Goal: Task Accomplishment & Management: Manage account settings

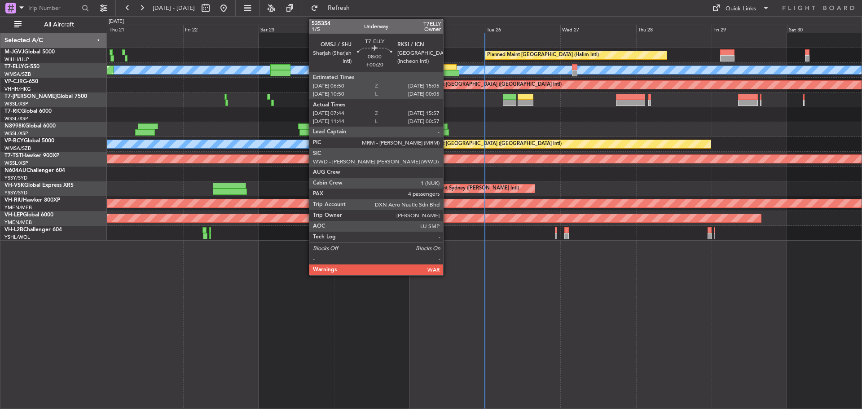
click at [447, 71] on div at bounding box center [446, 73] width 26 height 6
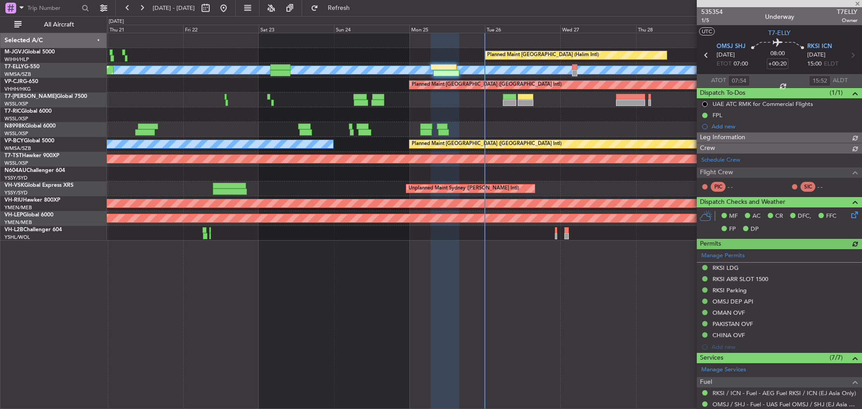
type input "Kennis Yau (KYA)"
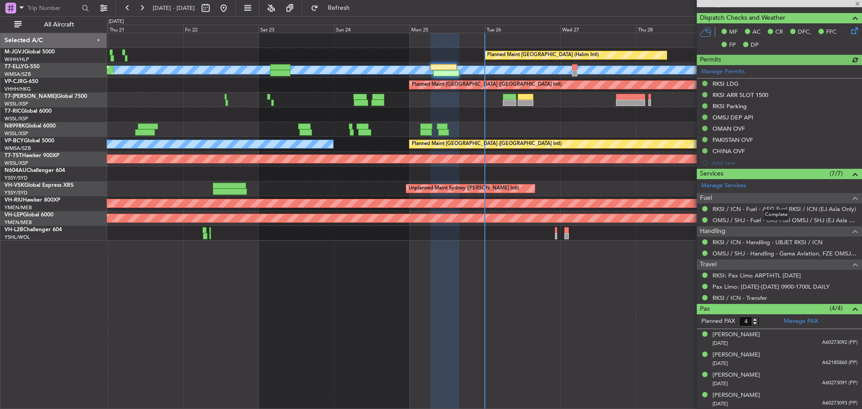
scroll to position [214, 0]
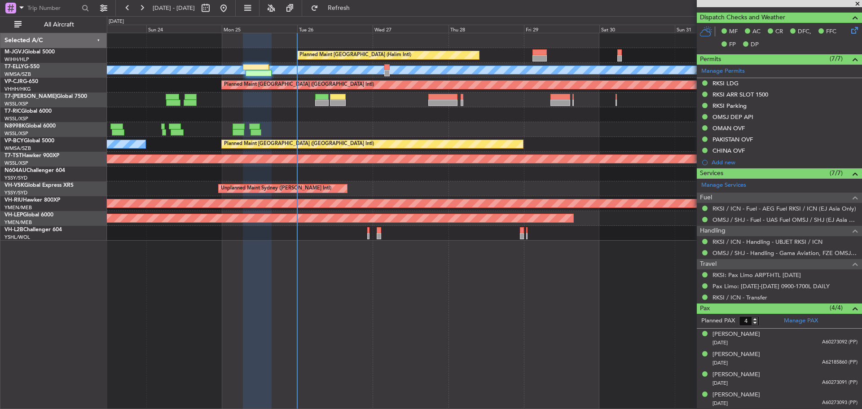
click at [388, 129] on div at bounding box center [484, 129] width 755 height 15
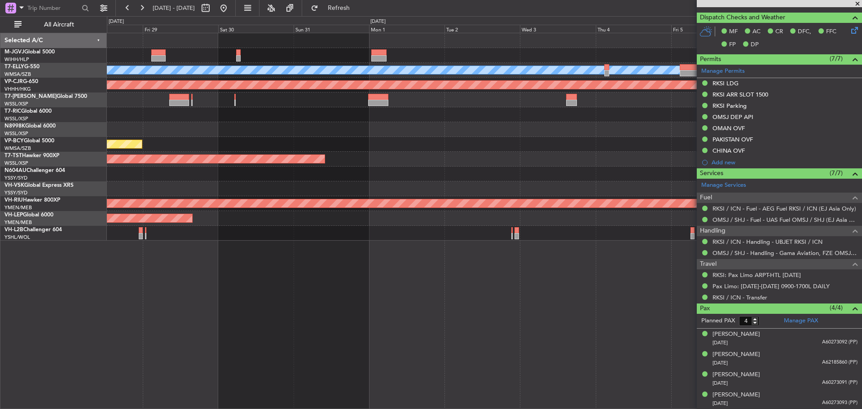
click at [347, 142] on div "Planned Maint [GEOGRAPHIC_DATA] ([GEOGRAPHIC_DATA] Intl)" at bounding box center [484, 144] width 755 height 15
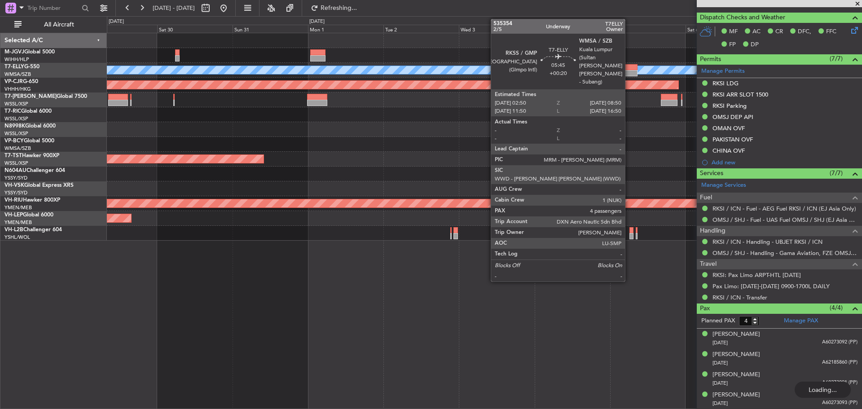
click at [629, 71] on div at bounding box center [628, 73] width 19 height 6
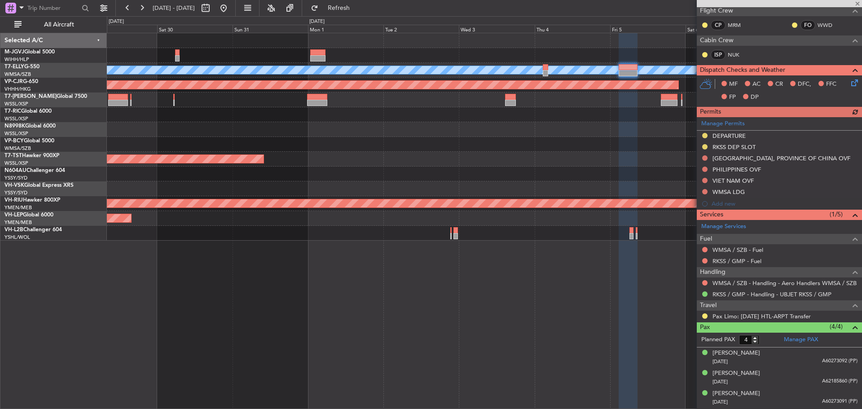
scroll to position [151, 0]
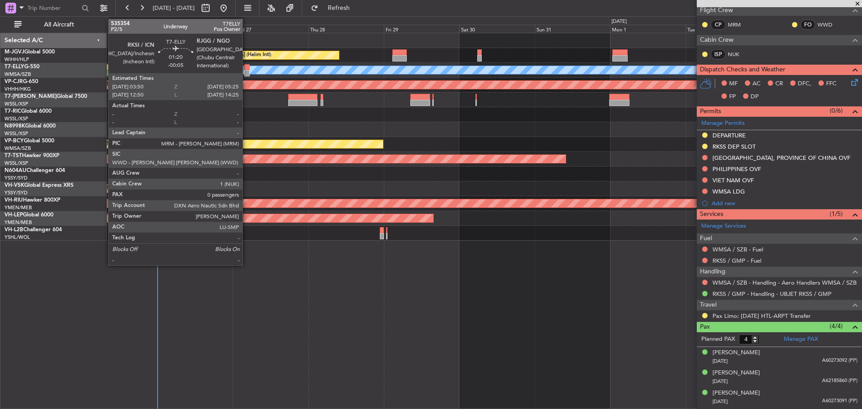
click at [247, 72] on div at bounding box center [246, 73] width 5 height 6
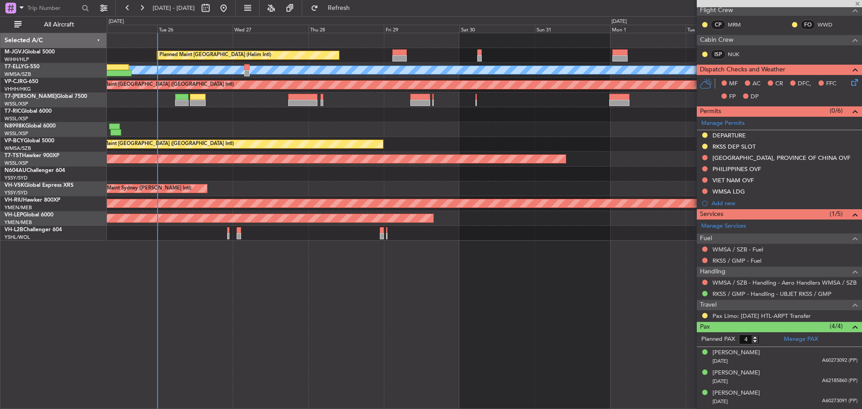
type input "-00:05"
type input "0"
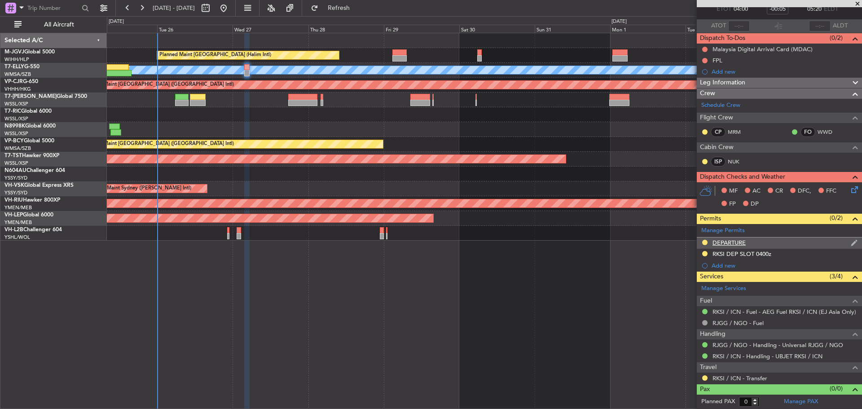
scroll to position [0, 0]
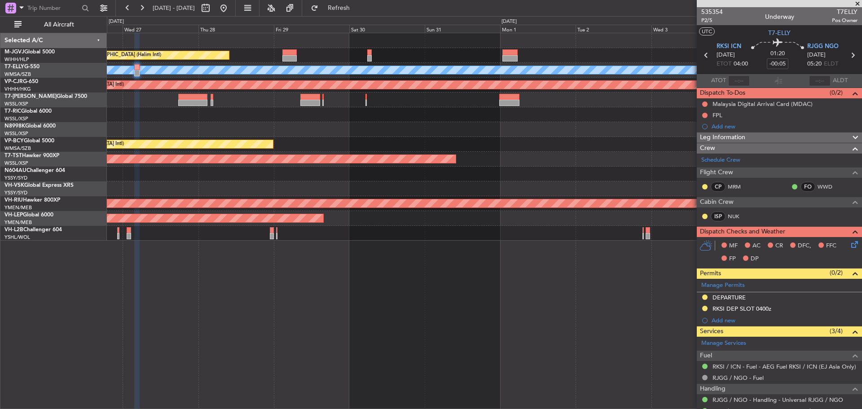
click at [515, 138] on div "Planned Maint Jakarta (Halim Intl) MEL Planned Maint Hong Kong (Hong Kong Intl)…" at bounding box center [484, 137] width 755 height 208
click at [730, 378] on link "RJGG / NGO - Fuel" at bounding box center [738, 378] width 51 height 8
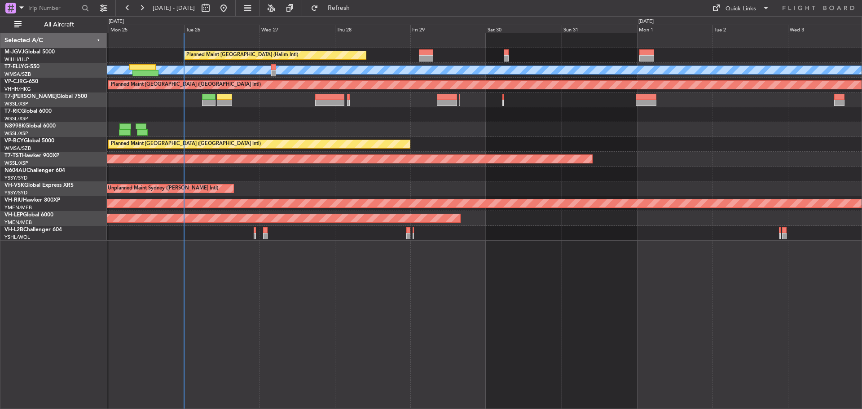
click at [398, 116] on div "Planned Maint [GEOGRAPHIC_DATA] (Halim Intl) [PERSON_NAME] Planned Maint [GEOGR…" at bounding box center [484, 137] width 755 height 208
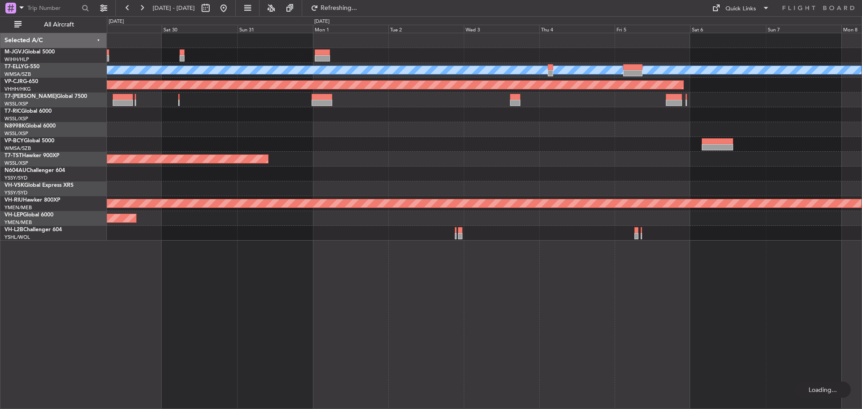
click at [300, 94] on div "Planned Maint Jakarta (Halim Intl) MEL Planned Maint Hong Kong (Hong Kong Intl)…" at bounding box center [484, 137] width 755 height 208
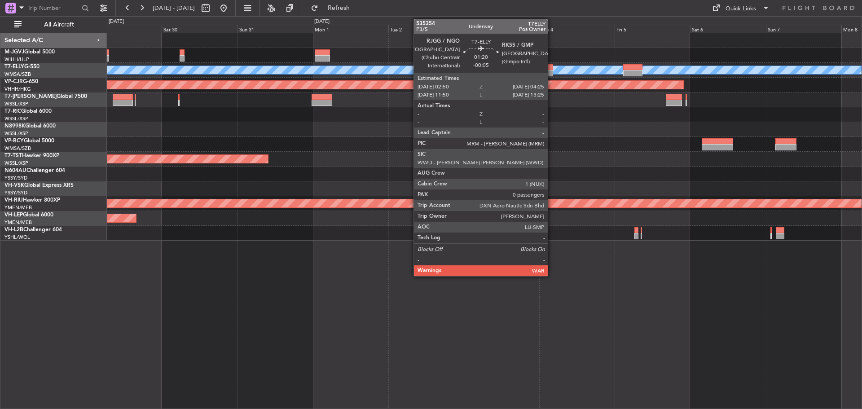
click at [552, 71] on div at bounding box center [550, 73] width 5 height 6
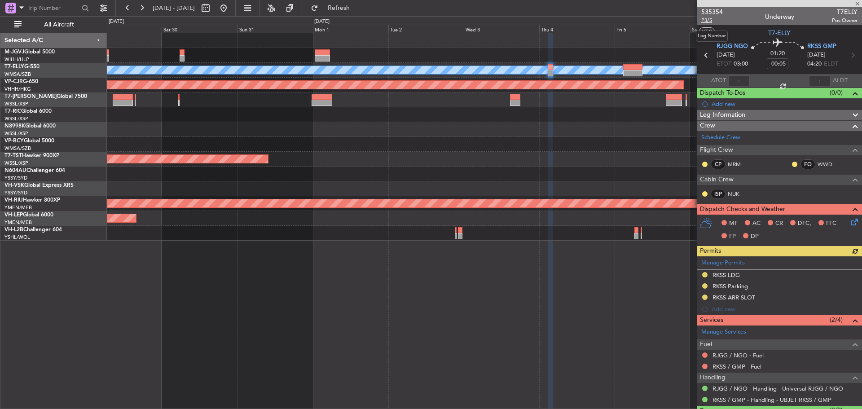
click at [707, 21] on span "P3/5" at bounding box center [713, 21] width 22 height 8
click at [351, 4] on button "Refresh" at bounding box center [334, 8] width 54 height 14
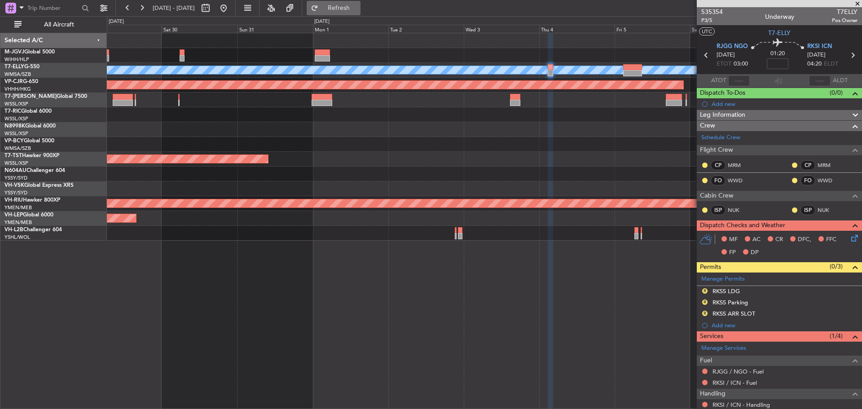
click at [358, 5] on span "Refresh" at bounding box center [339, 8] width 38 height 6
click at [710, 20] on span "P3/5" at bounding box center [713, 21] width 22 height 8
click at [358, 9] on span "Refresh" at bounding box center [339, 8] width 38 height 6
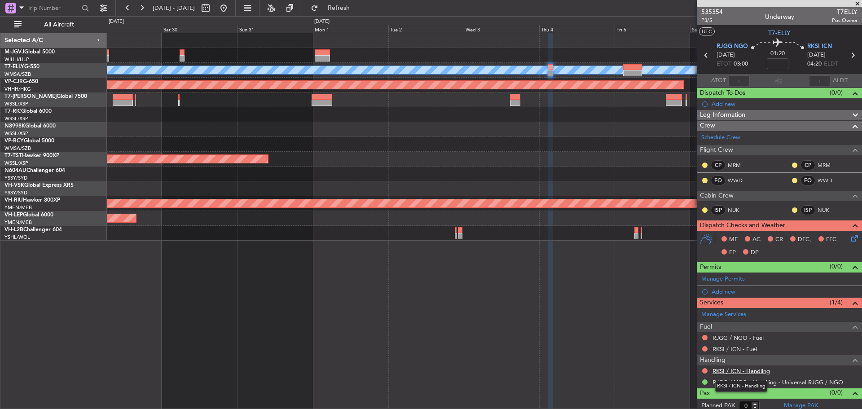
click at [739, 372] on link "RKSI / ICN - Handling" at bounding box center [741, 371] width 57 height 8
click at [356, 9] on span "Refresh" at bounding box center [339, 8] width 38 height 6
click at [0, 0] on span at bounding box center [0, 0] width 0 height 0
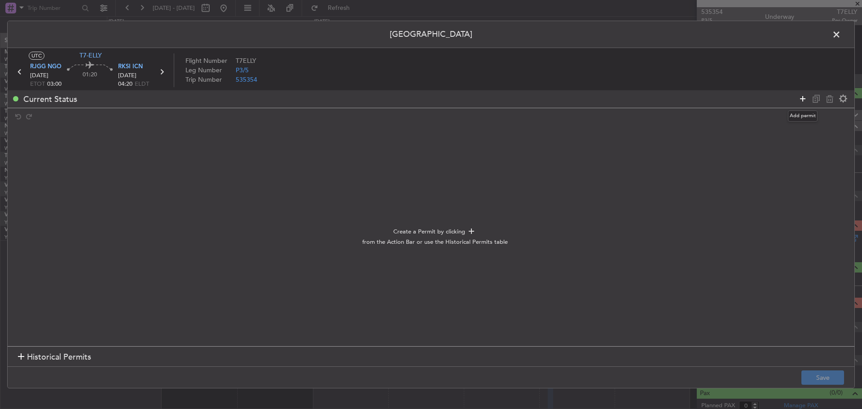
click at [803, 98] on icon at bounding box center [803, 98] width 11 height 11
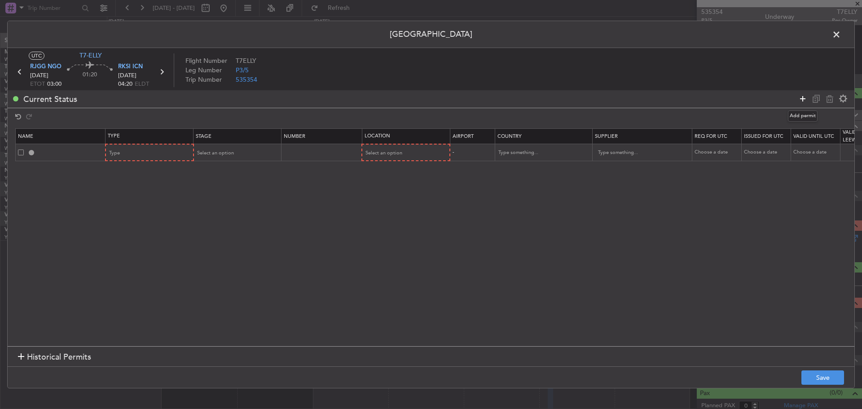
click at [799, 98] on icon at bounding box center [803, 98] width 11 height 11
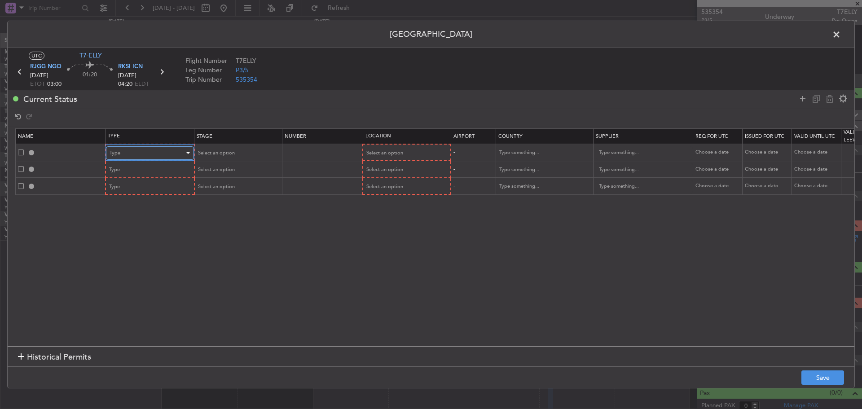
click at [165, 149] on div "Type" at bounding box center [147, 152] width 75 height 13
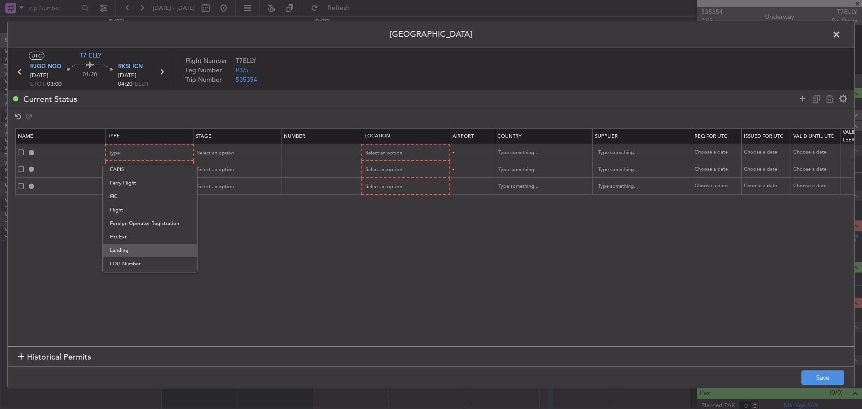
click at [166, 249] on span "Landing" at bounding box center [150, 250] width 80 height 13
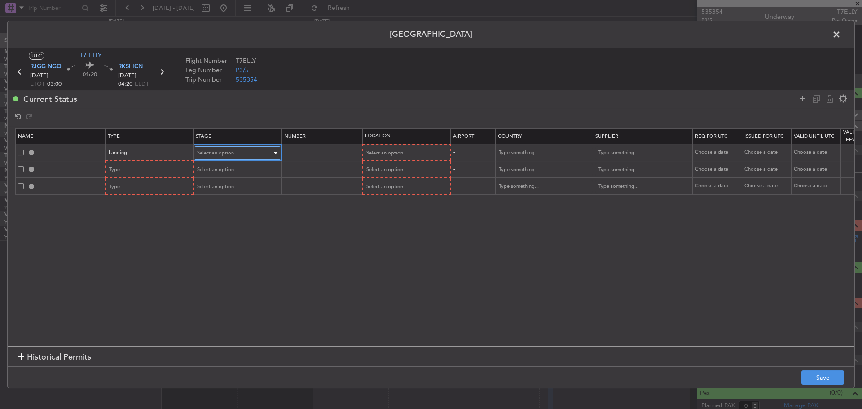
click at [208, 150] on span "Select an option" at bounding box center [215, 153] width 37 height 7
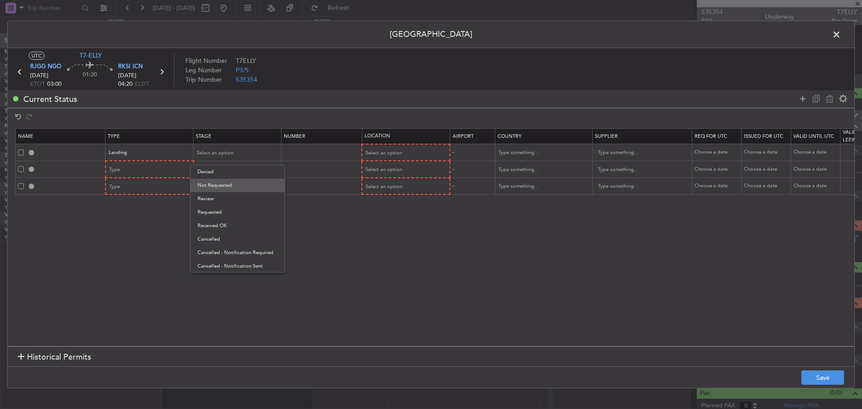
click at [241, 187] on span "Not Requested" at bounding box center [238, 185] width 80 height 13
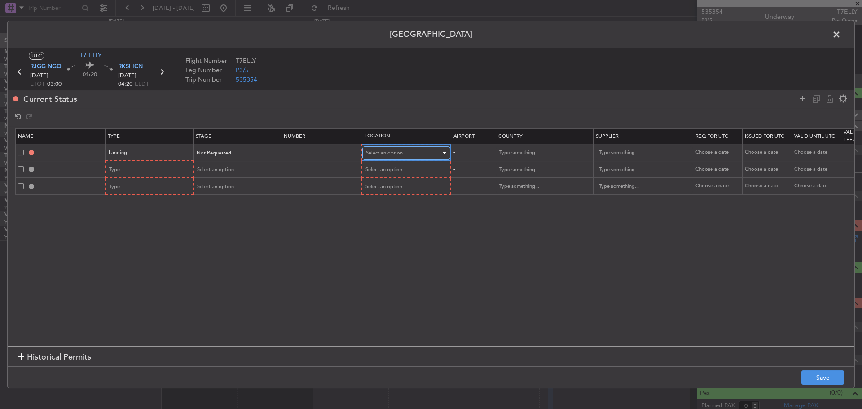
click at [382, 155] on span "Select an option" at bounding box center [384, 153] width 37 height 7
click at [392, 169] on span "Departure" at bounding box center [407, 171] width 80 height 13
click at [391, 154] on div "Departure" at bounding box center [403, 152] width 75 height 13
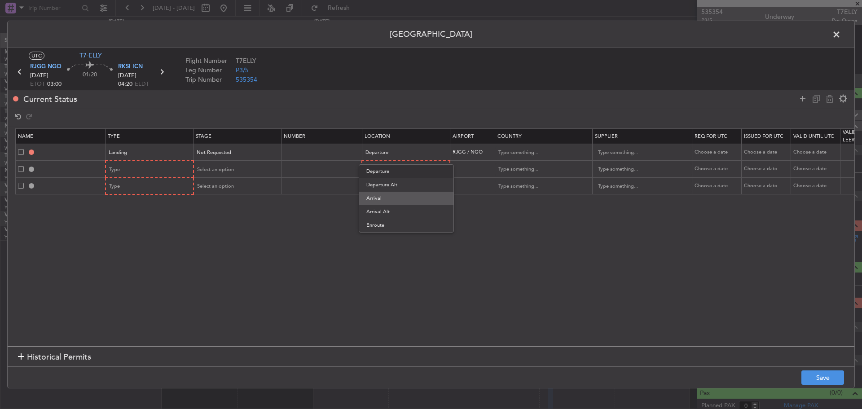
click at [400, 200] on span "Arrival" at bounding box center [407, 198] width 80 height 13
click at [151, 169] on div "Type" at bounding box center [147, 169] width 75 height 13
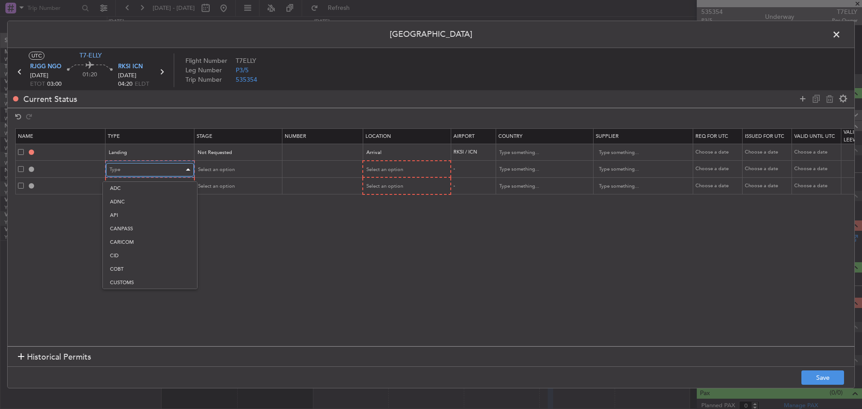
scroll to position [270, 0]
click at [159, 256] on span "Slot" at bounding box center [150, 254] width 80 height 13
click at [233, 172] on span "Select an option" at bounding box center [215, 169] width 37 height 7
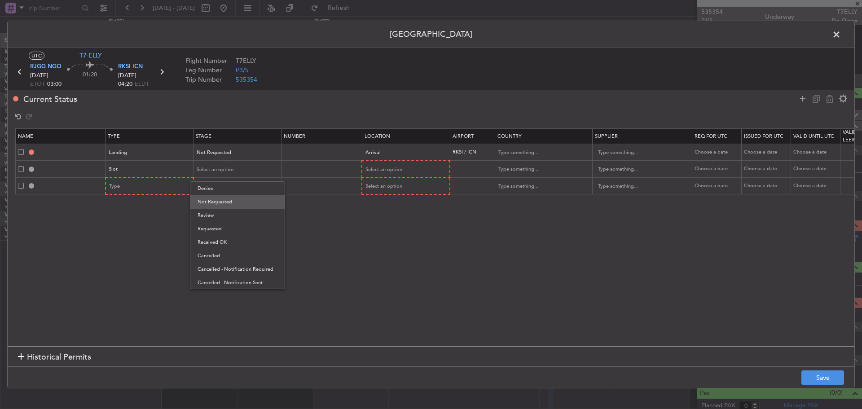
click at [254, 199] on span "Not Requested" at bounding box center [238, 201] width 80 height 13
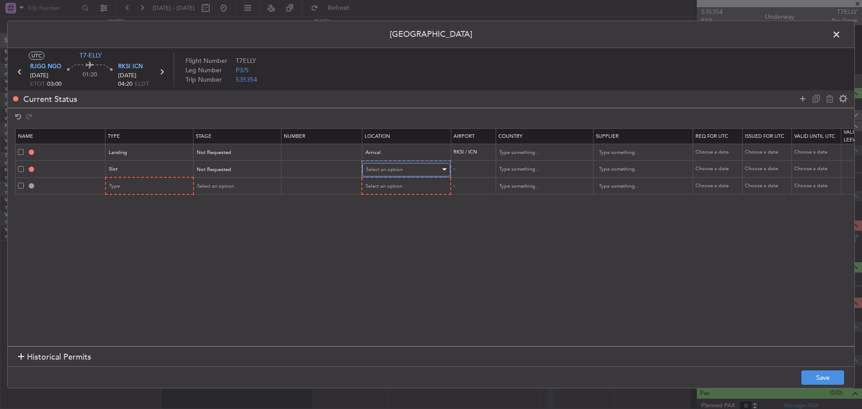
click at [385, 170] on span "Select an option" at bounding box center [384, 169] width 37 height 7
click at [393, 217] on span "Arrival" at bounding box center [407, 215] width 80 height 13
click at [133, 186] on div "Type" at bounding box center [147, 185] width 75 height 13
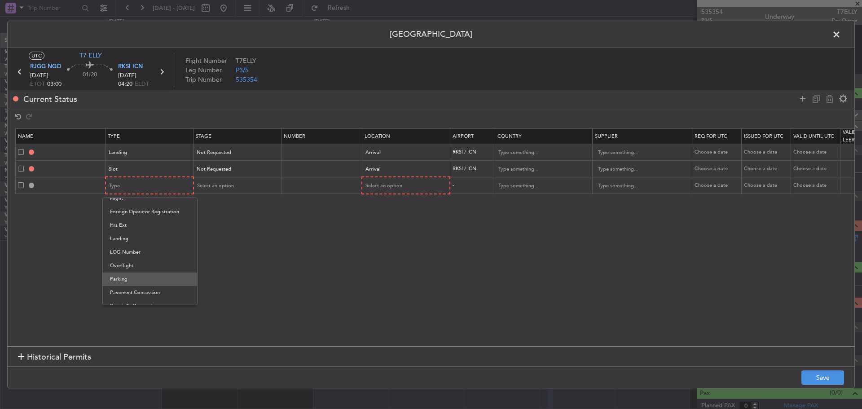
click at [129, 276] on span "Parking" at bounding box center [150, 279] width 80 height 13
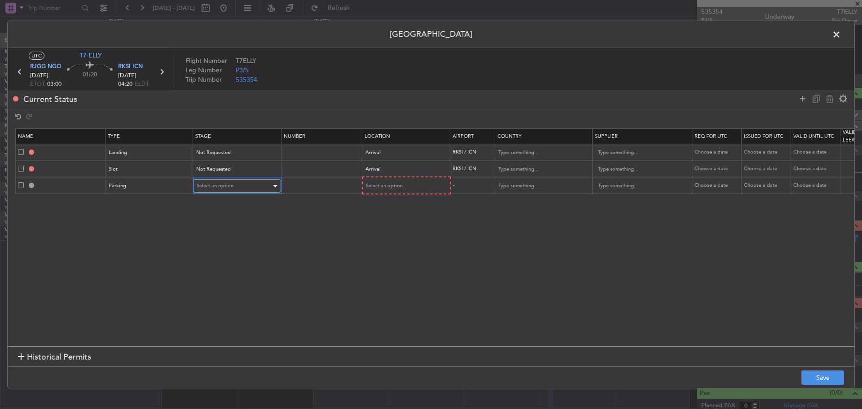
click at [228, 182] on span "Select an option" at bounding box center [215, 185] width 37 height 7
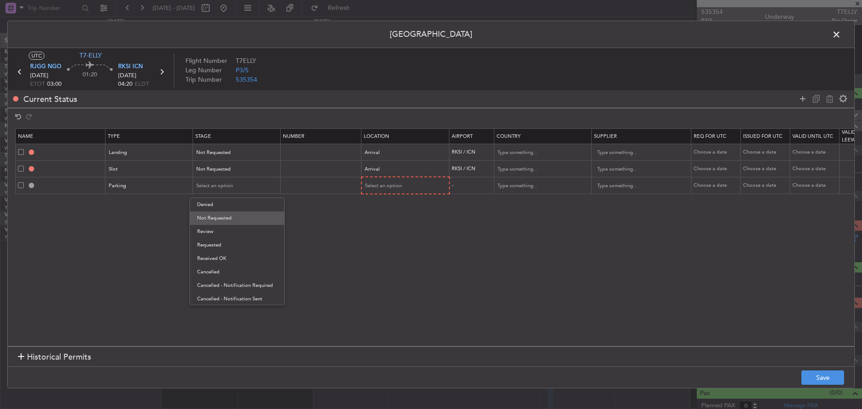
click at [247, 215] on span "Not Requested" at bounding box center [237, 218] width 80 height 13
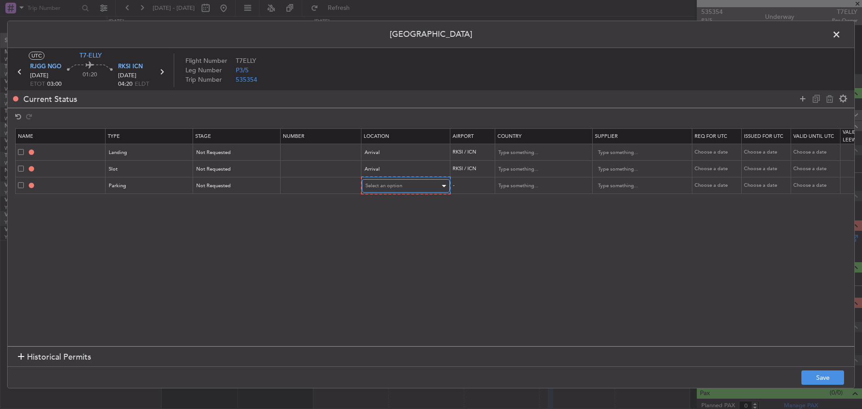
click at [384, 189] on span "Select an option" at bounding box center [384, 185] width 37 height 7
click at [411, 230] on span "Arrival" at bounding box center [406, 231] width 80 height 13
click at [824, 376] on button "Save" at bounding box center [823, 378] width 43 height 14
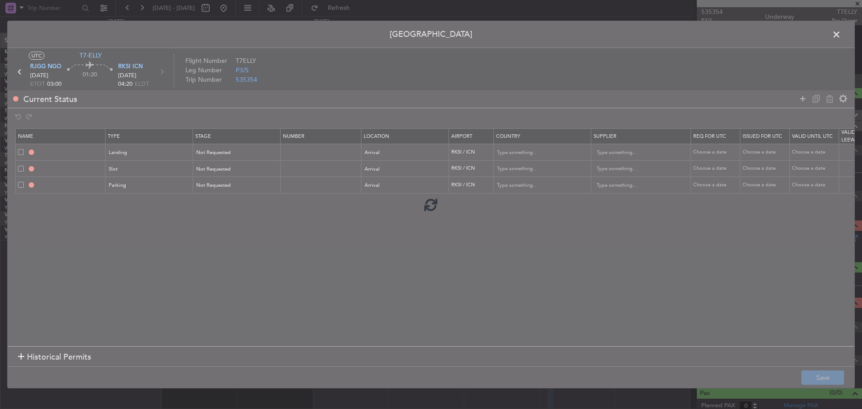
type input "RKSI LDG"
type input "Korea, Republic of"
type input "NNN"
type input "RKSI ARR SLOT"
type input "Korea, Republic of"
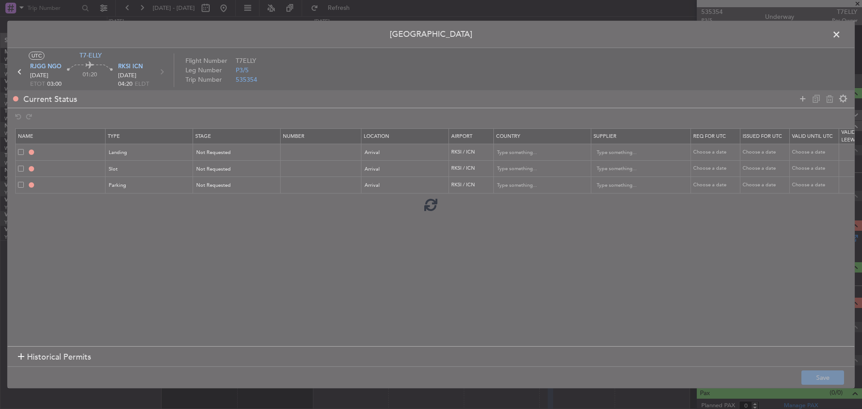
type input "NNN"
type input "RKSI Parking"
type input "Korea, Republic of"
type input "NNN"
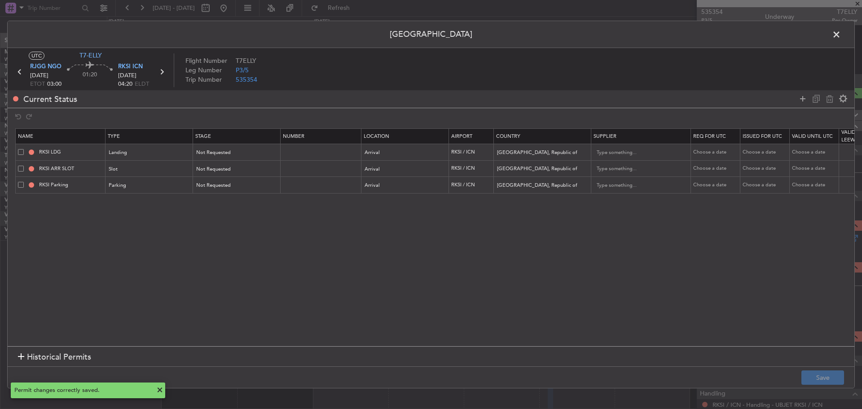
click at [159, 72] on icon at bounding box center [162, 72] width 12 height 12
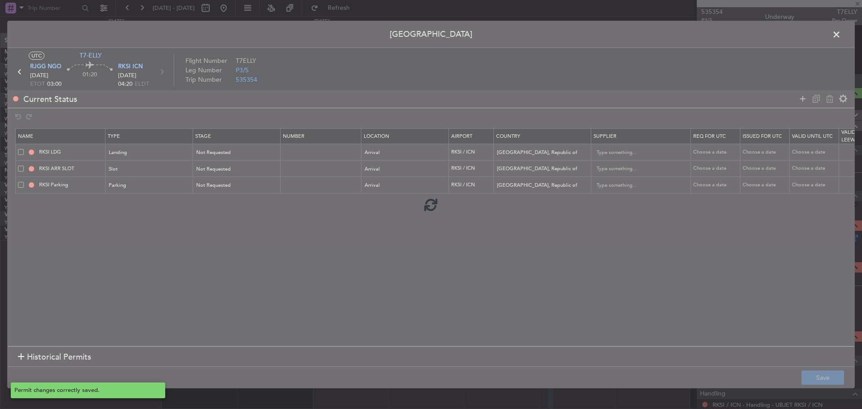
type input "4"
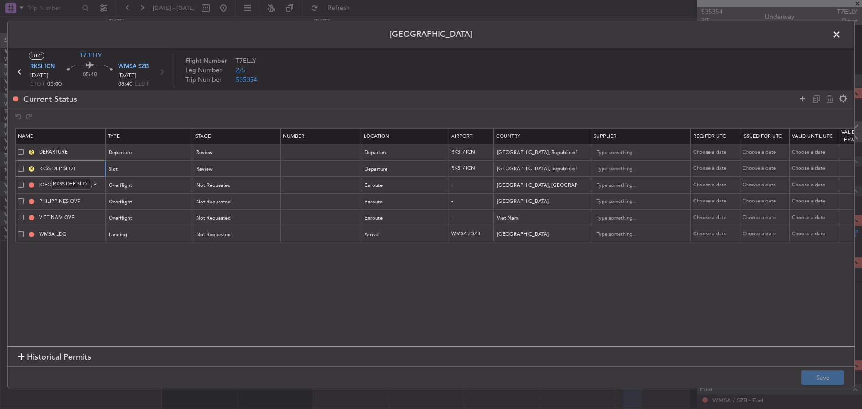
click at [50, 168] on input "RKSS DEP SLOT" at bounding box center [70, 169] width 67 height 8
type input "RKSI DEP SLOT"
click at [210, 149] on span "Review" at bounding box center [205, 152] width 16 height 7
click at [234, 187] on span "Not Requested" at bounding box center [237, 184] width 80 height 13
click at [227, 170] on div "Review" at bounding box center [234, 169] width 75 height 13
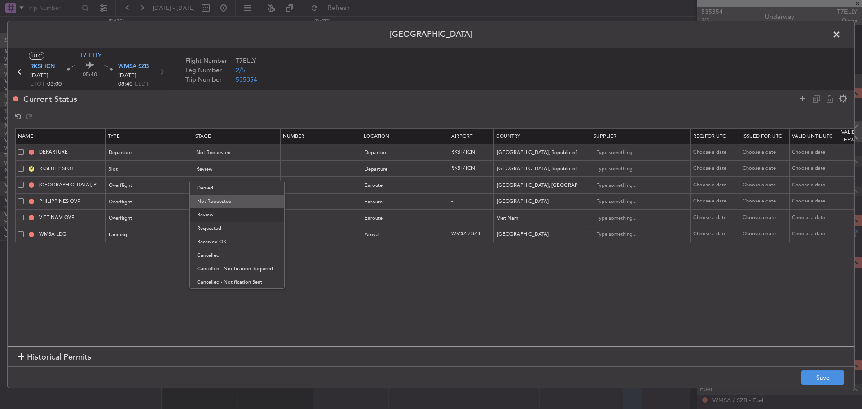
click at [243, 202] on span "Not Requested" at bounding box center [237, 201] width 80 height 13
click at [817, 377] on button "Save" at bounding box center [823, 378] width 43 height 14
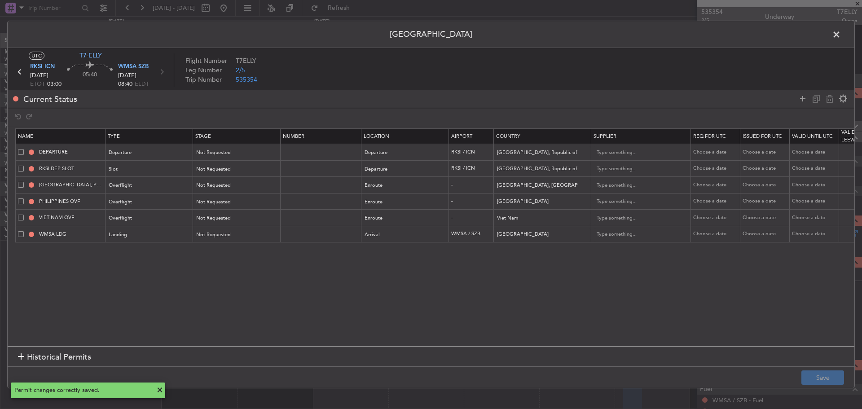
click at [841, 36] on span at bounding box center [841, 37] width 0 height 18
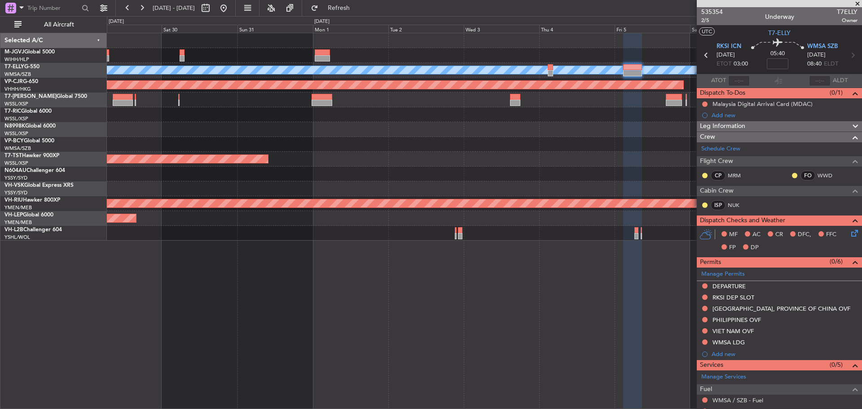
scroll to position [181, 0]
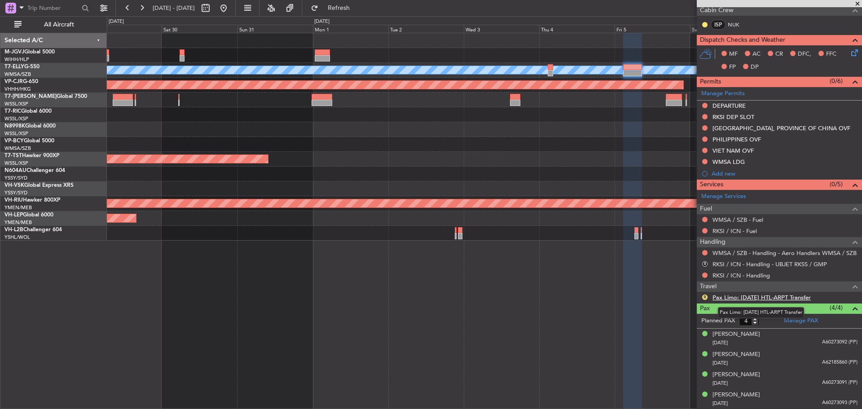
click at [742, 298] on link "Pax Limo: 05SEP HTL-ARPT Transfer" at bounding box center [762, 298] width 98 height 8
click at [349, 11] on button "Refresh" at bounding box center [334, 8] width 54 height 14
click at [746, 274] on link "RKSI / ICN - Handling" at bounding box center [741, 276] width 57 height 8
click at [361, 3] on button "Refresh" at bounding box center [334, 8] width 54 height 14
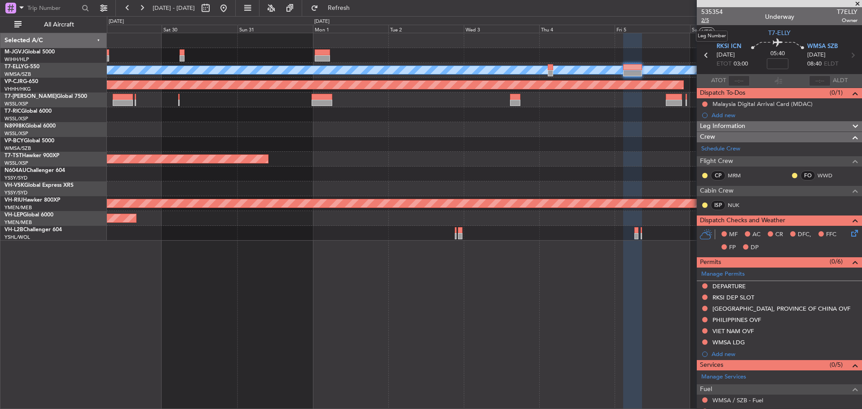
click at [707, 22] on span "2/5" at bounding box center [713, 21] width 22 height 8
click at [356, 3] on button "Refresh" at bounding box center [334, 8] width 54 height 14
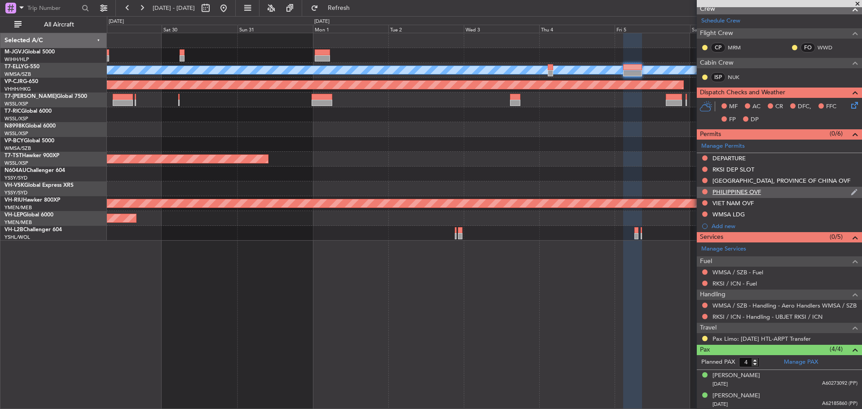
scroll to position [169, 0]
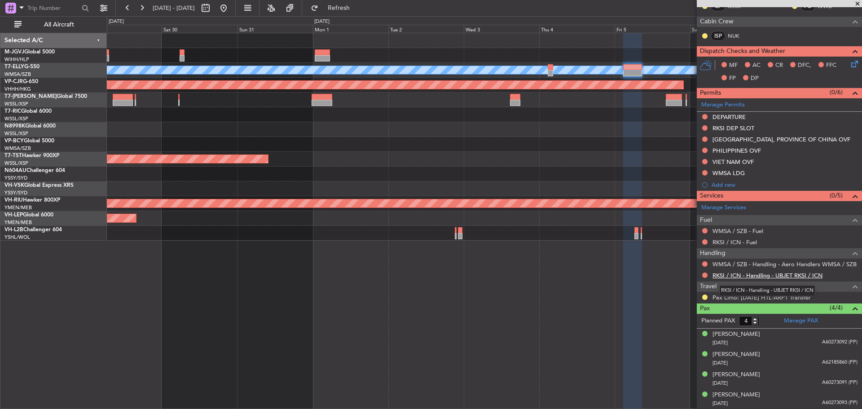
click at [748, 274] on link "RKSI / ICN - Handling - UBJET RKSI / ICN" at bounding box center [768, 276] width 110 height 8
click at [231, 9] on button at bounding box center [223, 8] width 14 height 14
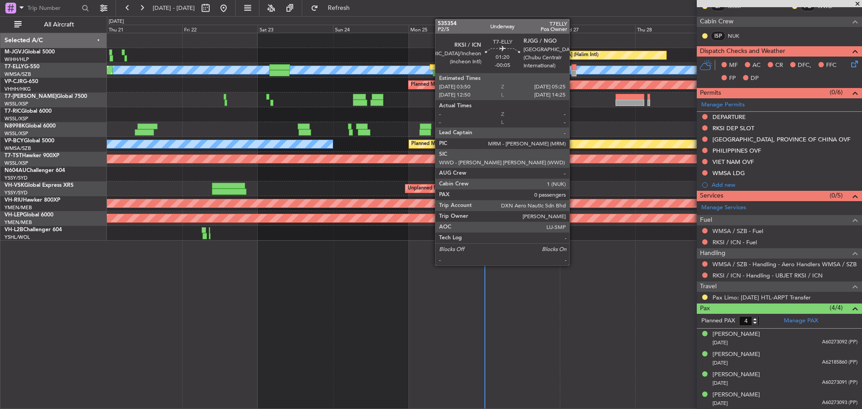
click at [574, 69] on div at bounding box center [574, 67] width 5 height 6
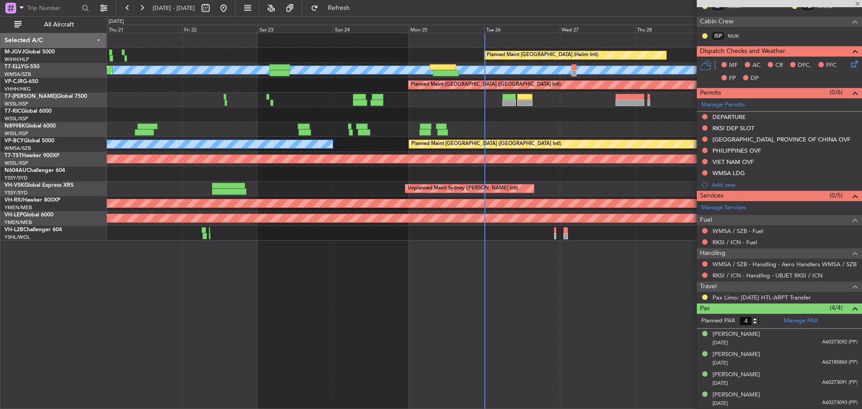
type input "-00:05"
type input "0"
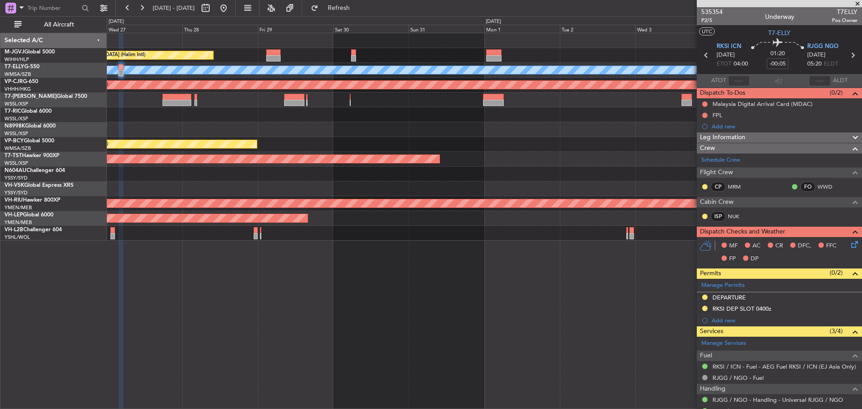
click at [78, 127] on div "Planned Maint Jakarta (Halim Intl) MEL Planned Maint Hong Kong (Hong Kong Intl)…" at bounding box center [431, 212] width 862 height 393
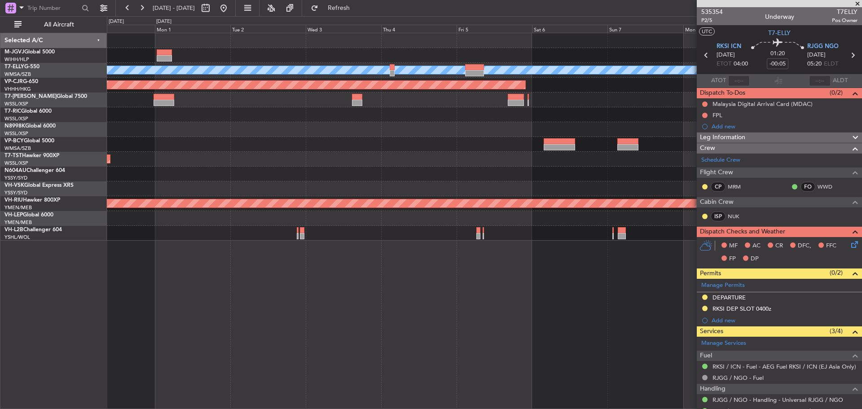
click at [110, 122] on div "MEL Planned Maint Dubai (Dubai Intl) Planned Maint Hong Kong (Hong Kong Intl) P…" at bounding box center [484, 137] width 755 height 208
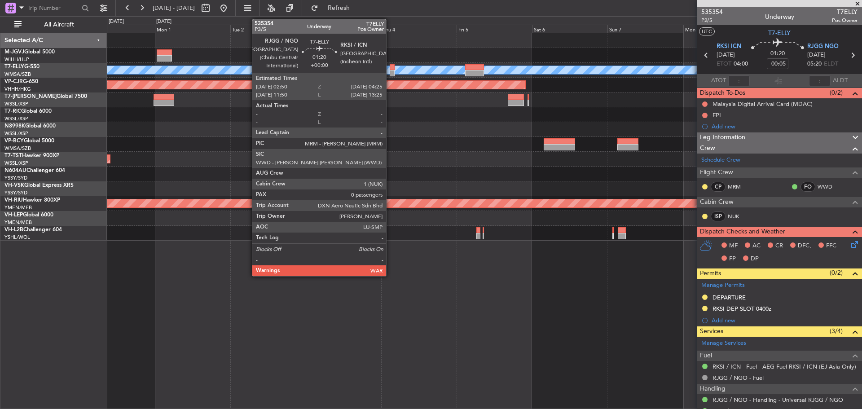
click at [390, 71] on div at bounding box center [392, 73] width 5 height 6
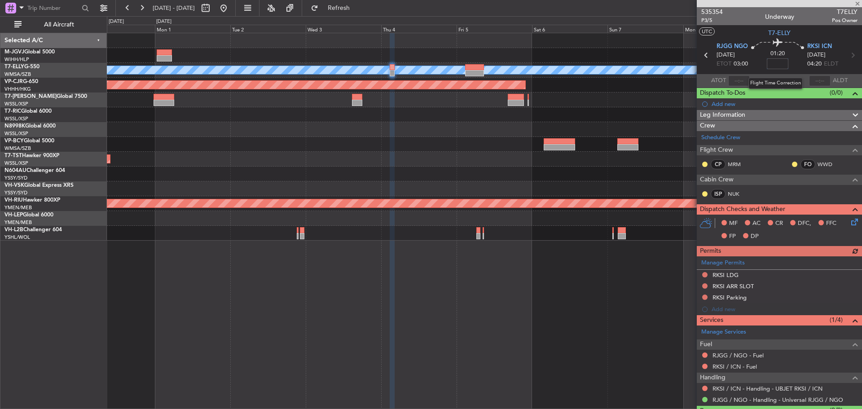
click at [776, 63] on input at bounding box center [778, 63] width 22 height 11
type input "+"
type input "+00:00"
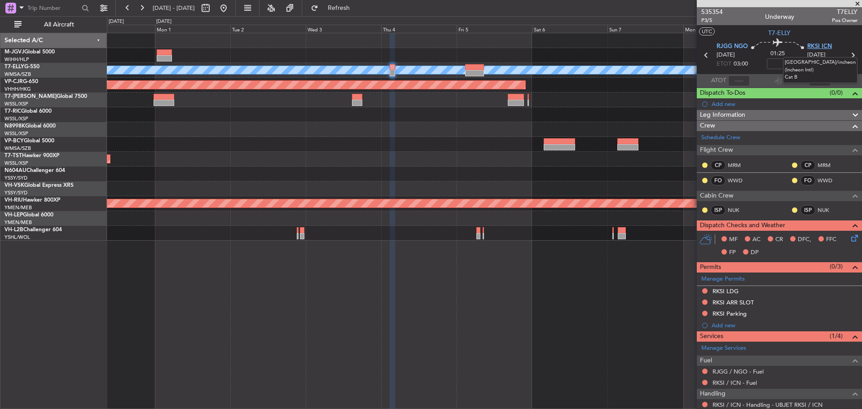
click at [815, 49] on span "RKSI ICN" at bounding box center [820, 46] width 25 height 9
click at [705, 292] on button at bounding box center [705, 290] width 5 height 5
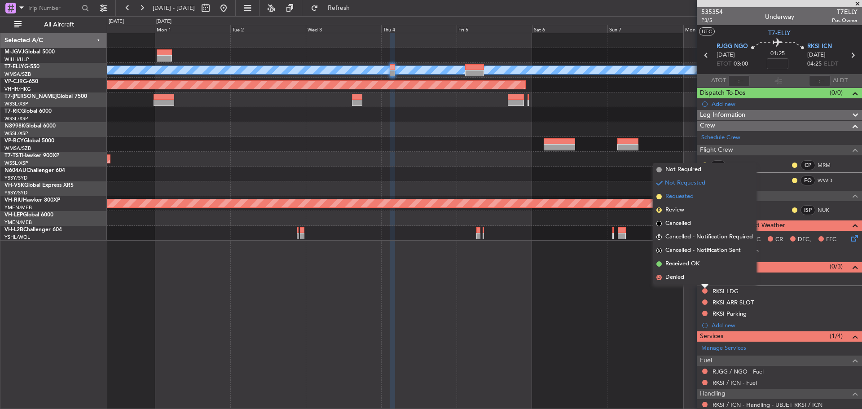
click at [688, 200] on span "Requested" at bounding box center [680, 196] width 28 height 9
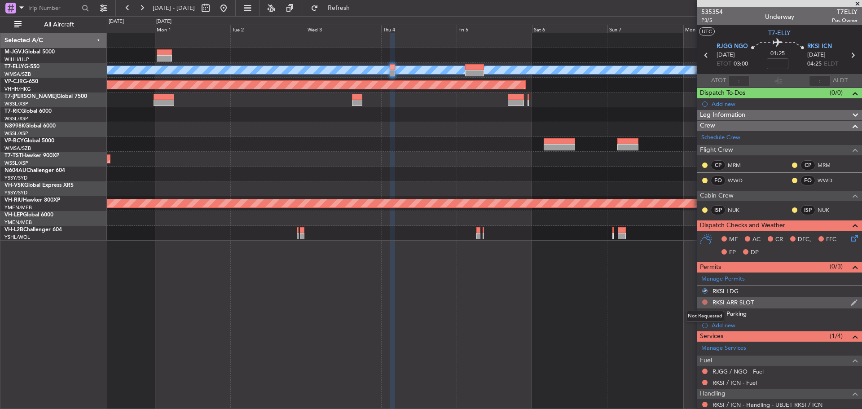
click at [705, 303] on button at bounding box center [705, 302] width 5 height 5
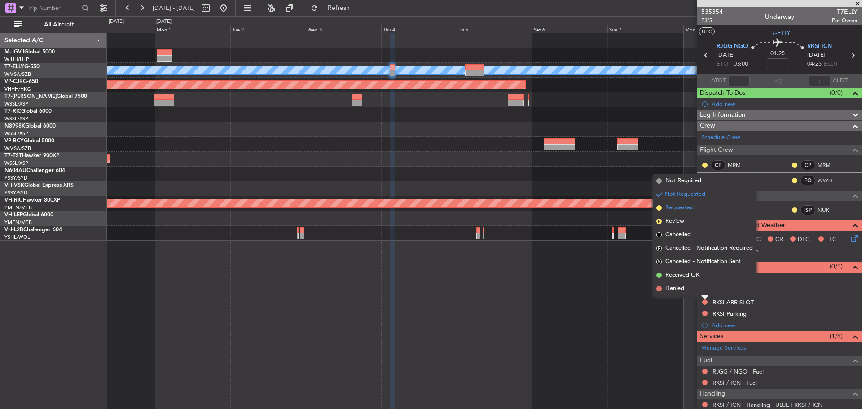
click at [681, 209] on span "Requested" at bounding box center [680, 207] width 28 height 9
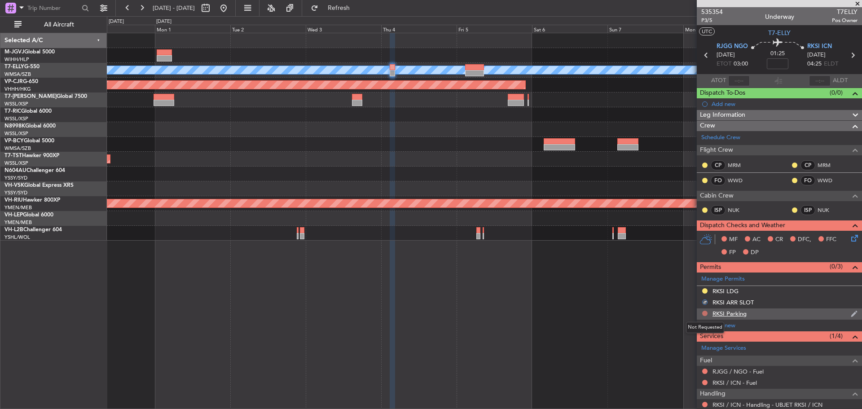
click at [705, 314] on button at bounding box center [705, 313] width 5 height 5
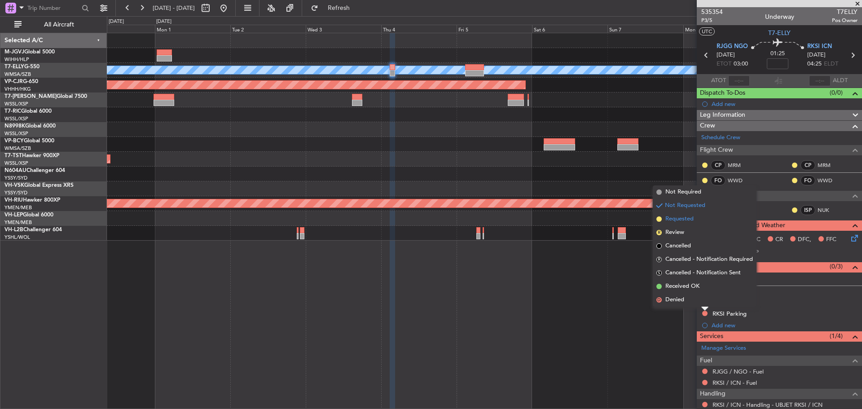
click at [691, 224] on li "Requested" at bounding box center [705, 218] width 104 height 13
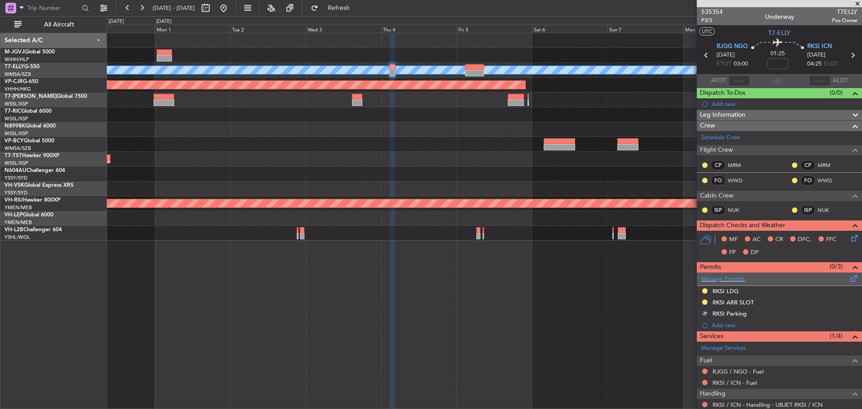
scroll to position [38, 0]
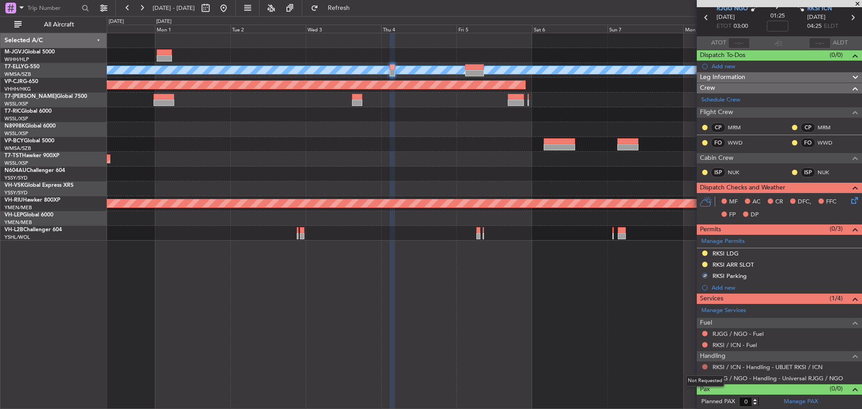
click at [704, 367] on button at bounding box center [705, 366] width 5 height 5
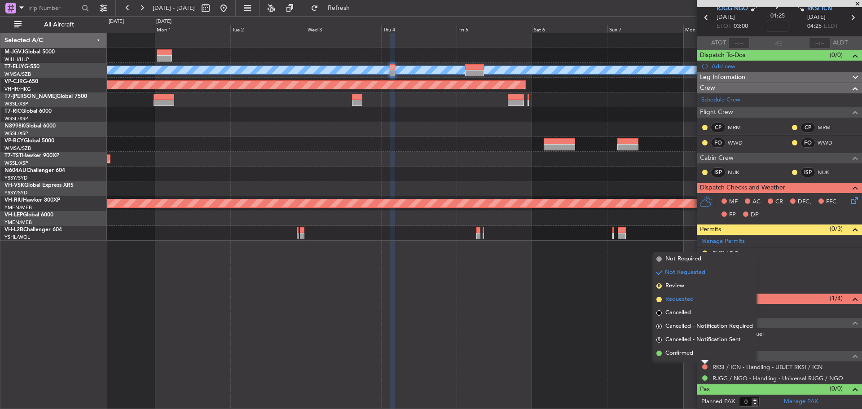
click at [682, 298] on span "Requested" at bounding box center [680, 299] width 28 height 9
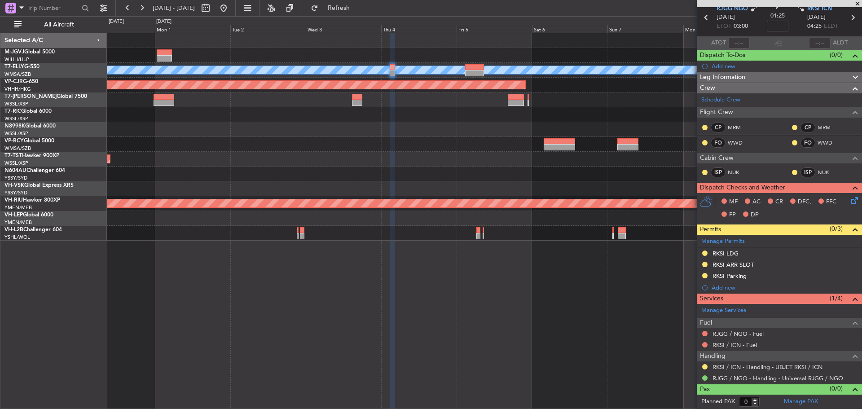
scroll to position [0, 0]
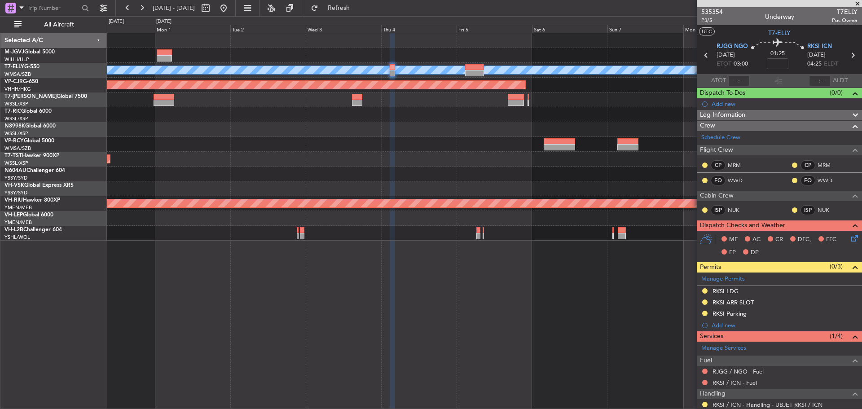
click at [847, 56] on icon at bounding box center [853, 55] width 12 height 12
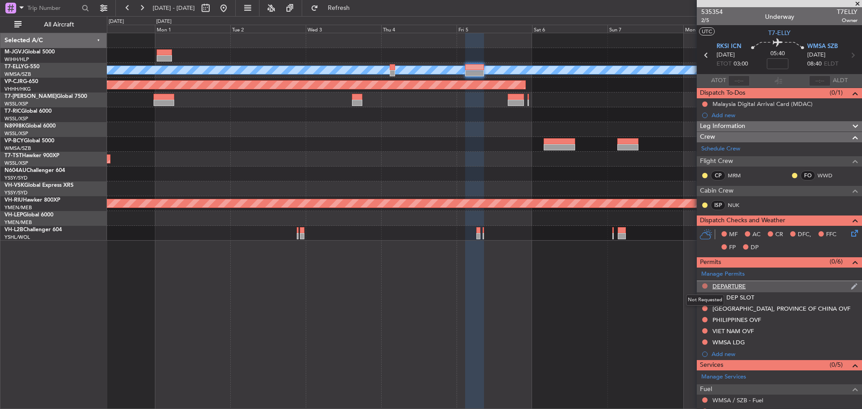
click at [703, 286] on button at bounding box center [705, 285] width 5 height 5
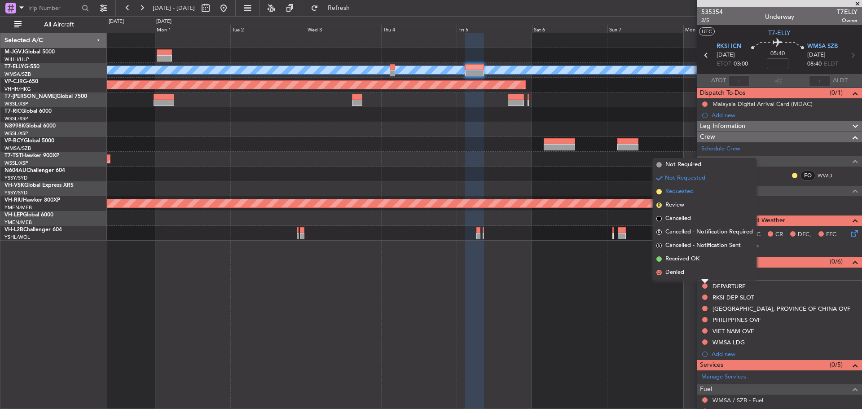
click at [685, 194] on span "Requested" at bounding box center [680, 191] width 28 height 9
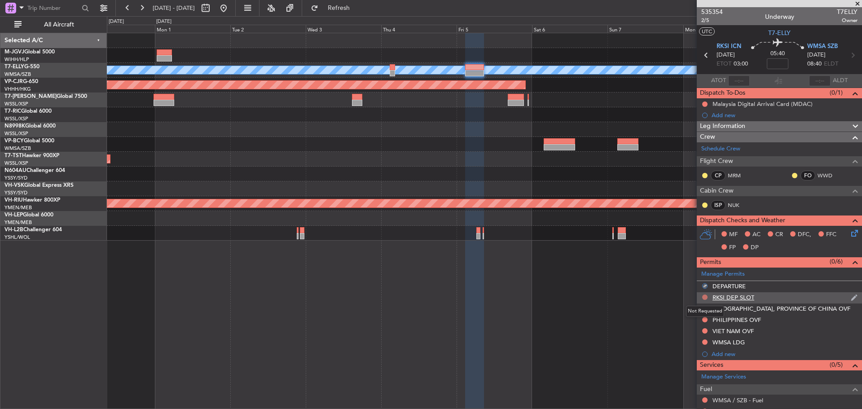
click at [707, 297] on button at bounding box center [705, 297] width 5 height 5
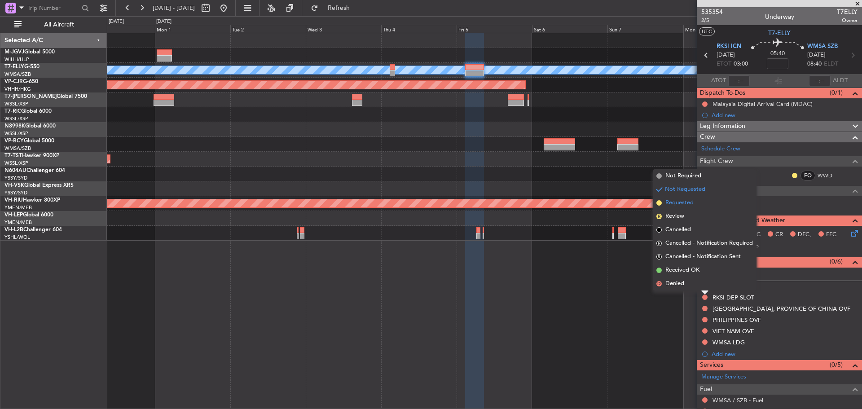
click at [683, 203] on span "Requested" at bounding box center [680, 203] width 28 height 9
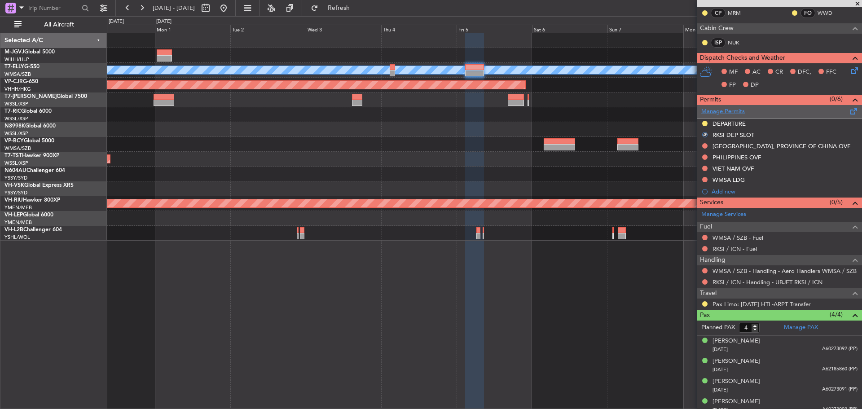
scroll to position [169, 0]
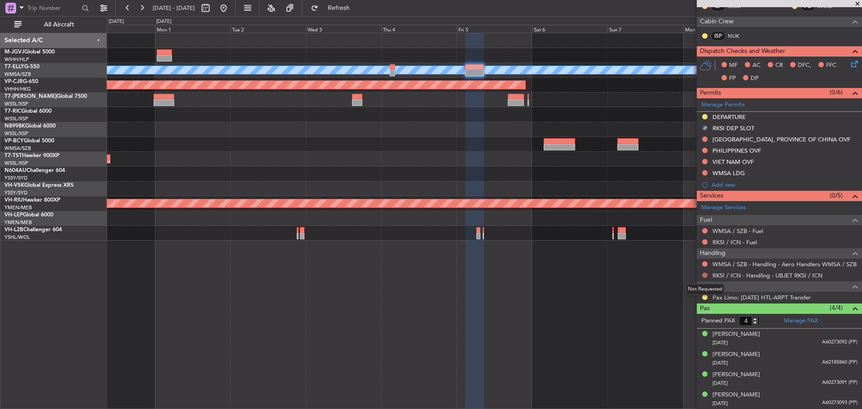
click at [705, 276] on button at bounding box center [705, 275] width 5 height 5
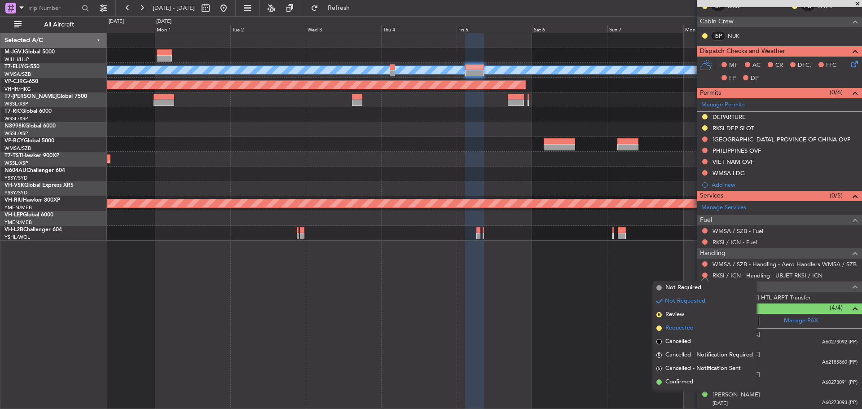
click at [695, 327] on li "Requested" at bounding box center [705, 328] width 104 height 13
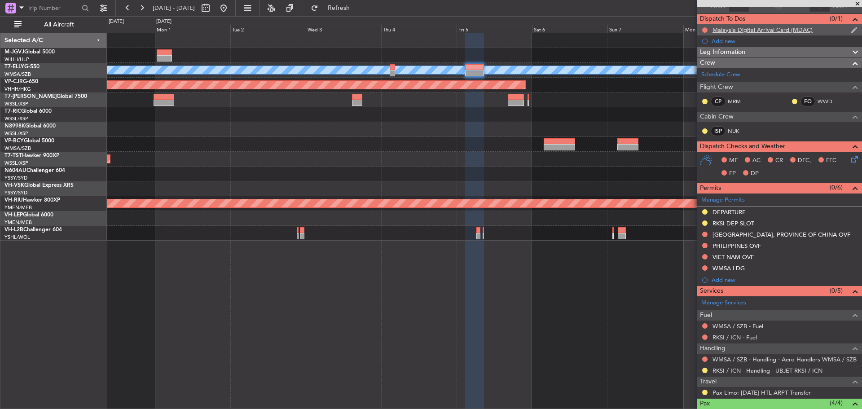
scroll to position [0, 0]
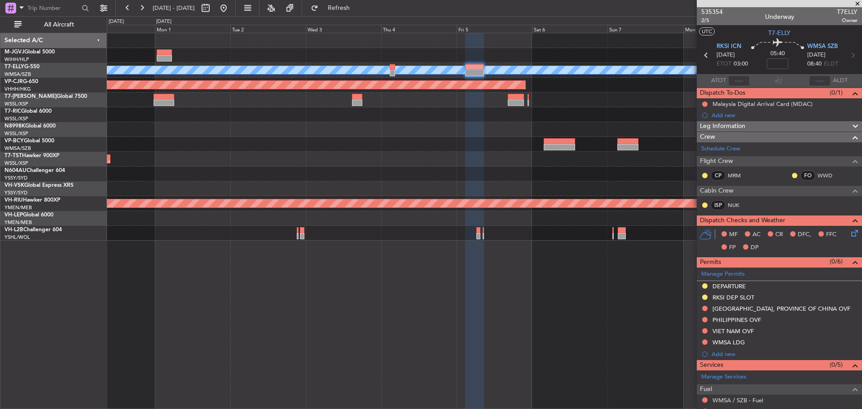
click at [704, 57] on icon at bounding box center [707, 55] width 12 height 12
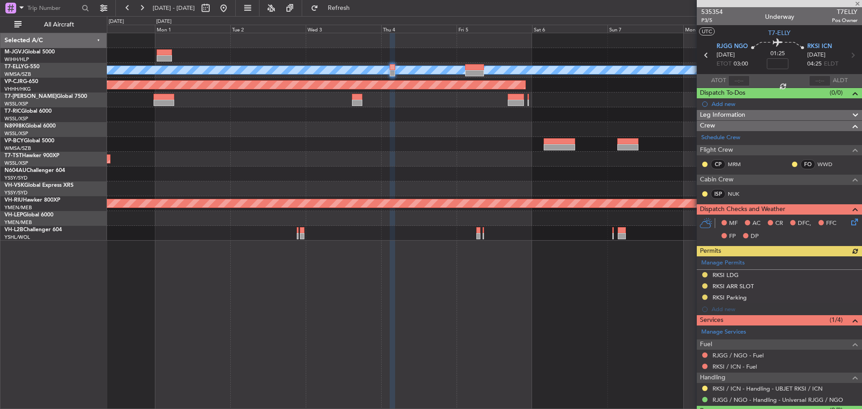
scroll to position [22, 0]
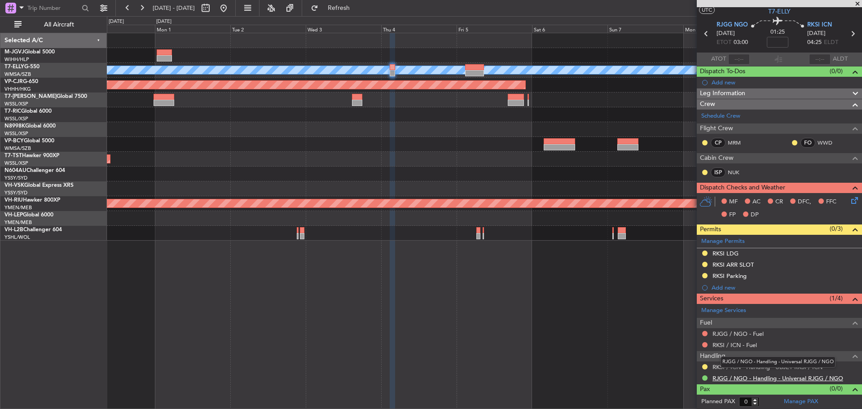
click at [720, 379] on link "RJGG / NGO - Handling - Universal RJGG / NGO" at bounding box center [778, 379] width 131 height 8
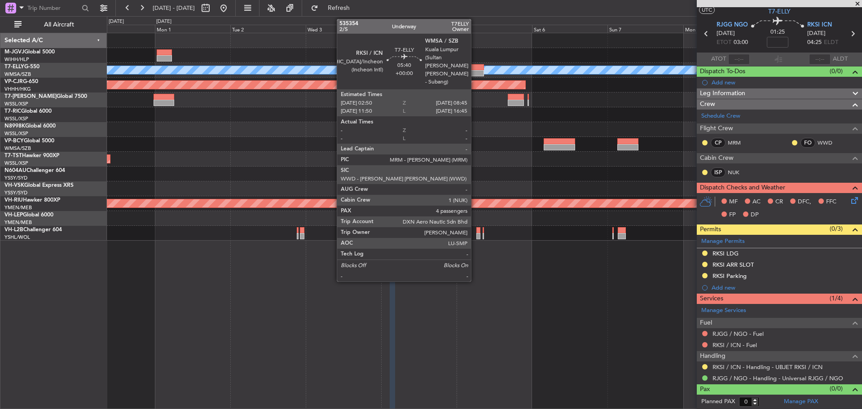
click at [475, 72] on div at bounding box center [474, 73] width 19 height 6
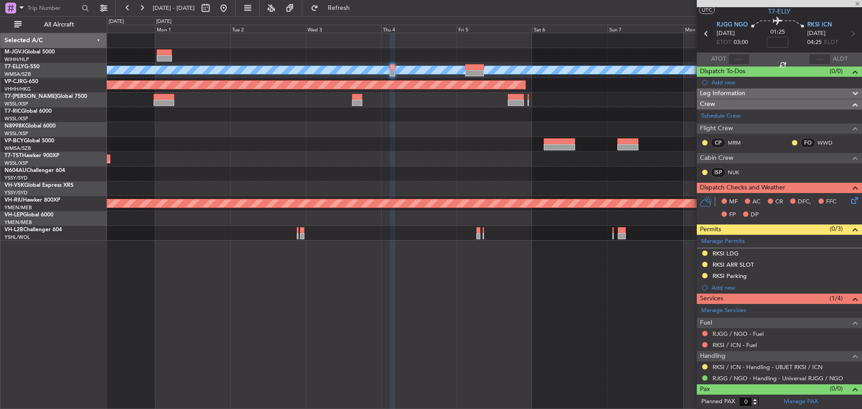
type input "4"
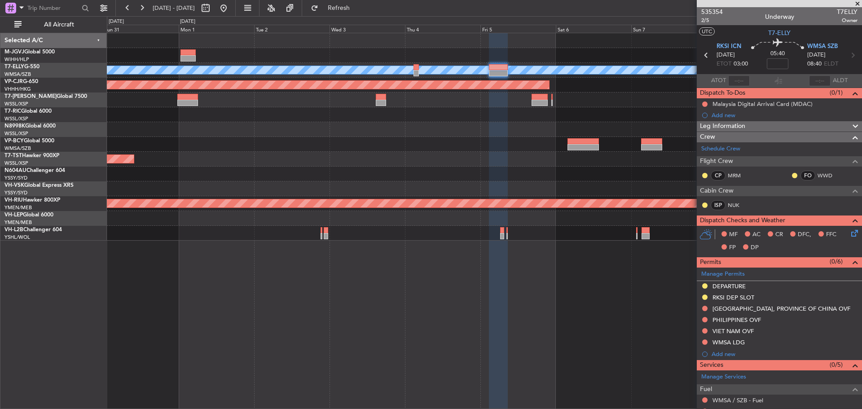
click at [715, 133] on fb-app "31 Aug 2025 - 10 Sep 2025 Refresh Quick Links All Aircraft MEL Planned Maint Du…" at bounding box center [431, 208] width 862 height 402
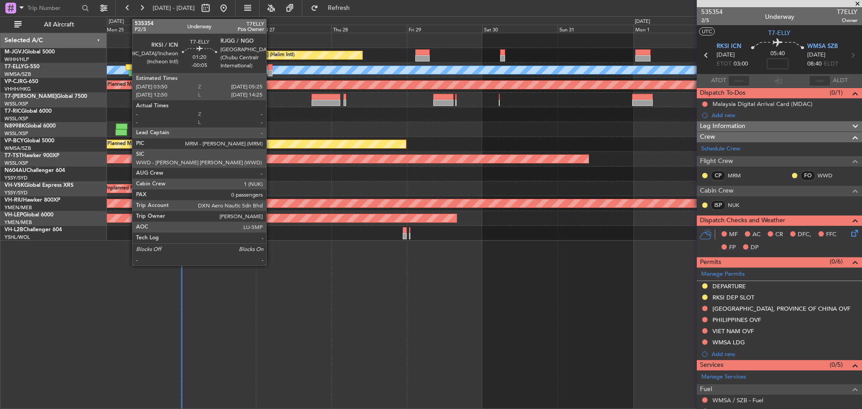
click at [270, 70] on div at bounding box center [270, 73] width 5 height 6
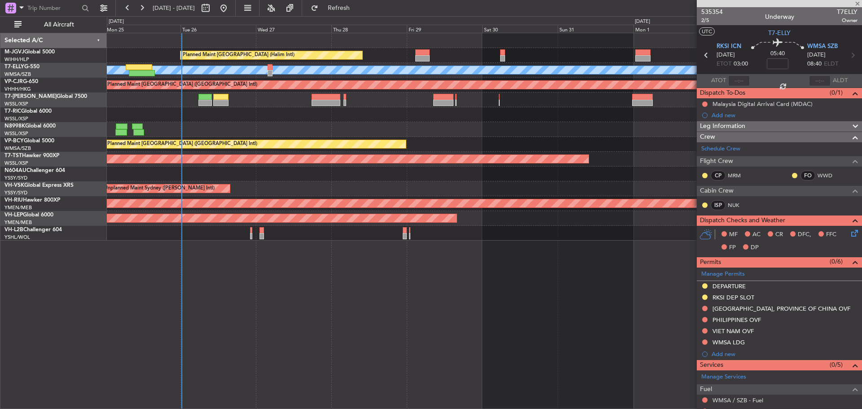
type input "-00:05"
type input "0"
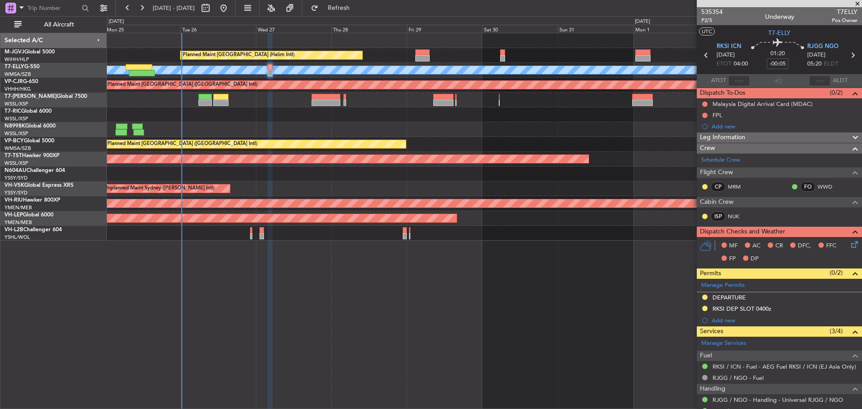
scroll to position [55, 0]
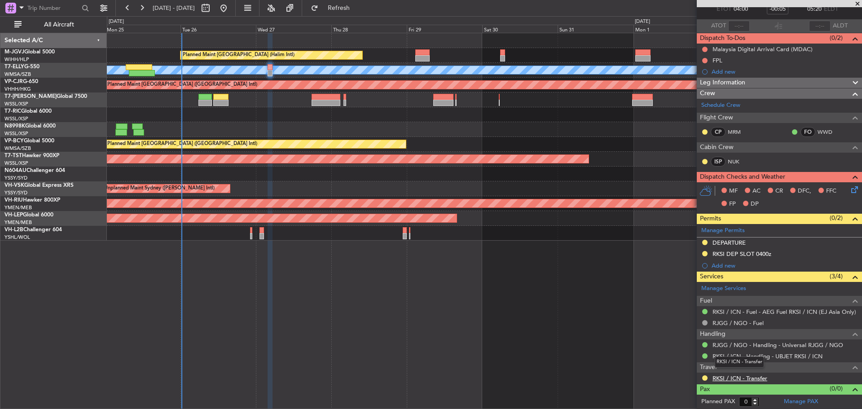
click at [753, 378] on link "RKSI / ICN - Transfer" at bounding box center [740, 379] width 55 height 8
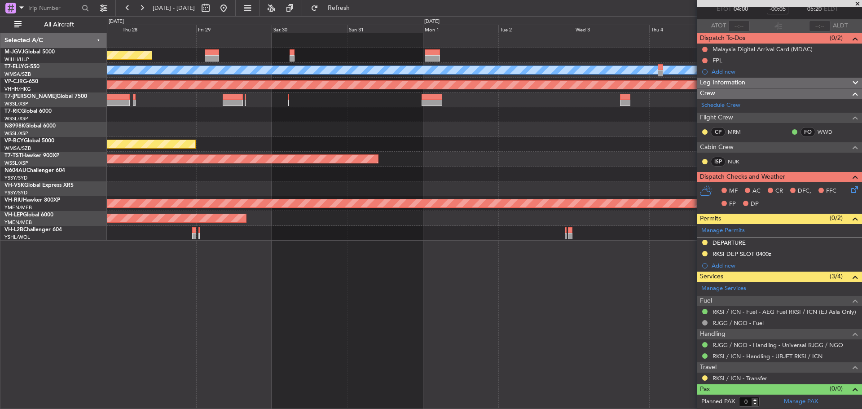
click at [335, 110] on div "Planned Maint Jakarta (Halim Intl) MEL Planned Maint Hong Kong (Hong Kong Intl)…" at bounding box center [484, 137] width 755 height 208
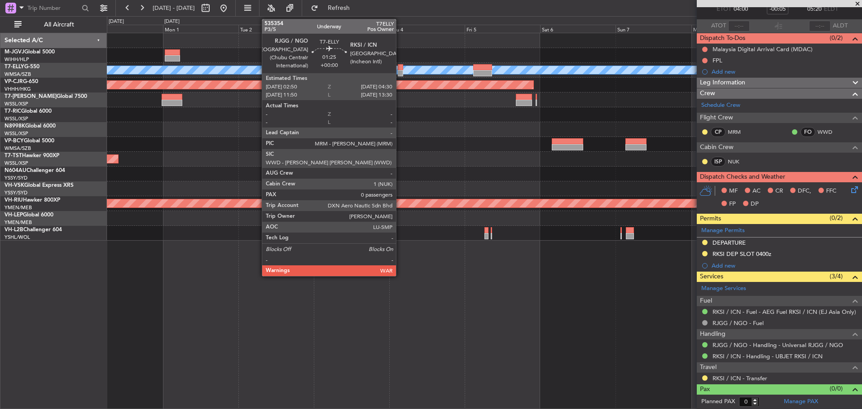
click at [400, 71] on div at bounding box center [400, 73] width 5 height 6
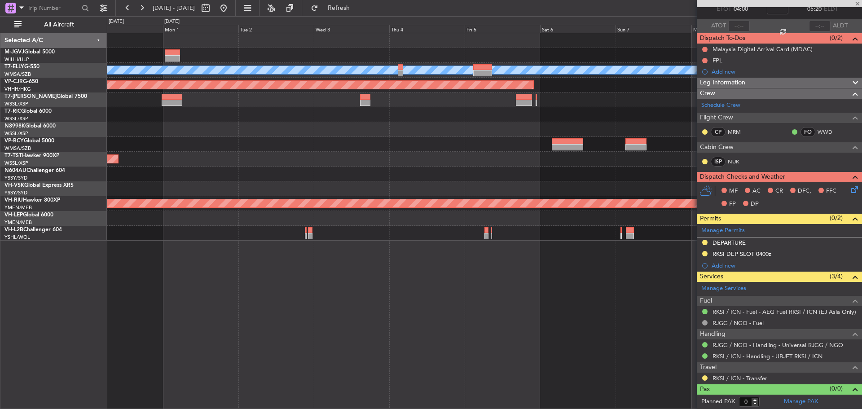
scroll to position [0, 0]
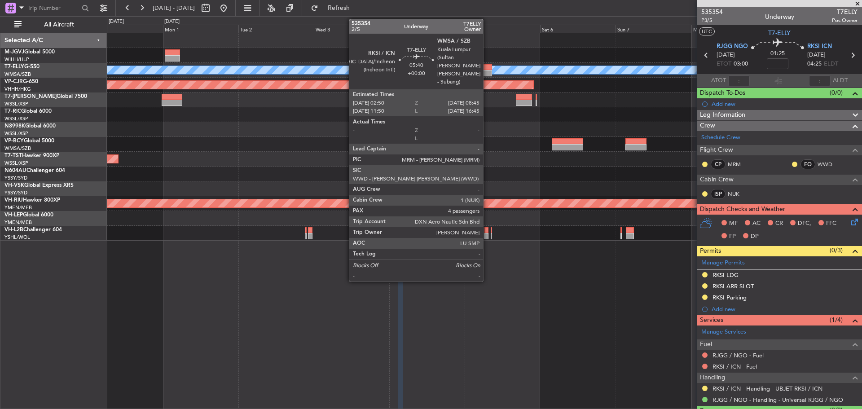
click at [487, 65] on div at bounding box center [482, 67] width 19 height 6
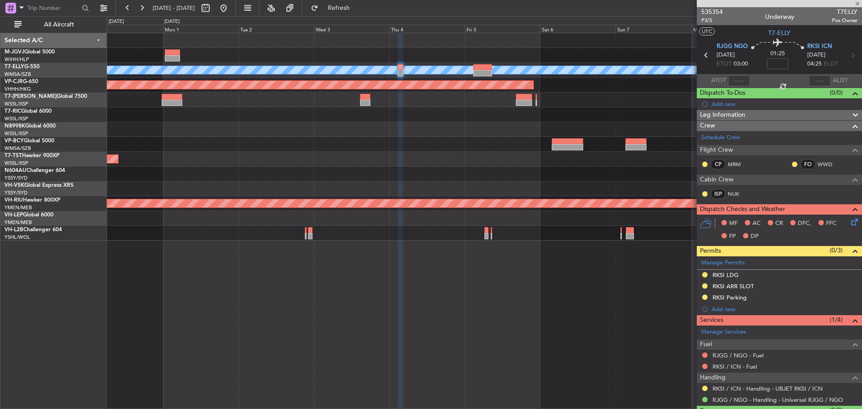
type input "4"
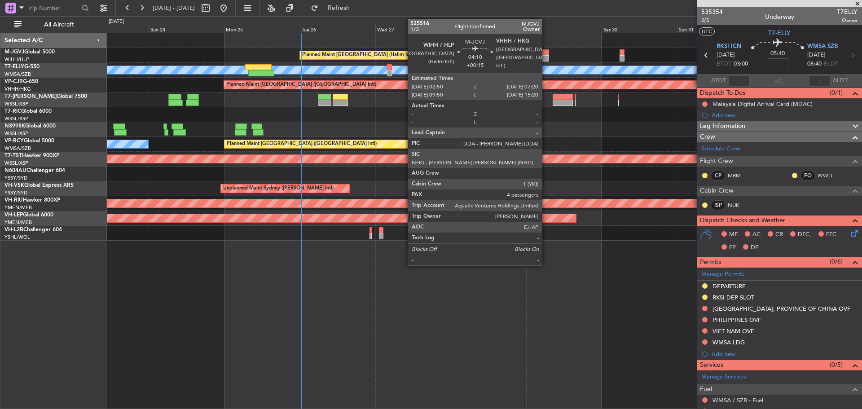
click at [546, 56] on div at bounding box center [542, 58] width 14 height 6
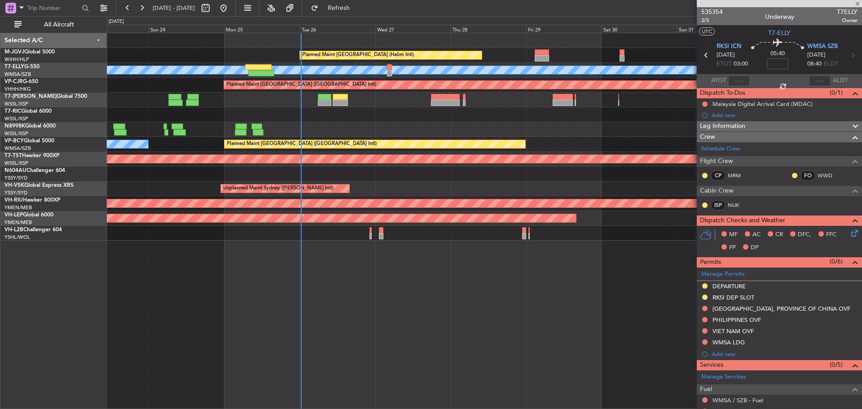
type input "+00:15"
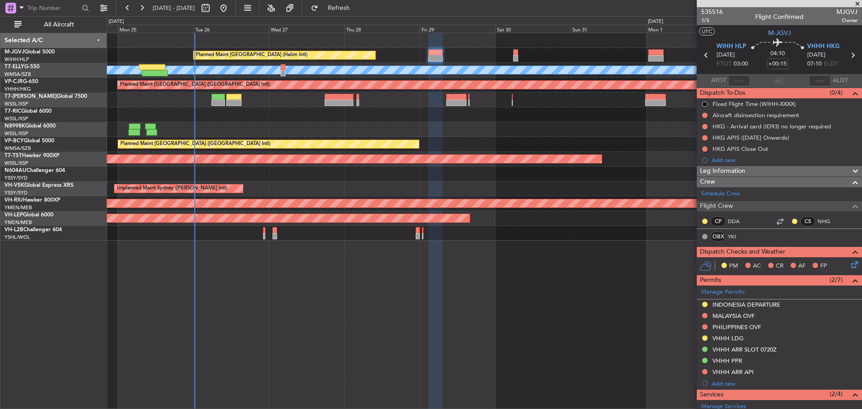
click at [485, 53] on div "Planned Maint [GEOGRAPHIC_DATA] (Halim Intl)" at bounding box center [484, 55] width 755 height 15
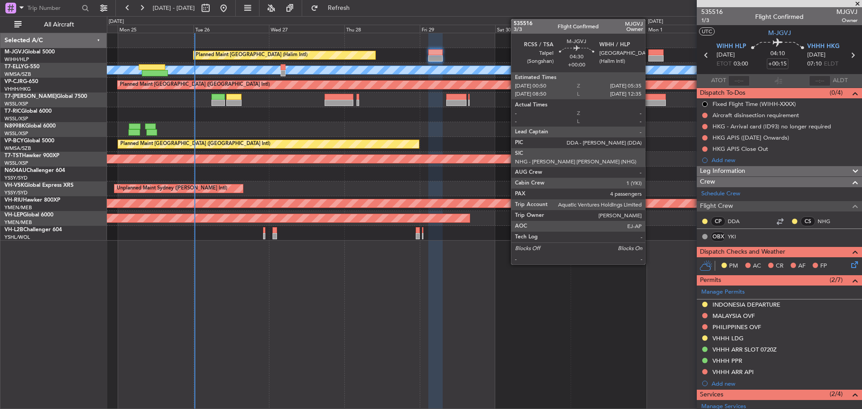
click at [649, 57] on div at bounding box center [656, 58] width 15 height 6
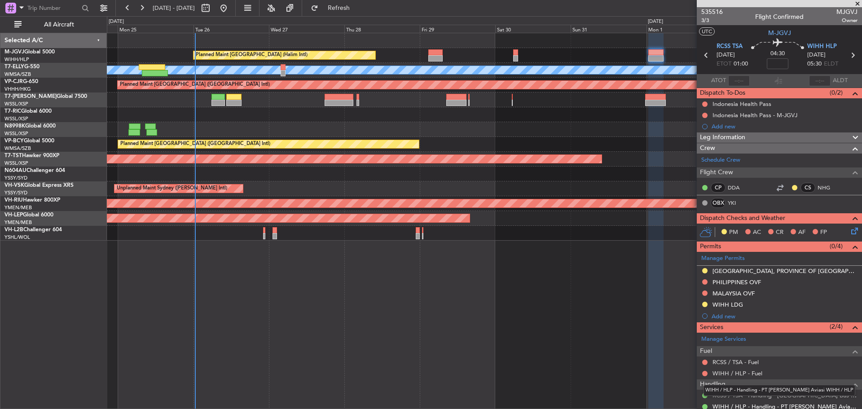
click at [771, 405] on link "WIHH / HLP - Handling - PT [PERSON_NAME] Aviasi WIHH / HLP" at bounding box center [785, 407] width 145 height 8
click at [706, 281] on button at bounding box center [705, 281] width 5 height 5
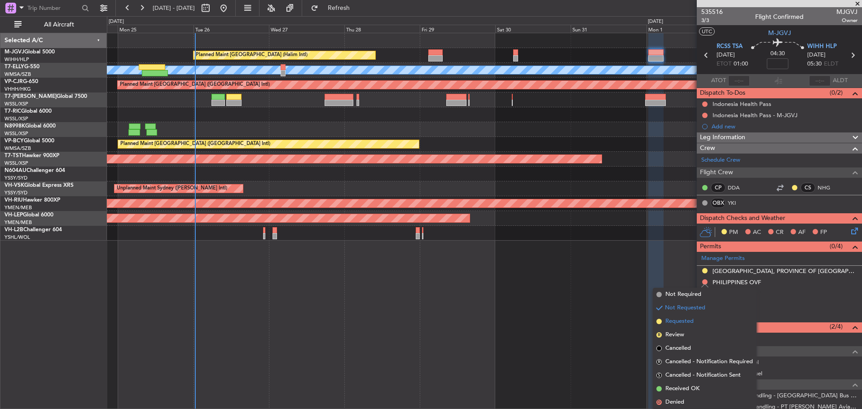
click at [684, 319] on span "Requested" at bounding box center [680, 321] width 28 height 9
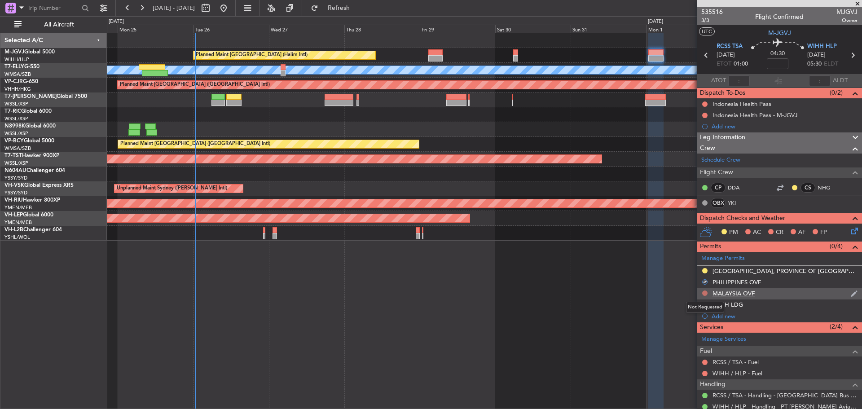
click at [705, 292] on button at bounding box center [705, 293] width 5 height 5
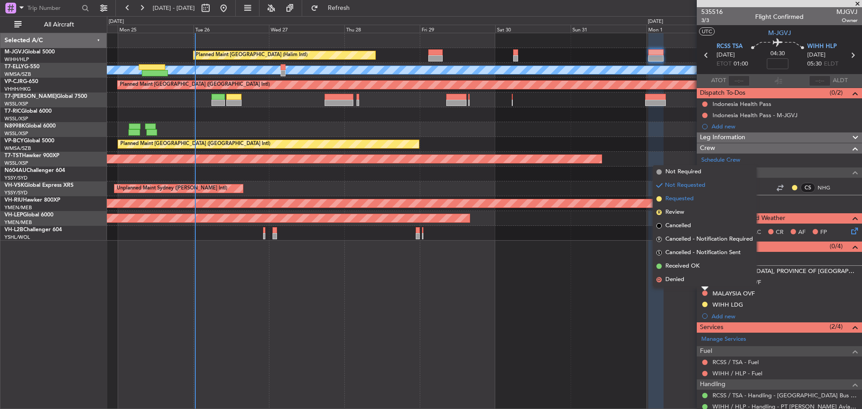
click at [678, 200] on span "Requested" at bounding box center [680, 198] width 28 height 9
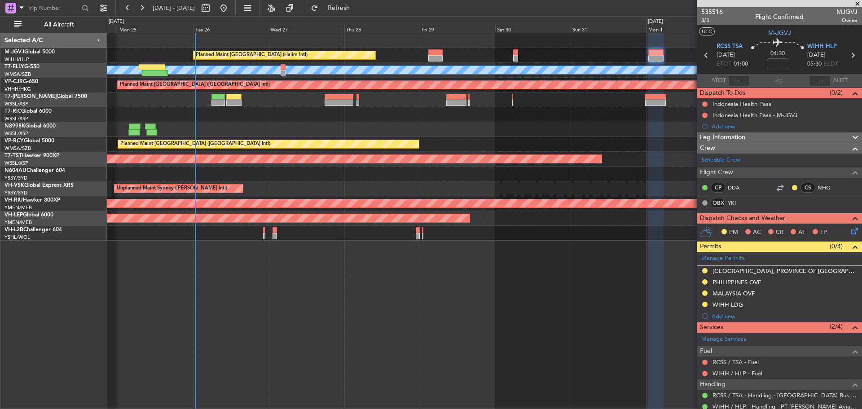
click at [705, 53] on icon at bounding box center [707, 55] width 12 height 12
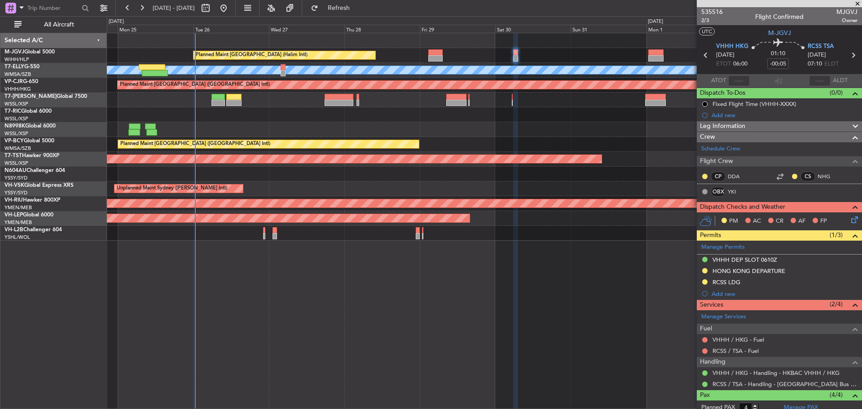
click at [705, 56] on icon at bounding box center [706, 55] width 12 height 12
type input "+00:15"
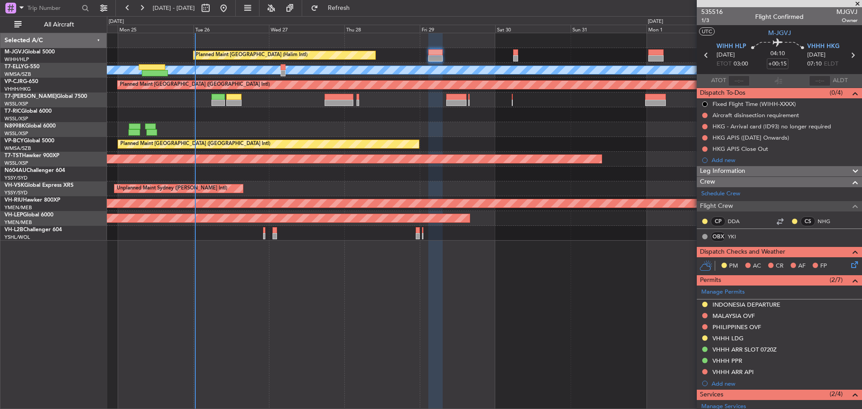
click at [703, 314] on button at bounding box center [705, 315] width 5 height 5
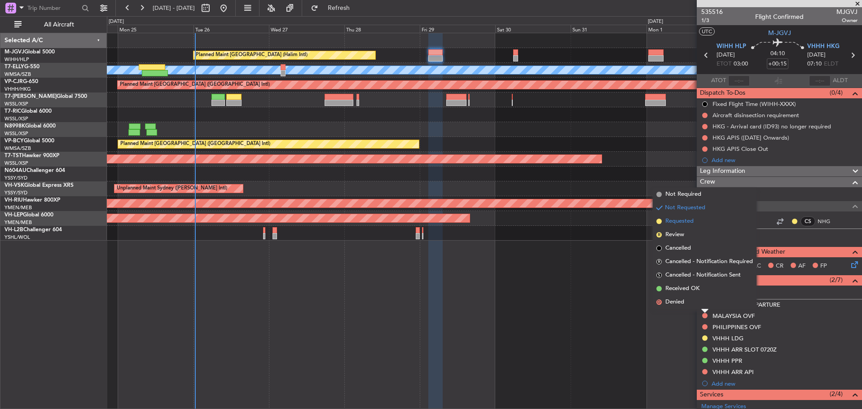
click at [705, 224] on li "Requested" at bounding box center [705, 221] width 104 height 13
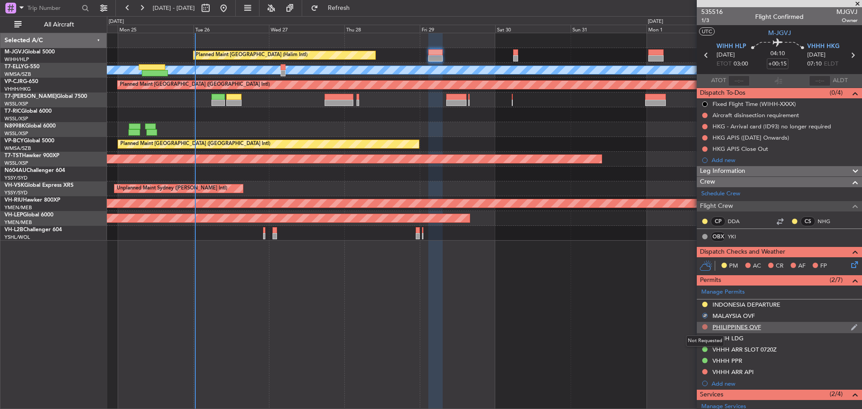
click at [705, 326] on button at bounding box center [705, 326] width 5 height 5
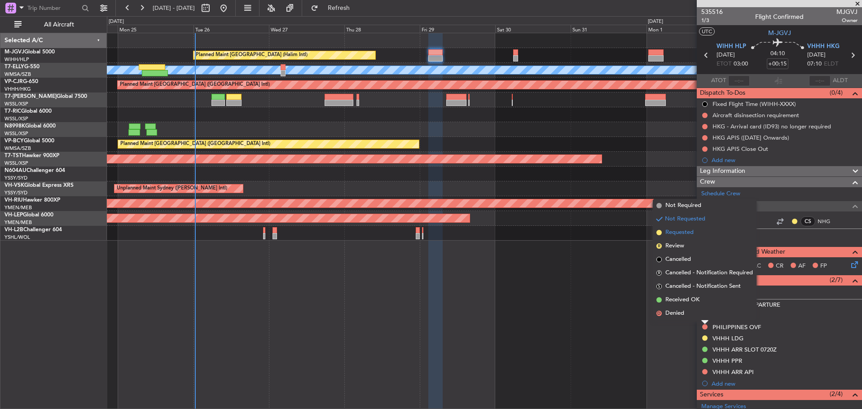
click at [704, 233] on li "Requested" at bounding box center [705, 232] width 104 height 13
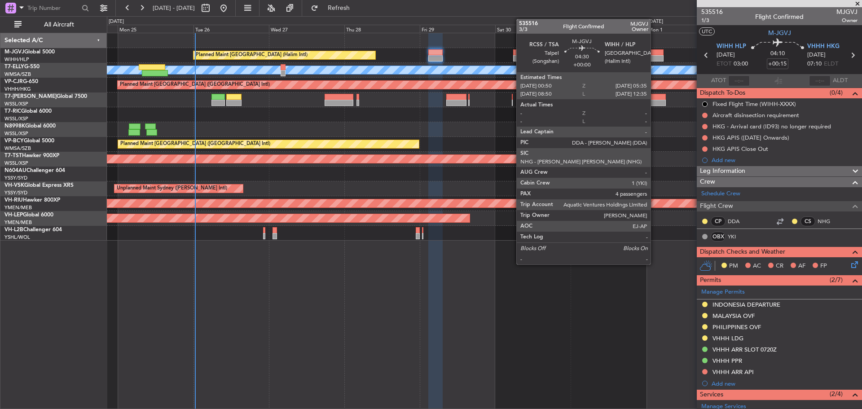
click at [655, 56] on div at bounding box center [656, 58] width 15 height 6
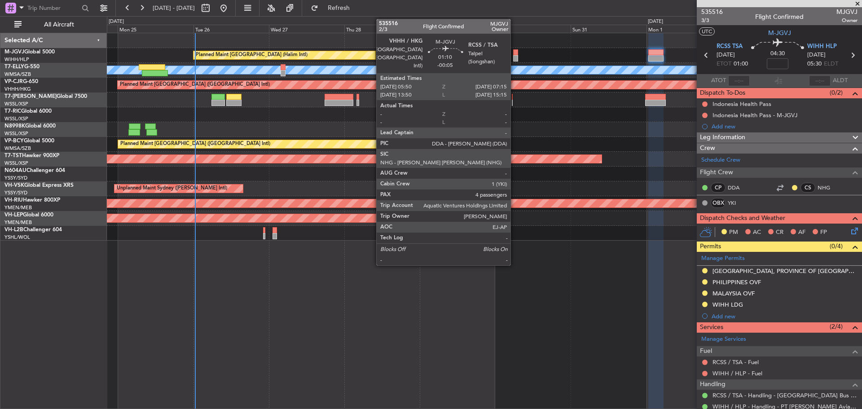
click at [515, 54] on div at bounding box center [515, 52] width 4 height 6
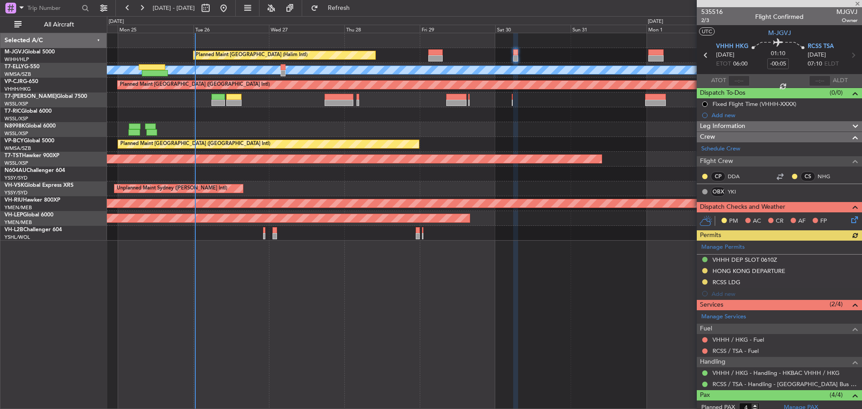
scroll to position [87, 0]
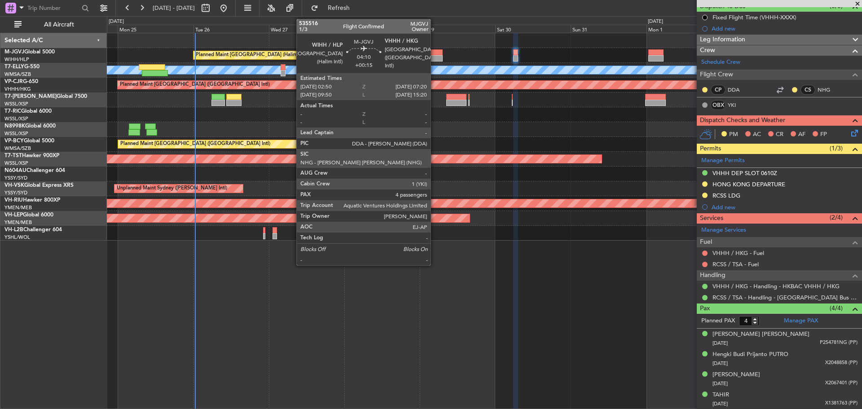
click at [435, 56] on div at bounding box center [436, 58] width 14 height 6
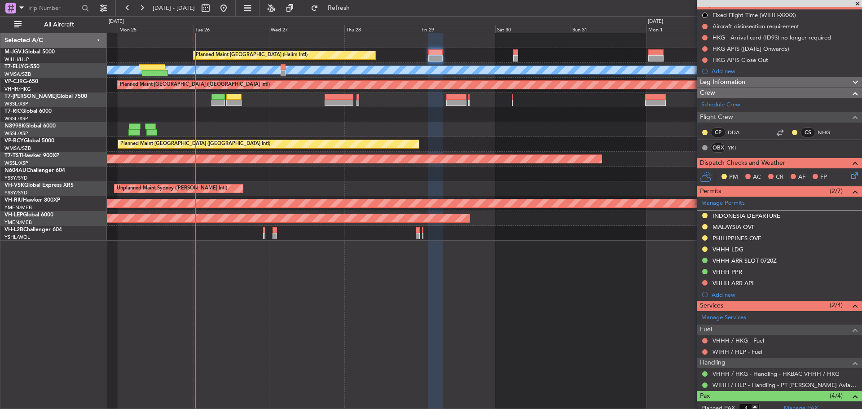
scroll to position [177, 0]
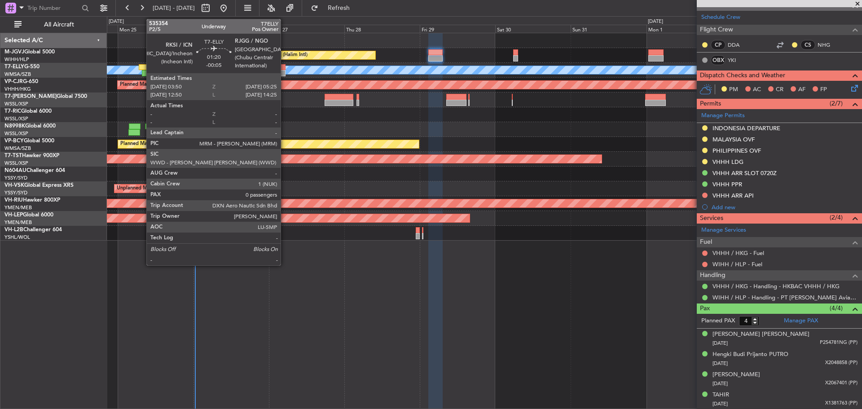
click at [285, 75] on div at bounding box center [283, 73] width 5 height 6
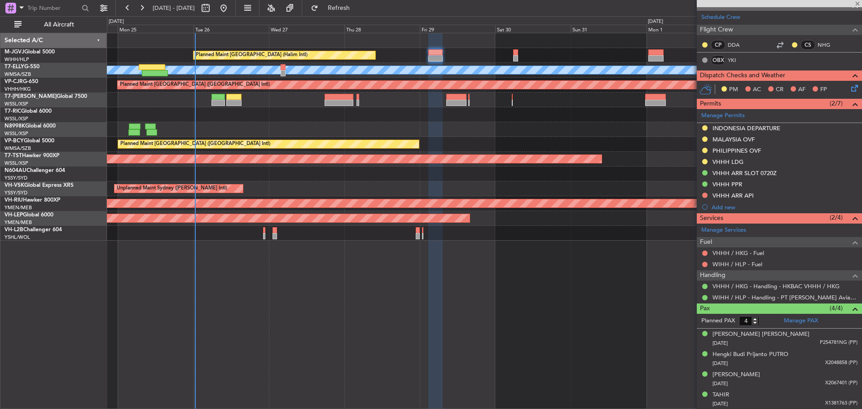
type input "-00:05"
type input "0"
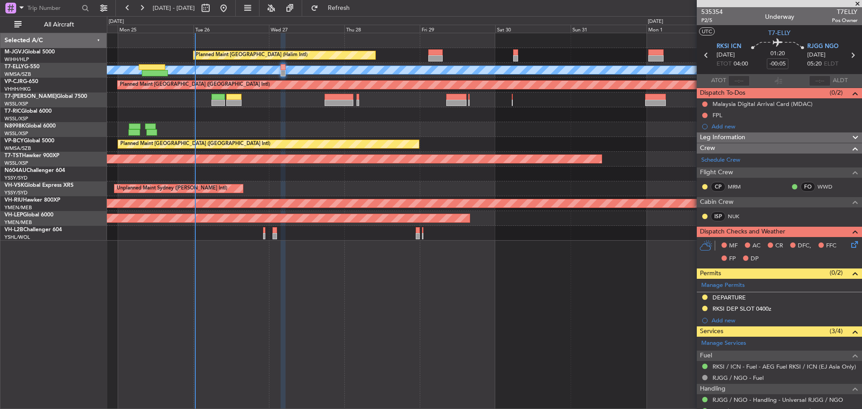
scroll to position [55, 0]
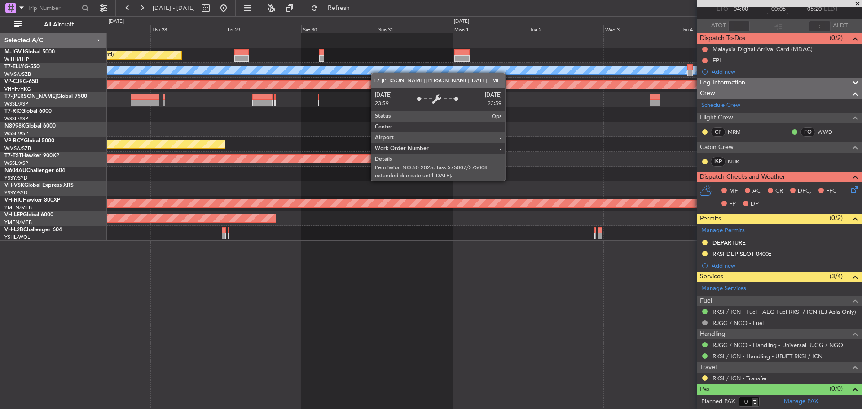
click at [323, 80] on div "Planned Maint Jakarta (Halim Intl) MEL Planned Maint Hong Kong (Hong Kong Intl)…" at bounding box center [484, 137] width 755 height 208
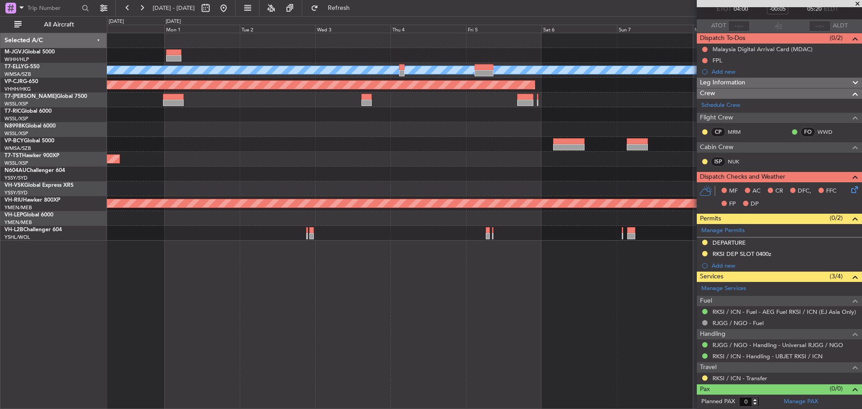
click at [352, 119] on div "MEL Planned Maint Dubai (Dubai Intl) Planned Maint Hong Kong (Hong Kong Intl) P…" at bounding box center [484, 137] width 755 height 208
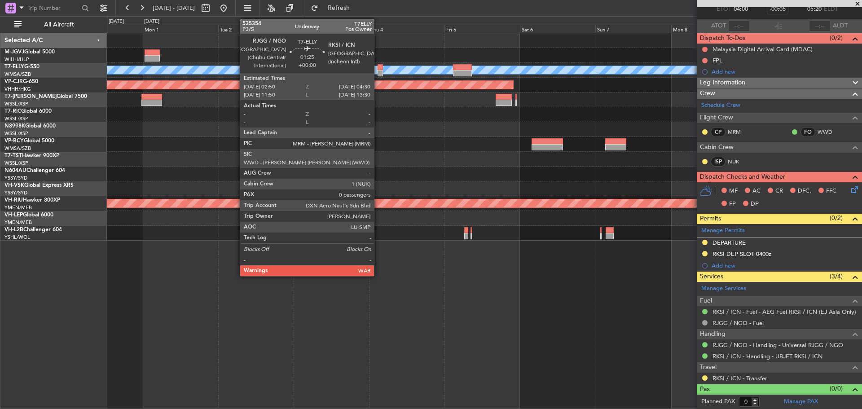
click at [378, 75] on div at bounding box center [380, 73] width 5 height 6
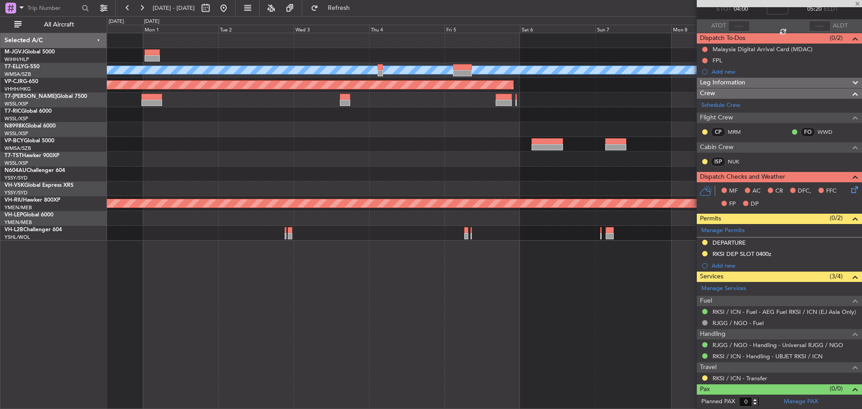
scroll to position [0, 0]
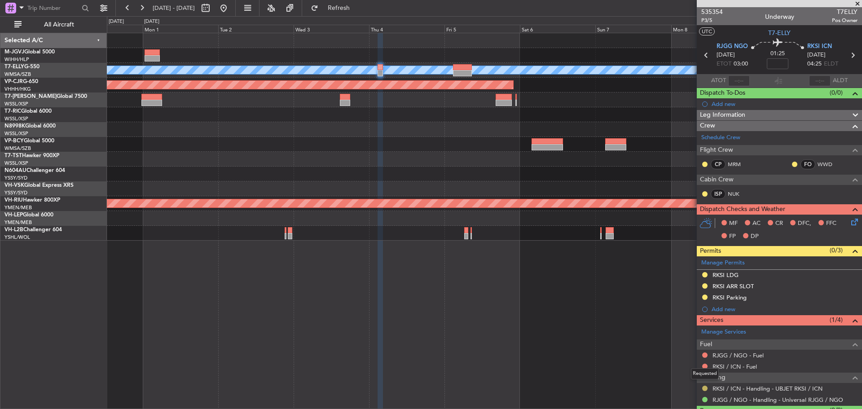
click at [706, 389] on button at bounding box center [705, 388] width 5 height 5
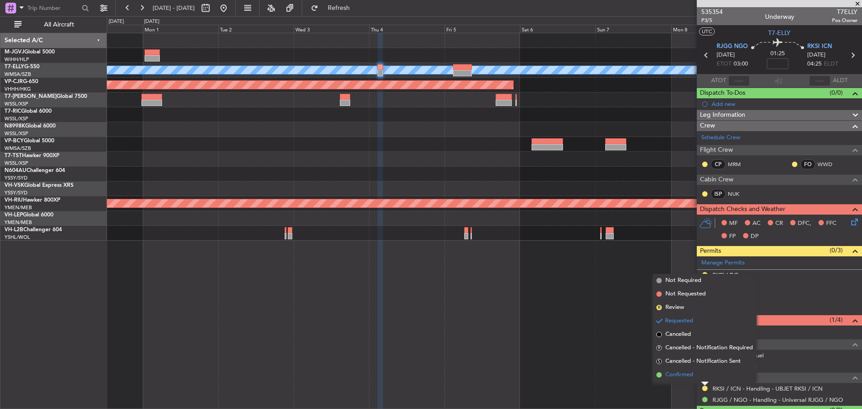
click at [705, 378] on li "Confirmed" at bounding box center [705, 374] width 104 height 13
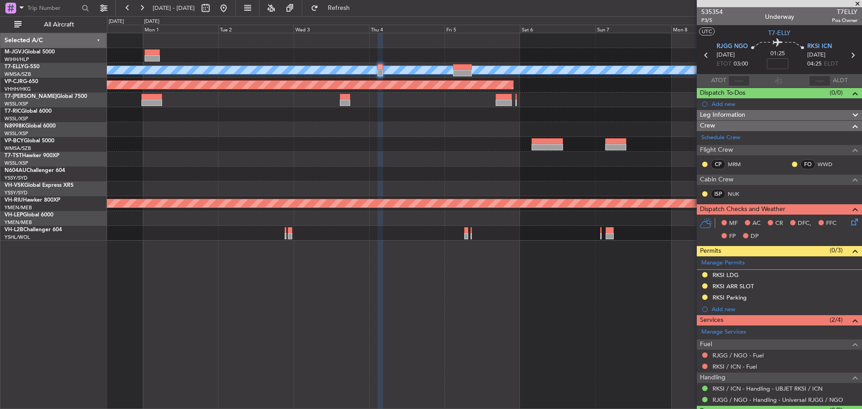
click at [849, 53] on icon at bounding box center [853, 55] width 12 height 12
type input "4"
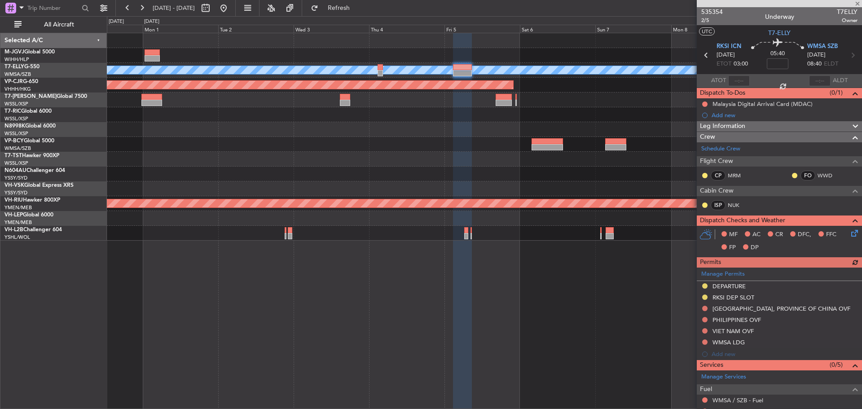
scroll to position [75, 0]
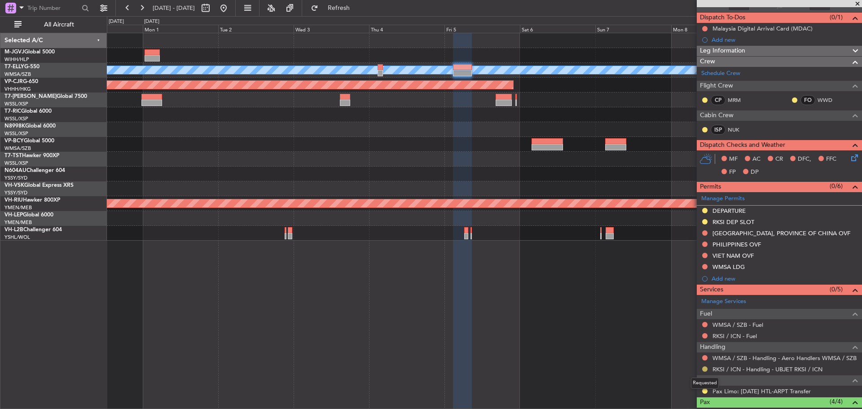
click at [706, 368] on button at bounding box center [705, 369] width 5 height 5
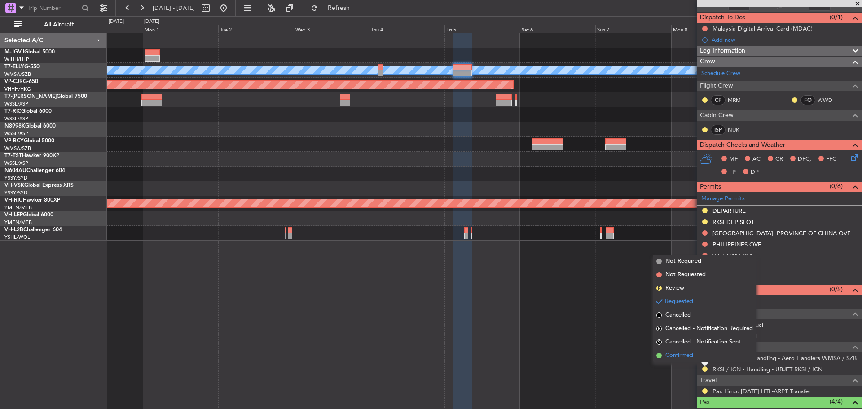
click at [695, 356] on li "Confirmed" at bounding box center [705, 355] width 104 height 13
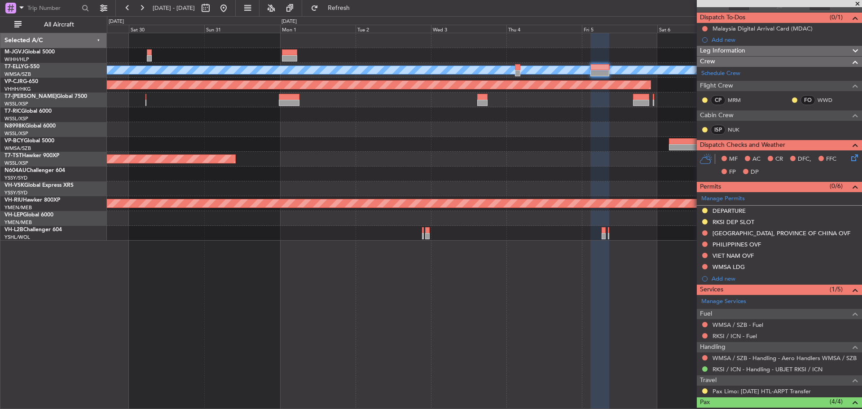
click at [590, 168] on div "Planned Maint Jakarta (Halim Intl) MEL Planned Maint Dubai (Dubai Intl) Planned…" at bounding box center [484, 137] width 755 height 208
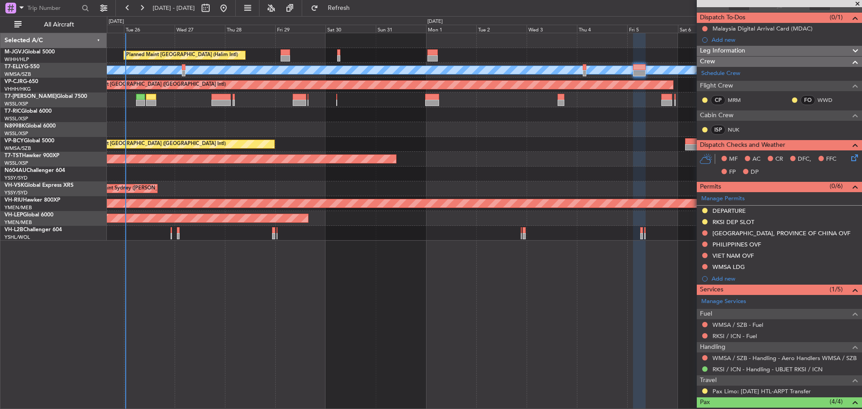
click at [531, 139] on div "Planned Maint Jakarta (Halim Intl) MEL Planned Maint Dubai (Dubai Intl) Planned…" at bounding box center [484, 137] width 755 height 208
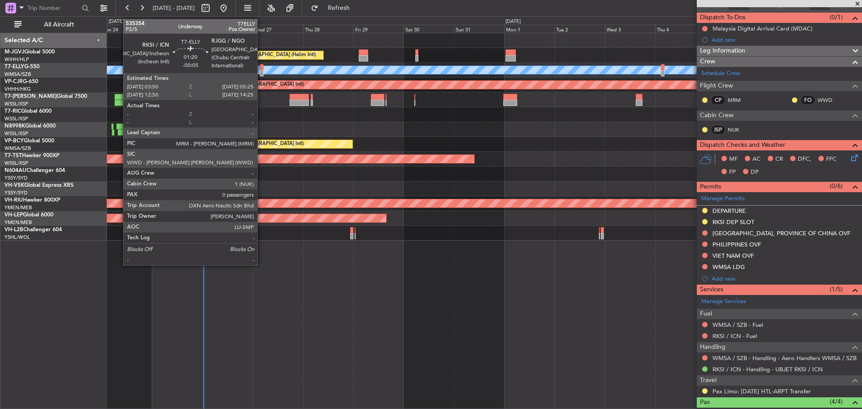
click at [261, 73] on div at bounding box center [262, 73] width 4 height 6
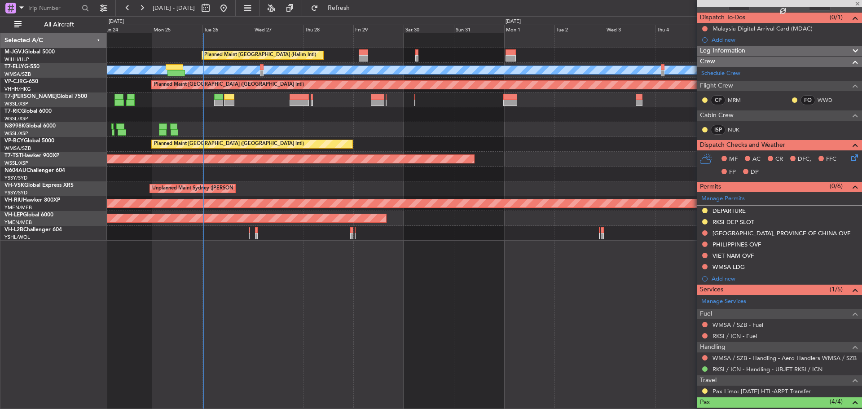
type input "-00:05"
type input "0"
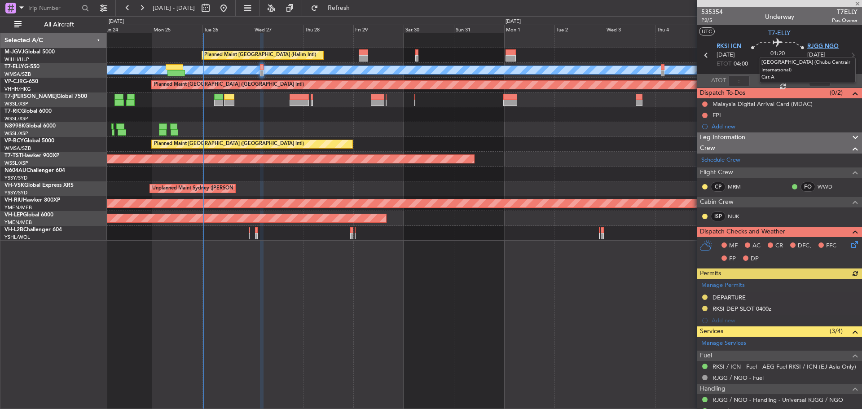
click at [817, 47] on span "RJGG NGO" at bounding box center [823, 46] width 31 height 9
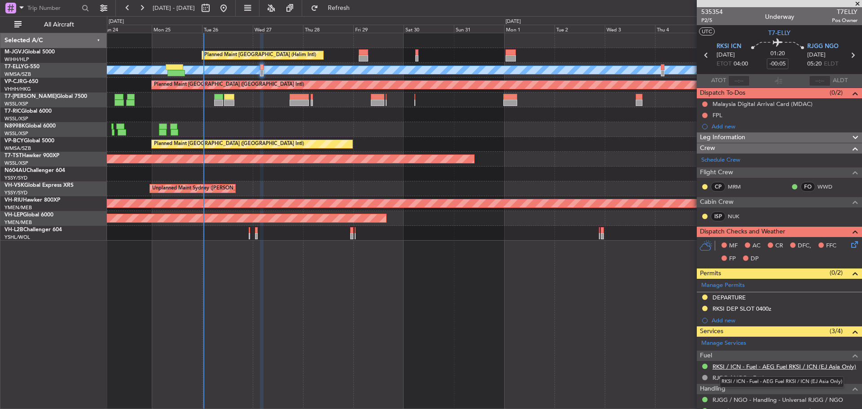
click at [783, 367] on link "RKSI / ICN - Fuel - AEG Fuel RKSI / ICN (EJ Asia Only)" at bounding box center [785, 367] width 144 height 8
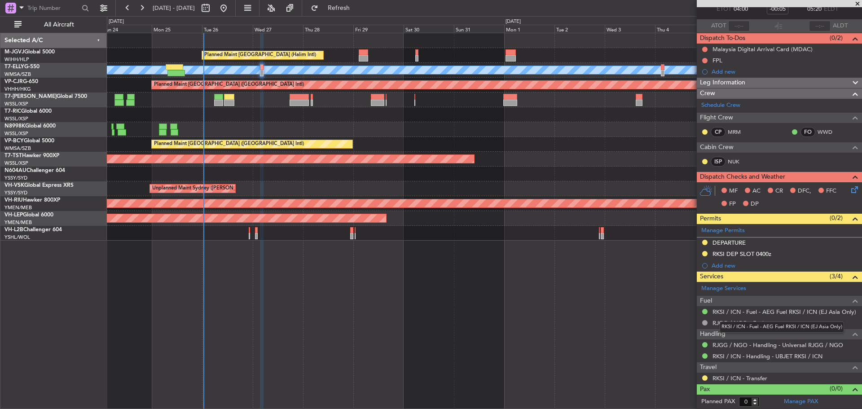
click at [715, 322] on mat-tooltip-component "RKSI / ICN - Fuel - AEG Fuel RKSI / ICN (EJ Asia Only)" at bounding box center [782, 327] width 137 height 24
click at [724, 323] on link "RJGG / NGO - Fuel" at bounding box center [738, 323] width 51 height 8
click at [358, 5] on span "Refresh" at bounding box center [339, 8] width 38 height 6
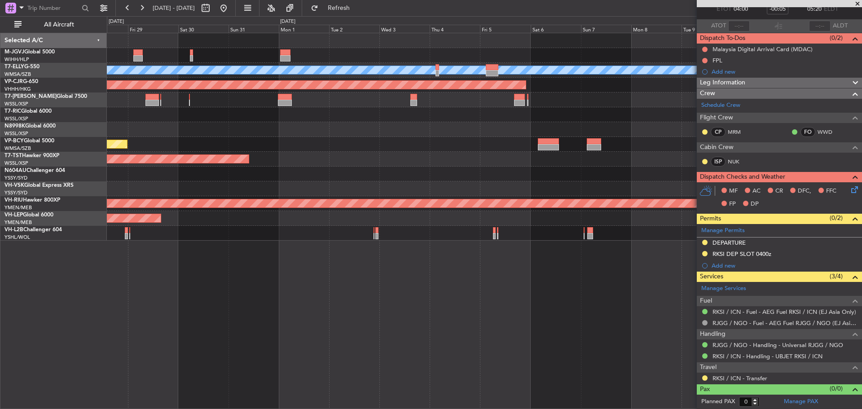
click at [394, 89] on div "Planned Maint Jakarta (Halim Intl) MEL Planned Maint Dubai (Dubai Intl) Planned…" at bounding box center [484, 137] width 755 height 208
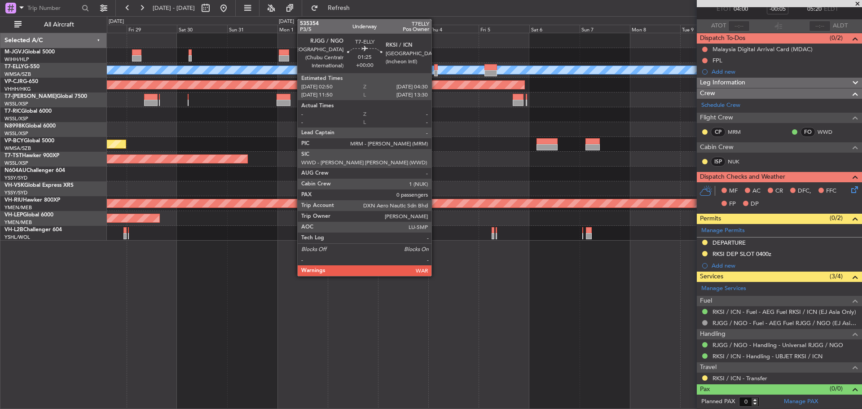
click at [436, 71] on div at bounding box center [436, 73] width 4 height 6
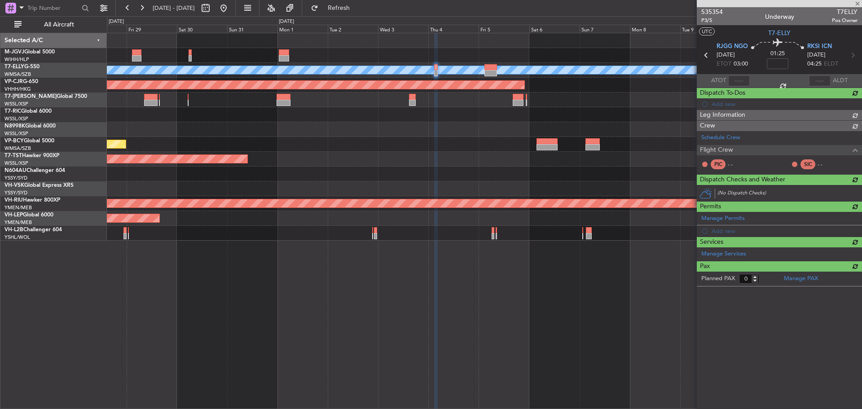
scroll to position [0, 0]
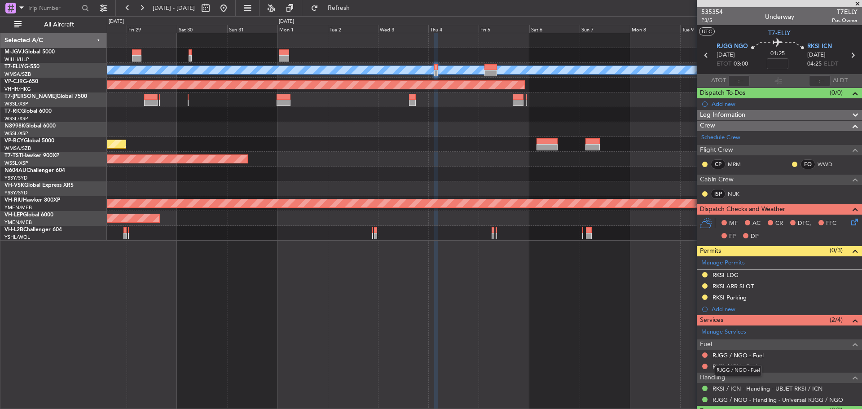
click at [731, 355] on link "RJGG / NGO - Fuel" at bounding box center [738, 356] width 51 height 8
click at [354, 4] on button "Refresh" at bounding box center [334, 8] width 54 height 14
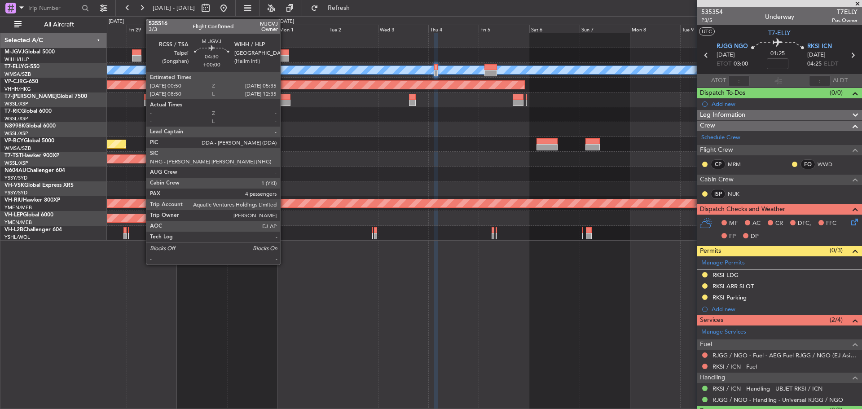
click at [284, 56] on div at bounding box center [284, 58] width 10 height 6
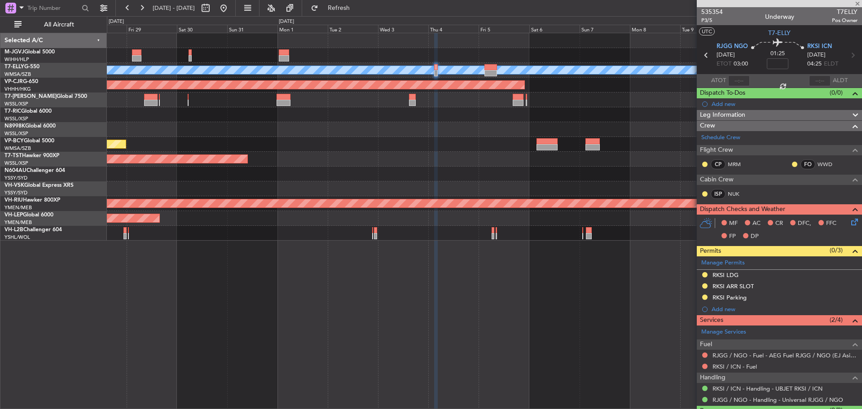
type input "4"
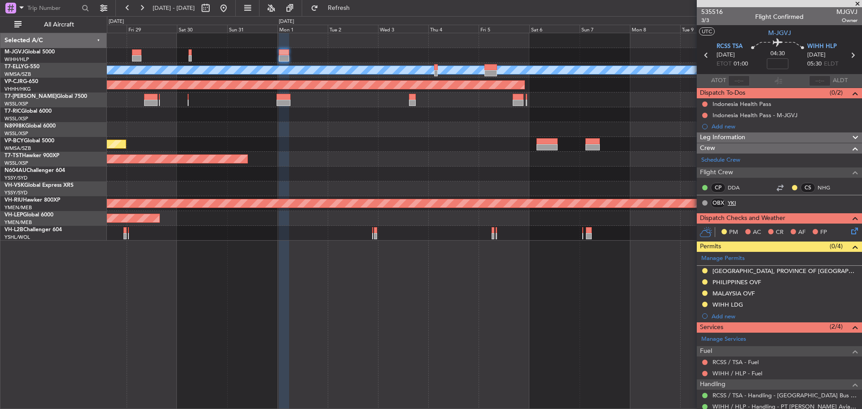
scroll to position [109, 0]
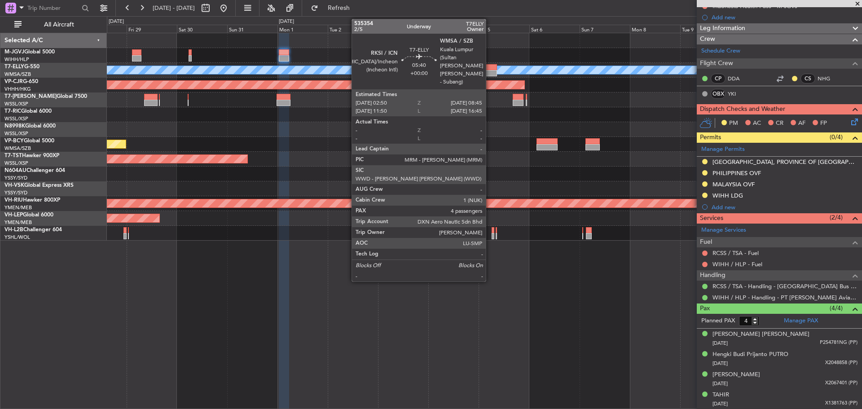
click at [490, 69] on div at bounding box center [491, 67] width 13 height 6
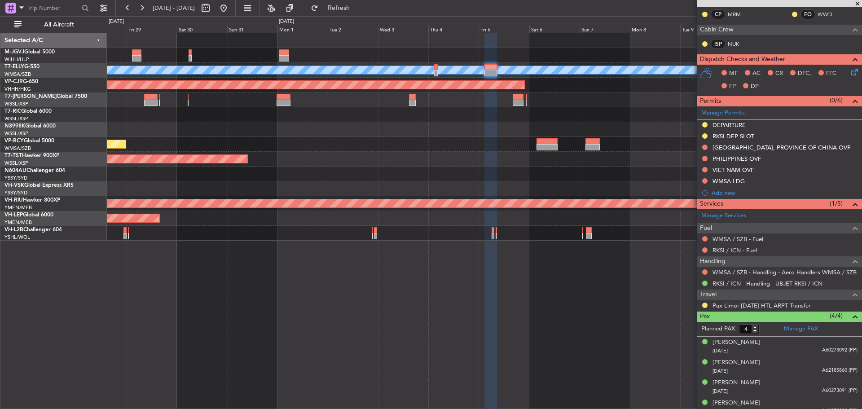
scroll to position [169, 0]
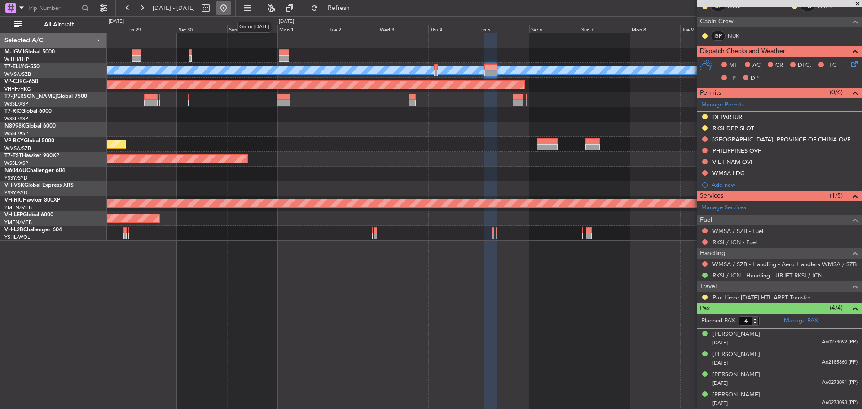
click at [231, 7] on button at bounding box center [223, 8] width 14 height 14
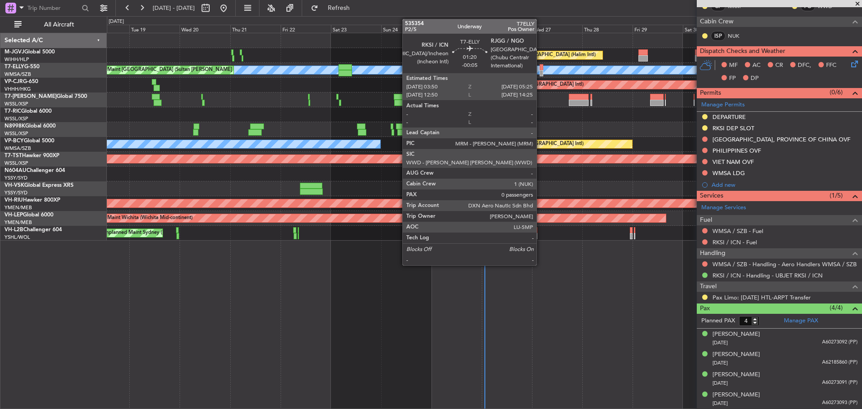
click at [541, 71] on div at bounding box center [542, 73] width 4 height 6
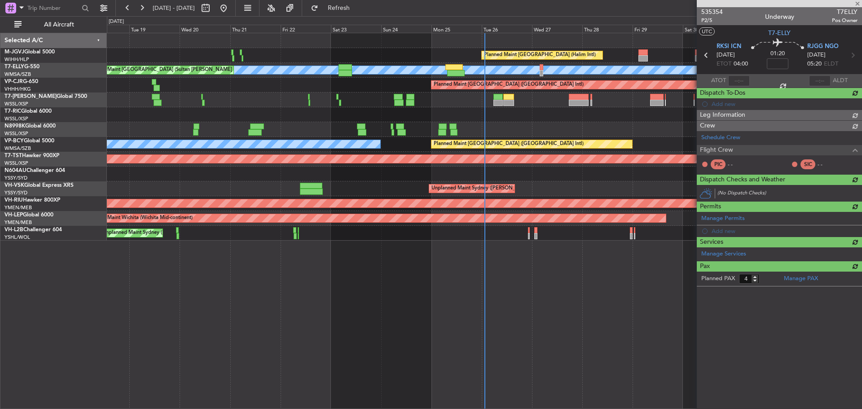
type input "-00:05"
type input "0"
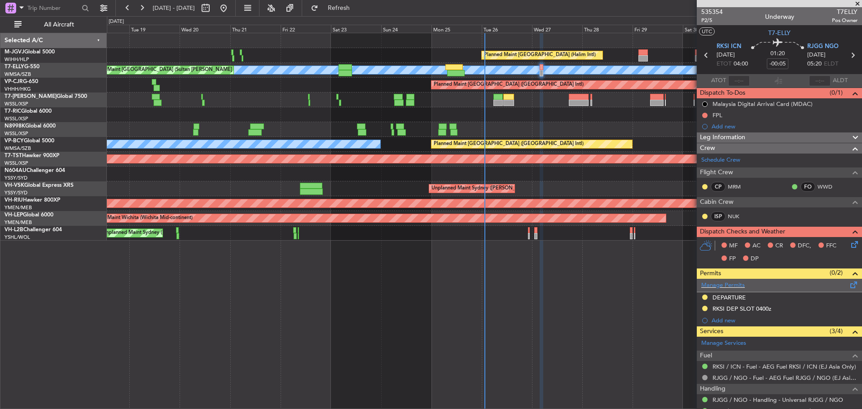
click at [849, 286] on span at bounding box center [854, 283] width 11 height 7
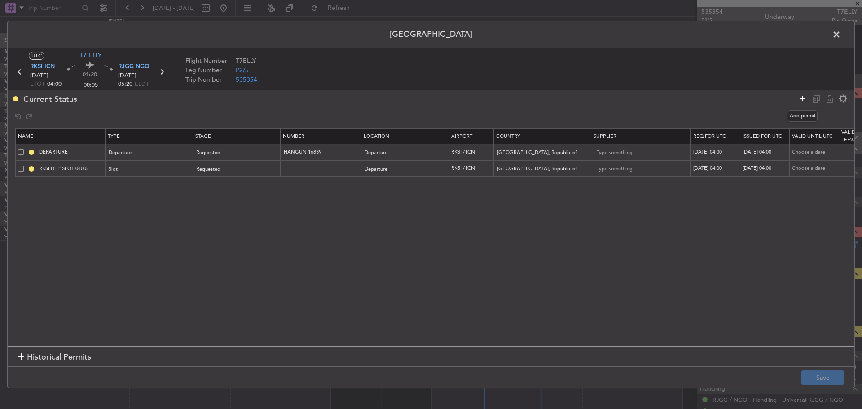
click at [803, 97] on icon at bounding box center [803, 98] width 11 height 11
click at [124, 189] on div "Type" at bounding box center [147, 185] width 75 height 13
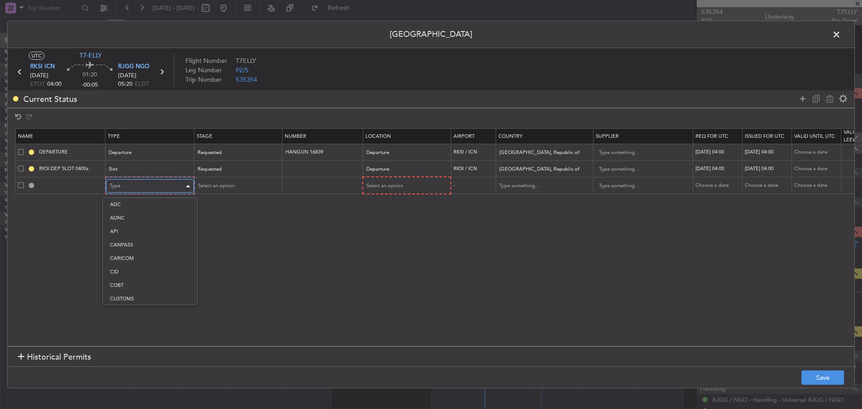
scroll to position [270, 0]
click at [124, 269] on span "Slot" at bounding box center [150, 271] width 80 height 13
click at [234, 187] on div "Select an option" at bounding box center [234, 185] width 75 height 13
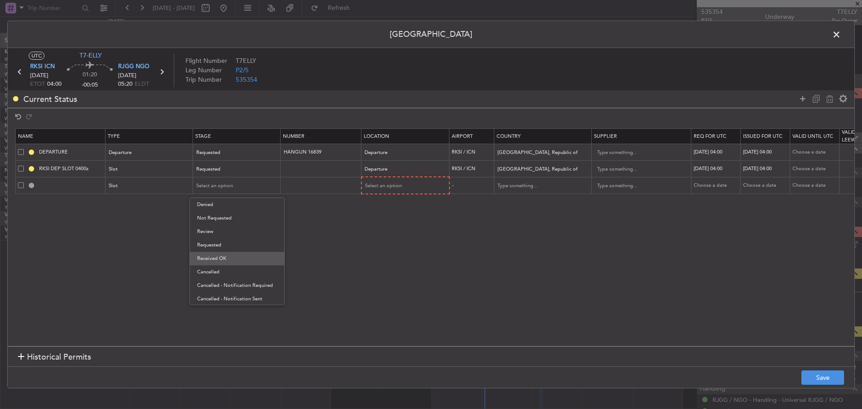
click at [244, 252] on span "Received OK" at bounding box center [237, 258] width 80 height 13
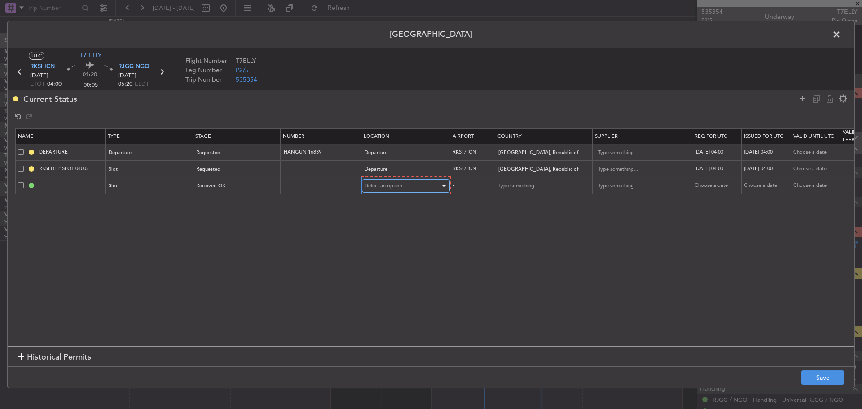
click at [387, 186] on span "Select an option" at bounding box center [384, 185] width 37 height 7
click at [397, 227] on span "Arrival" at bounding box center [406, 231] width 80 height 13
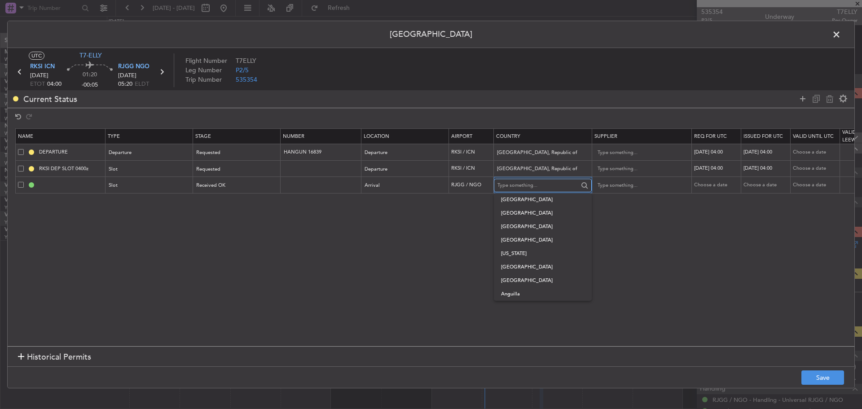
click at [527, 190] on input "text" at bounding box center [538, 185] width 81 height 13
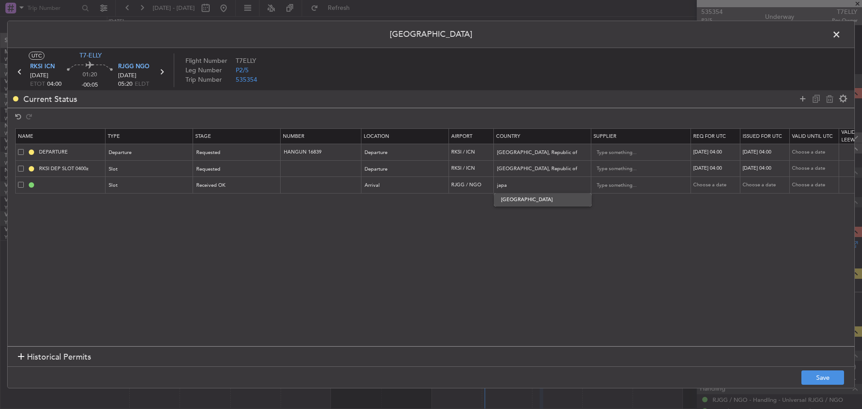
click at [534, 199] on span "Japan" at bounding box center [543, 199] width 84 height 13
type input "Japan"
click at [709, 183] on div "Choose a date" at bounding box center [717, 185] width 47 height 8
select select "8"
select select "2025"
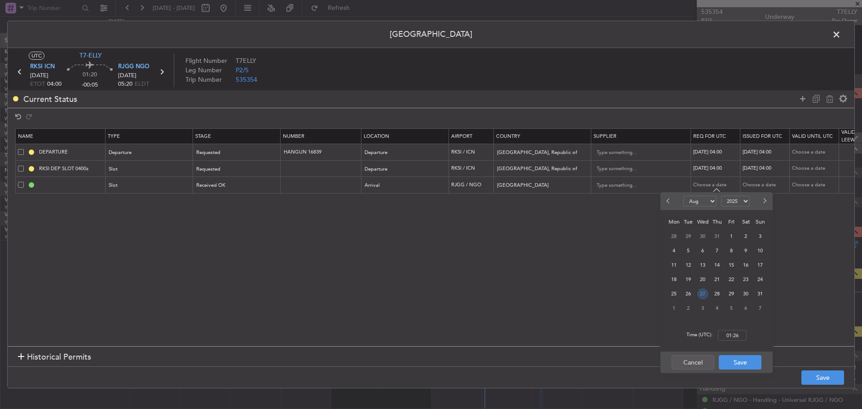
click at [703, 293] on span "27" at bounding box center [703, 293] width 11 height 11
click at [729, 333] on input "00:00" at bounding box center [732, 335] width 29 height 11
type input "05:20"
click at [742, 361] on button "Save" at bounding box center [740, 362] width 43 height 14
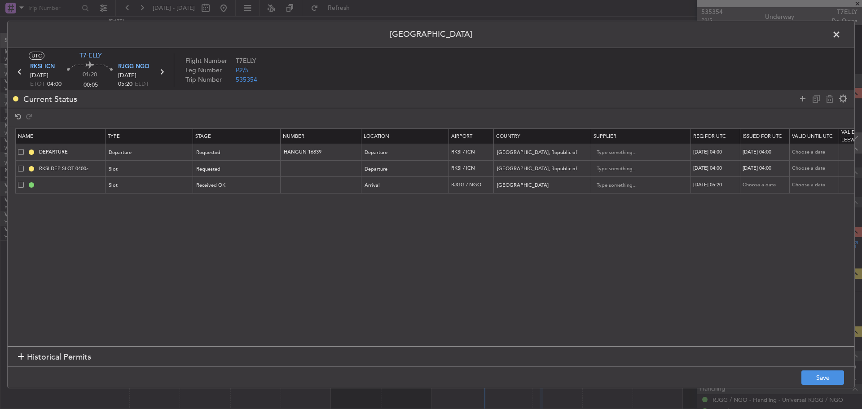
click at [765, 186] on div "Choose a date" at bounding box center [766, 185] width 47 height 8
select select "8"
select select "2025"
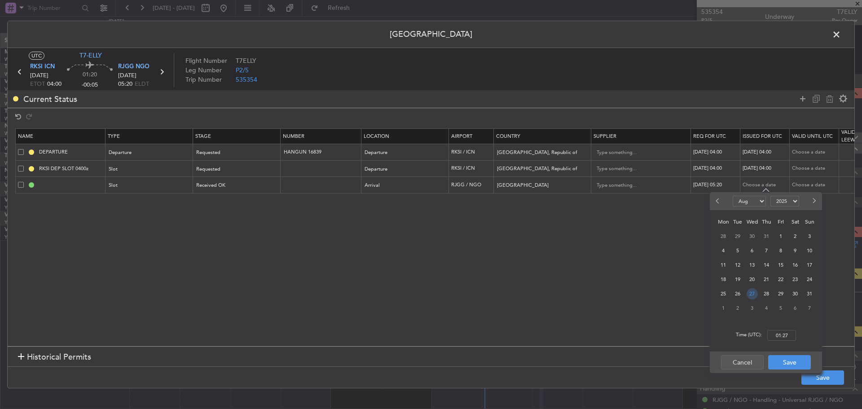
click at [754, 292] on span "27" at bounding box center [752, 293] width 11 height 11
click at [778, 338] on input "00:00" at bounding box center [782, 335] width 29 height 11
type input "05:20"
click at [797, 361] on button "Save" at bounding box center [790, 362] width 43 height 14
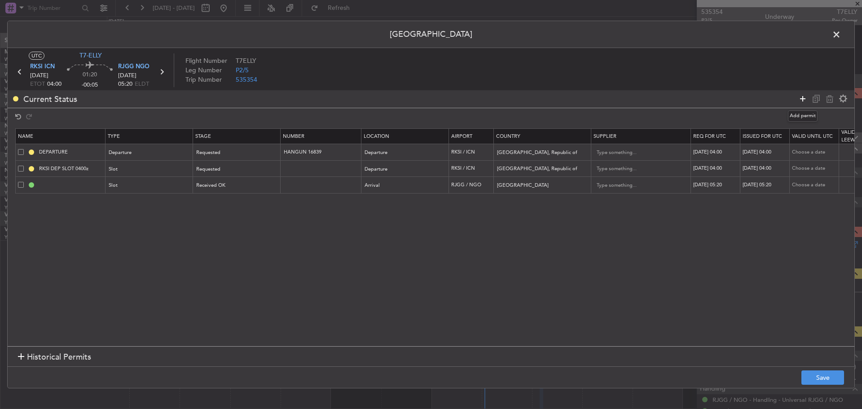
click at [805, 100] on icon at bounding box center [803, 98] width 11 height 11
click at [168, 197] on div "Type" at bounding box center [147, 202] width 75 height 13
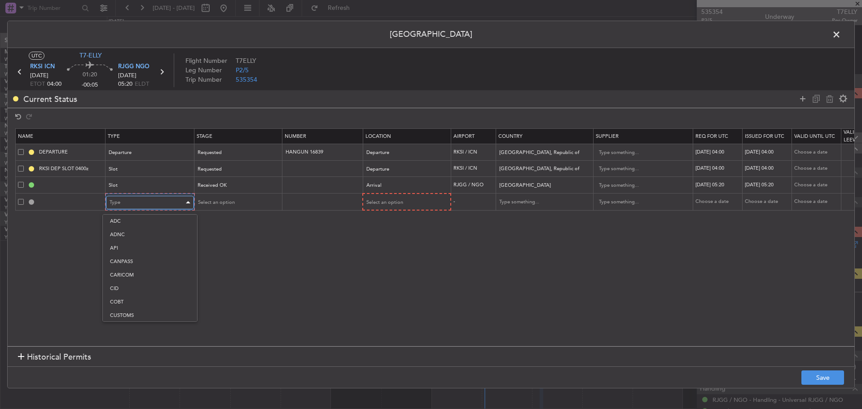
scroll to position [181, 0]
click at [133, 301] on span "Parking" at bounding box center [150, 295] width 80 height 13
click at [217, 200] on span "Select an option" at bounding box center [215, 202] width 37 height 7
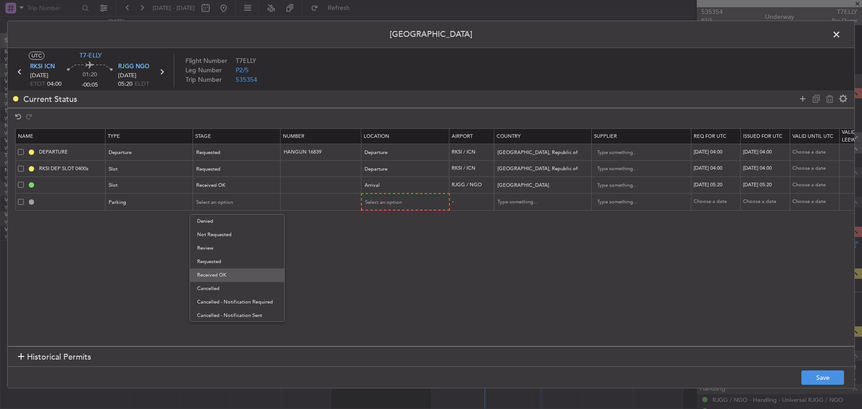
click at [245, 270] on span "Received OK" at bounding box center [237, 275] width 80 height 13
click at [330, 203] on input "text" at bounding box center [322, 202] width 78 height 8
type input "500A"
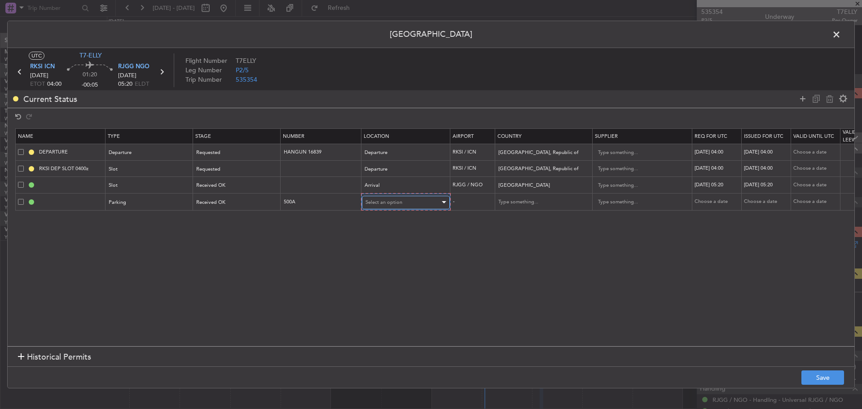
click at [380, 200] on span "Select an option" at bounding box center [384, 202] width 37 height 7
click at [404, 246] on span "Arrival" at bounding box center [406, 248] width 80 height 13
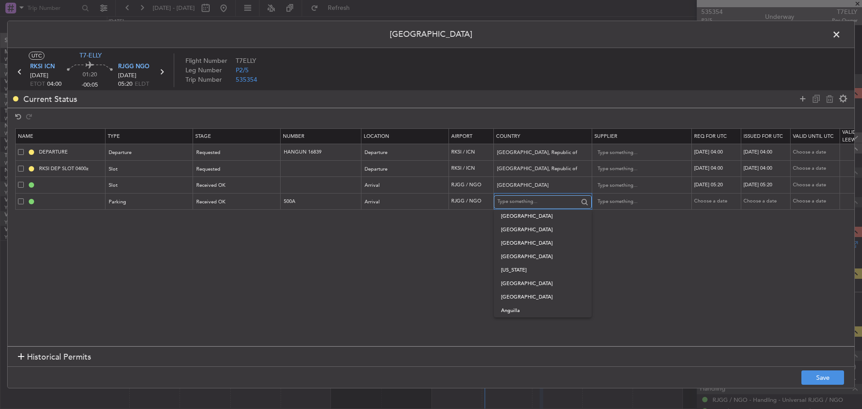
click at [513, 202] on input "text" at bounding box center [538, 201] width 81 height 13
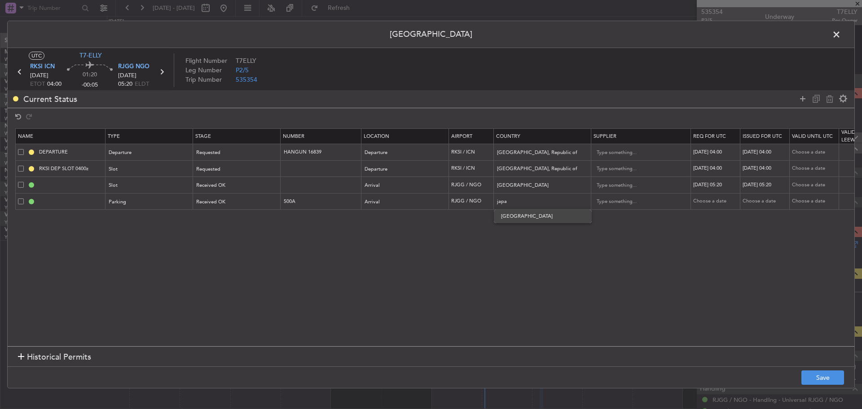
click at [526, 214] on span "Japan" at bounding box center [543, 216] width 84 height 13
type input "Japan"
click at [714, 199] on div "Choose a date" at bounding box center [717, 202] width 47 height 8
select select "8"
select select "2025"
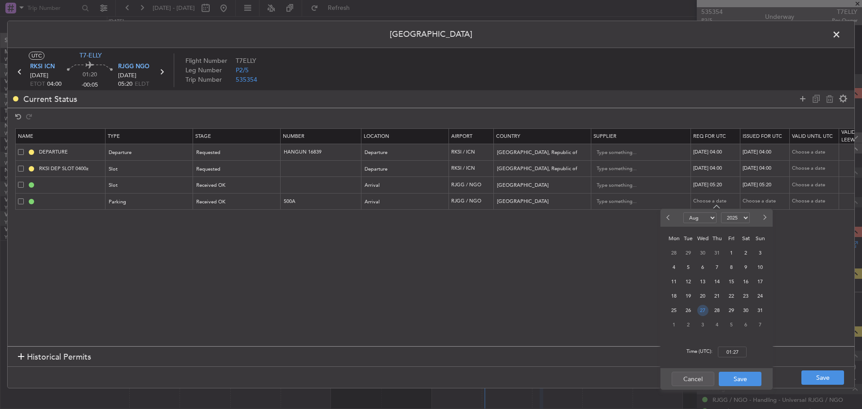
click at [705, 309] on span "27" at bounding box center [703, 310] width 11 height 11
click at [733, 352] on input "00:00" at bounding box center [732, 352] width 29 height 11
type input "04:00"
click at [744, 377] on button "Save" at bounding box center [740, 379] width 43 height 14
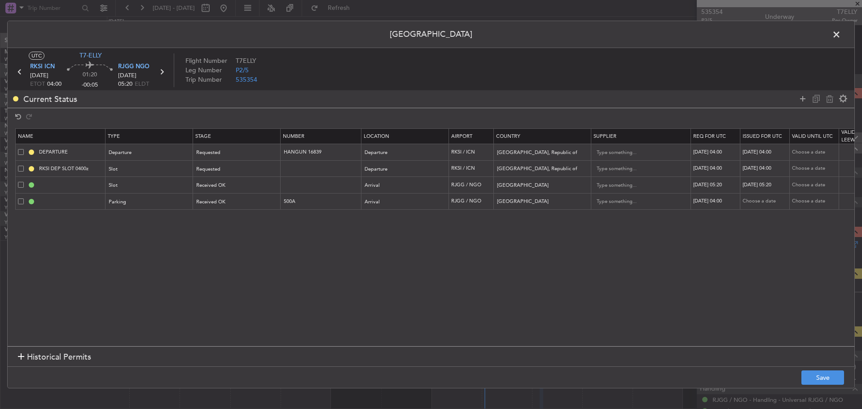
click at [764, 203] on div "Choose a date" at bounding box center [766, 202] width 47 height 8
select select "8"
select select "2025"
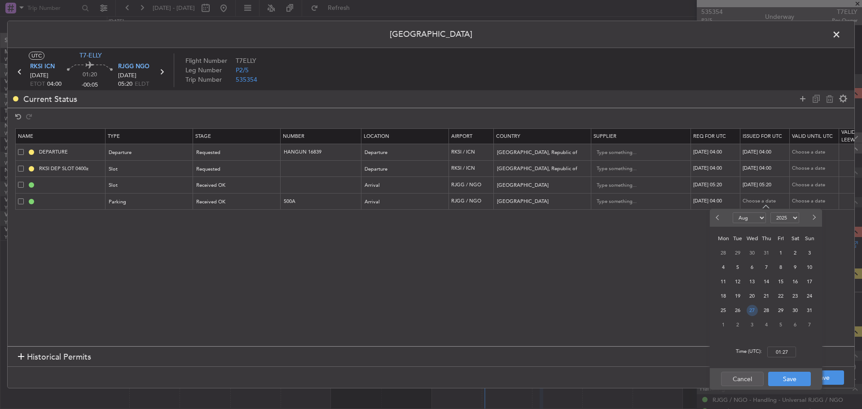
click at [754, 305] on span "27" at bounding box center [752, 310] width 11 height 11
click at [777, 349] on input "00:00" at bounding box center [782, 352] width 29 height 11
type input "04:00"
click at [796, 378] on button "Save" at bounding box center [790, 379] width 43 height 14
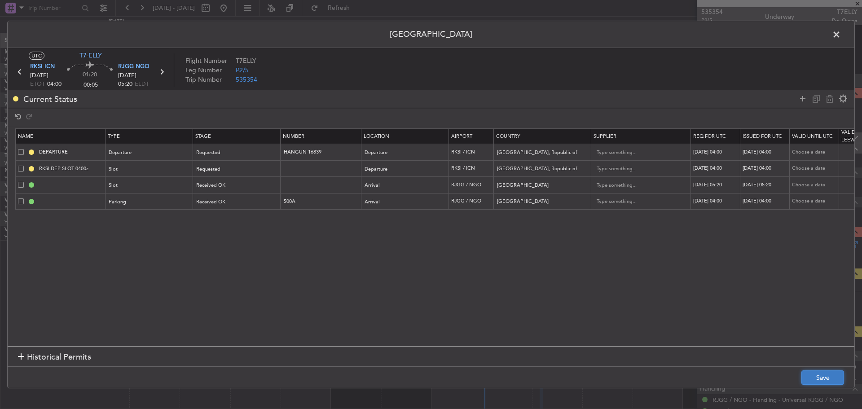
click at [815, 377] on button "Save" at bounding box center [823, 378] width 43 height 14
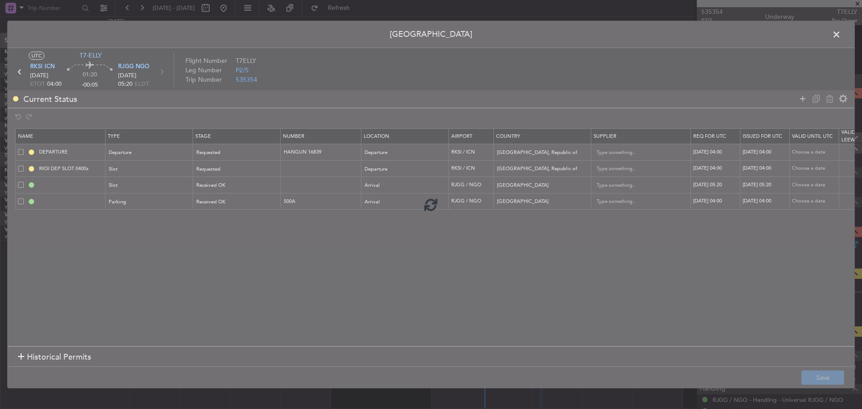
type input "RJGG ARR SLOT 0520Z"
type input "NNN"
type input "RJGG Parking"
type input "NNN"
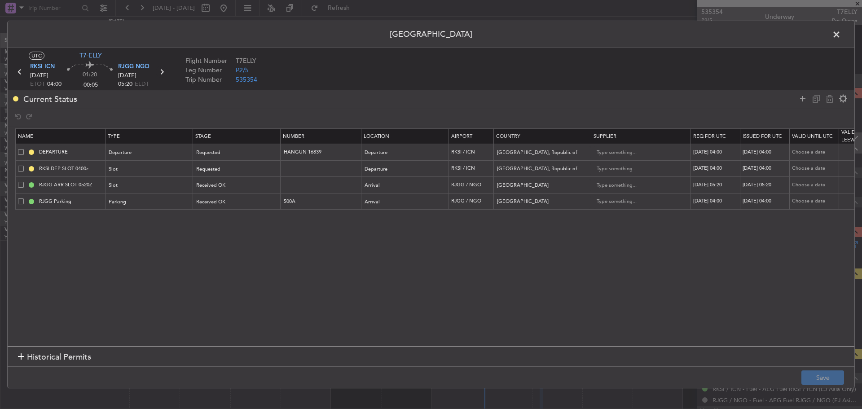
click at [161, 72] on icon at bounding box center [162, 72] width 12 height 12
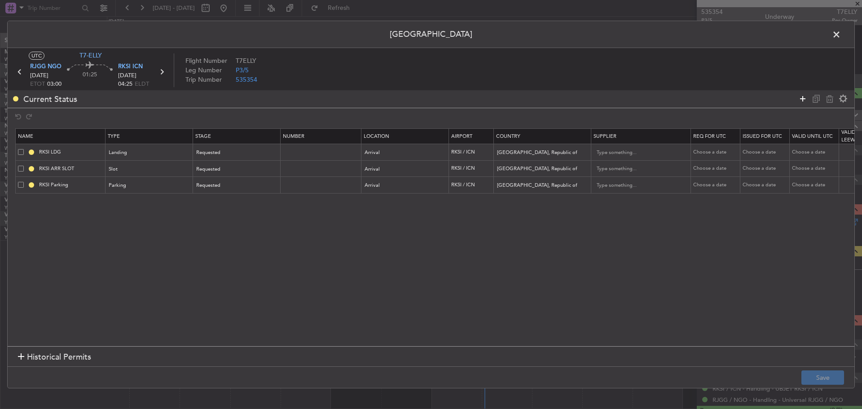
click at [802, 97] on icon at bounding box center [803, 98] width 11 height 11
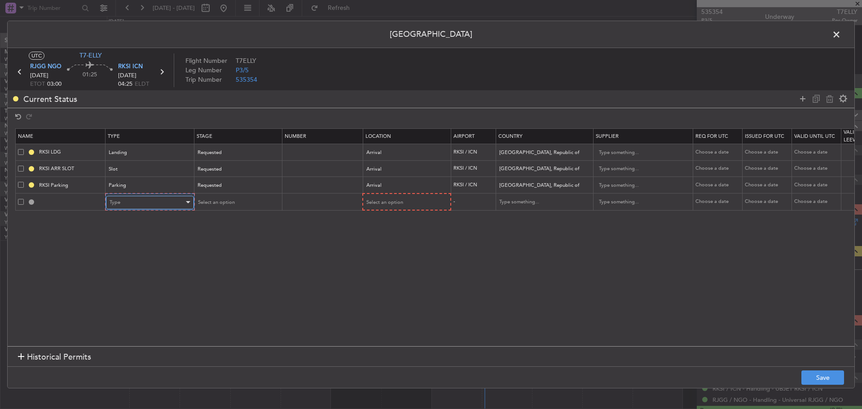
click at [144, 203] on div "Type" at bounding box center [147, 202] width 75 height 13
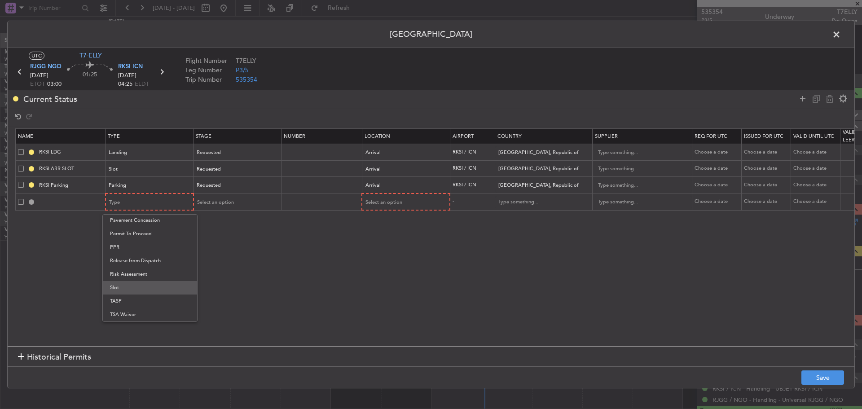
click at [144, 289] on span "Slot" at bounding box center [150, 287] width 80 height 13
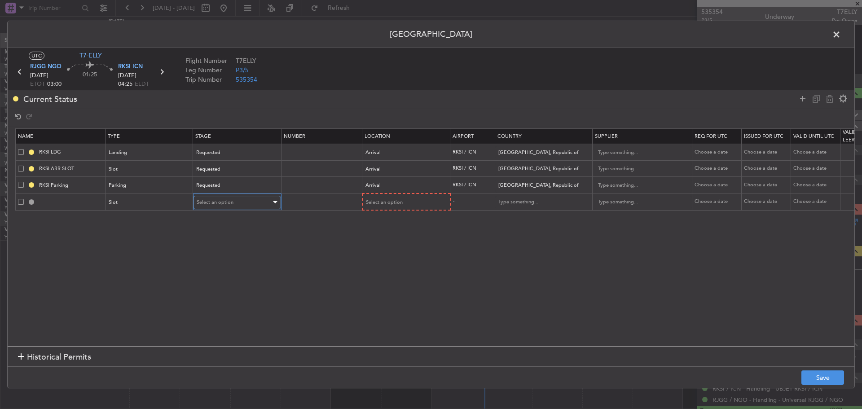
click at [240, 203] on div "Select an option" at bounding box center [234, 202] width 75 height 13
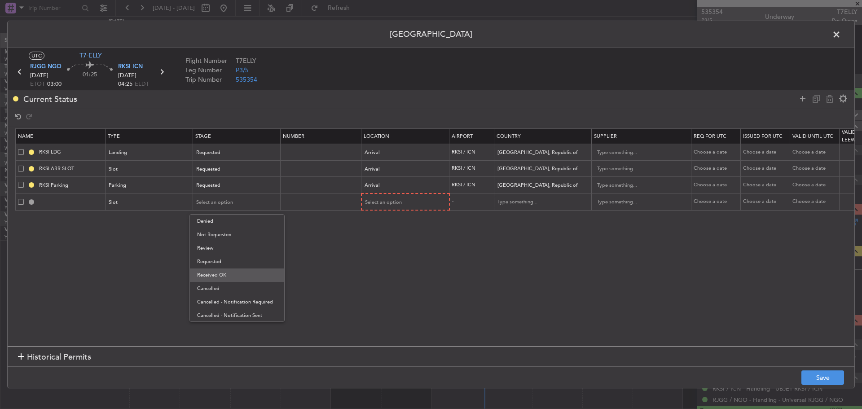
click at [251, 272] on span "Received OK" at bounding box center [237, 275] width 80 height 13
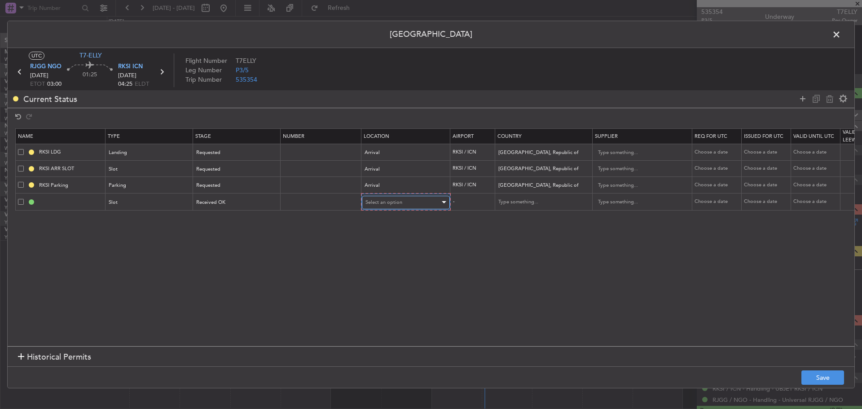
click at [384, 203] on span "Select an option" at bounding box center [384, 202] width 37 height 7
click at [399, 218] on span "Departure" at bounding box center [406, 221] width 80 height 13
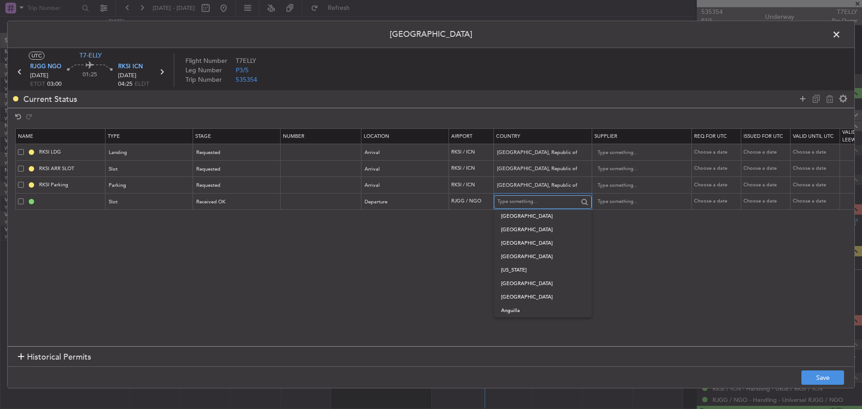
click at [517, 199] on input "text" at bounding box center [538, 201] width 81 height 13
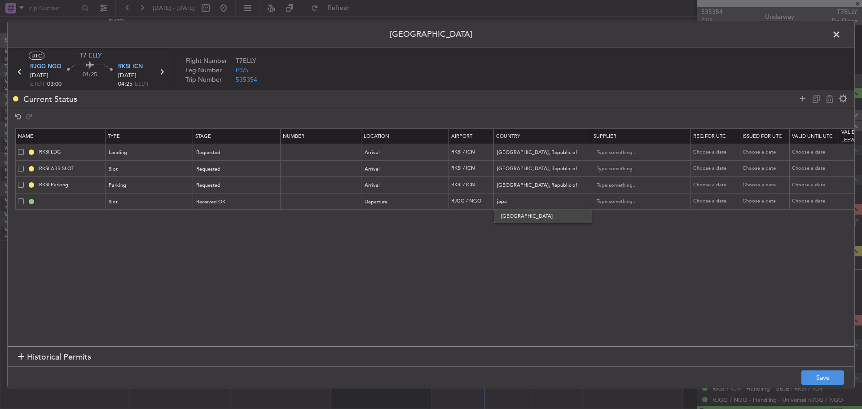
click at [540, 214] on span "Japan" at bounding box center [543, 216] width 84 height 13
type input "Japan"
click at [707, 199] on div "Choose a date" at bounding box center [717, 202] width 47 height 8
select select "8"
select select "2025"
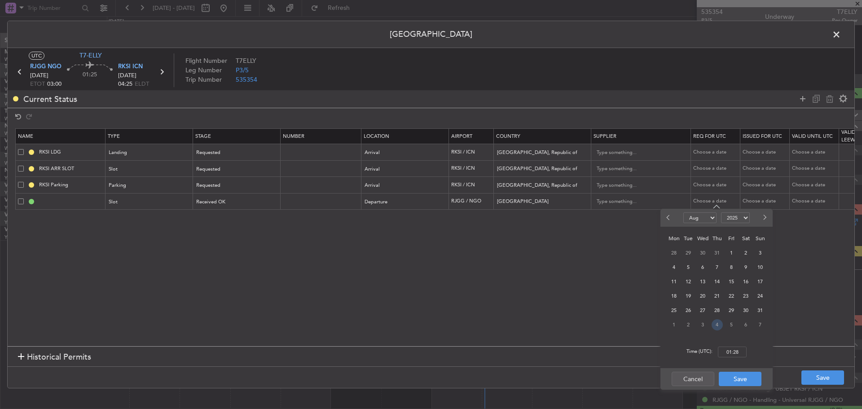
click at [720, 323] on span "4" at bounding box center [717, 324] width 11 height 11
select select "9"
click at [731, 352] on input "00:00" at bounding box center [732, 352] width 29 height 11
type input "03:00"
click at [739, 380] on button "Save" at bounding box center [740, 379] width 43 height 14
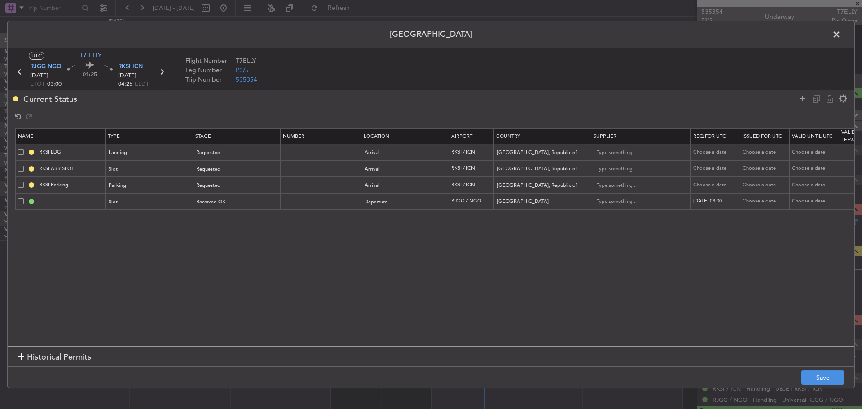
click at [768, 201] on div "Choose a date" at bounding box center [766, 202] width 47 height 8
select select "8"
select select "2025"
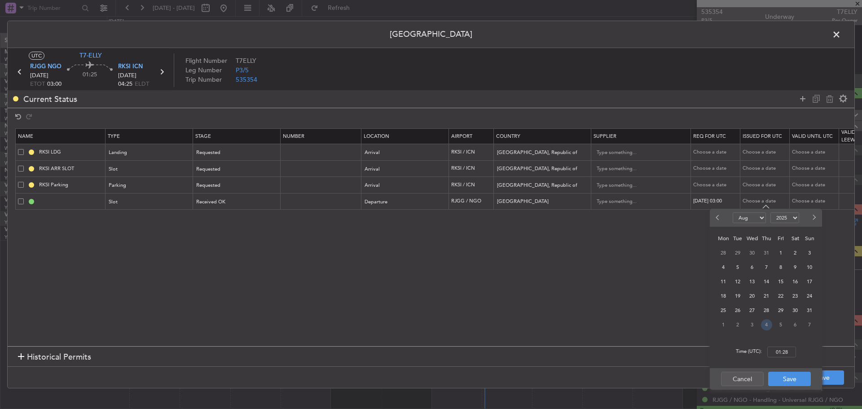
click at [767, 326] on span "4" at bounding box center [766, 324] width 11 height 11
select select "9"
click at [786, 353] on input "00:00" at bounding box center [782, 352] width 29 height 11
type input "03:00"
click at [795, 378] on button "Save" at bounding box center [790, 379] width 43 height 14
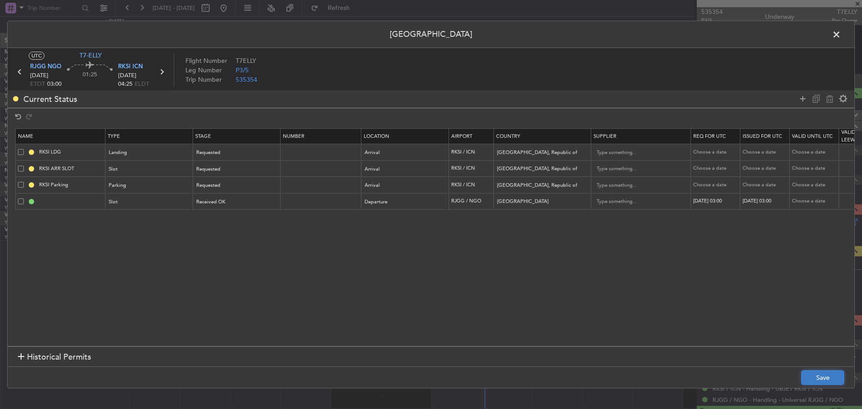
click at [817, 378] on button "Save" at bounding box center [823, 378] width 43 height 14
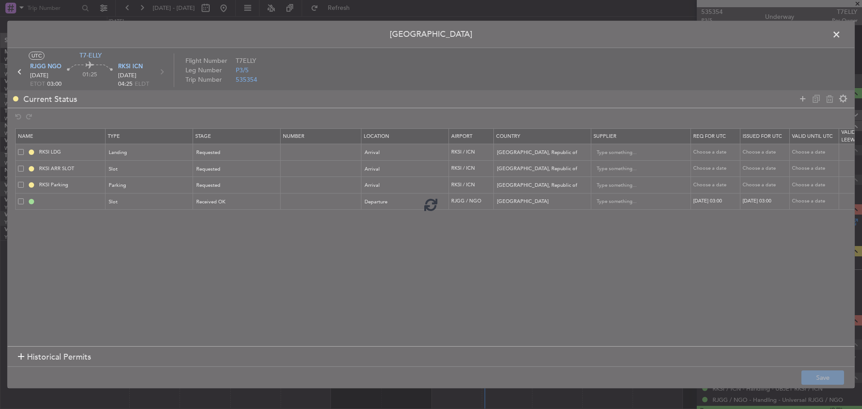
type input "RJGG DEP SLOT 0300Z"
type input "NNN"
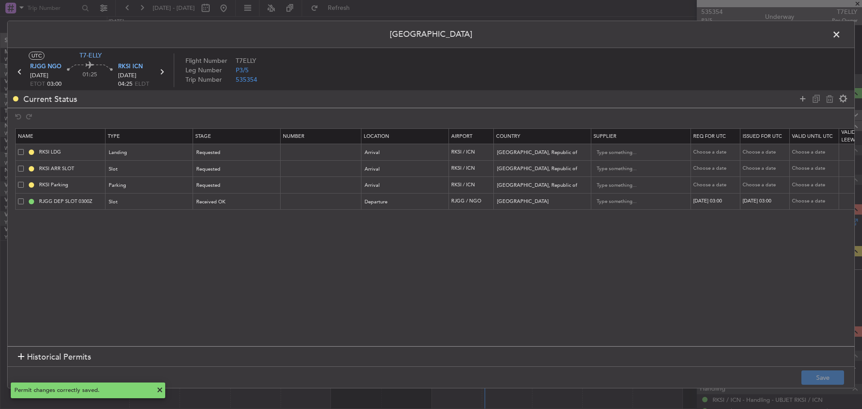
click at [841, 33] on span at bounding box center [841, 37] width 0 height 18
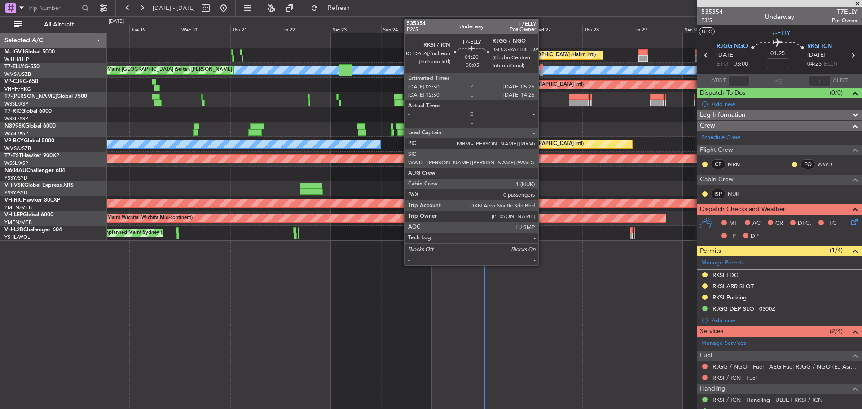
click at [543, 74] on div at bounding box center [542, 73] width 4 height 6
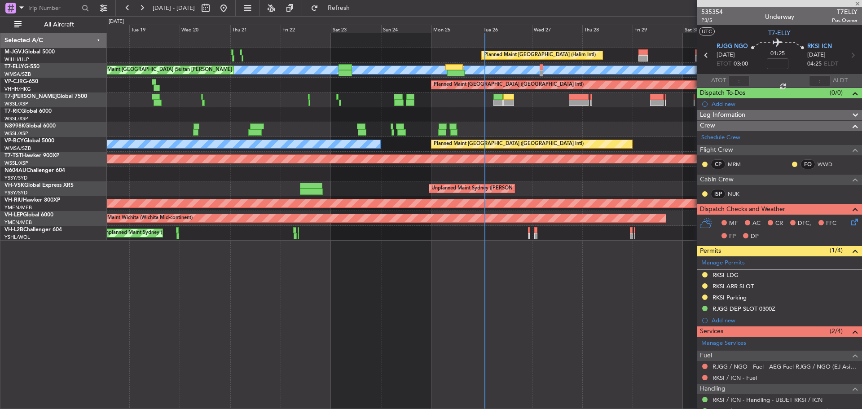
type input "-00:05"
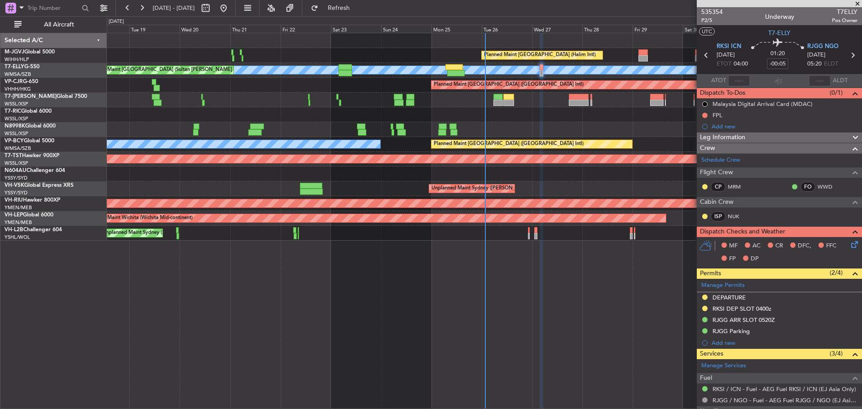
scroll to position [77, 0]
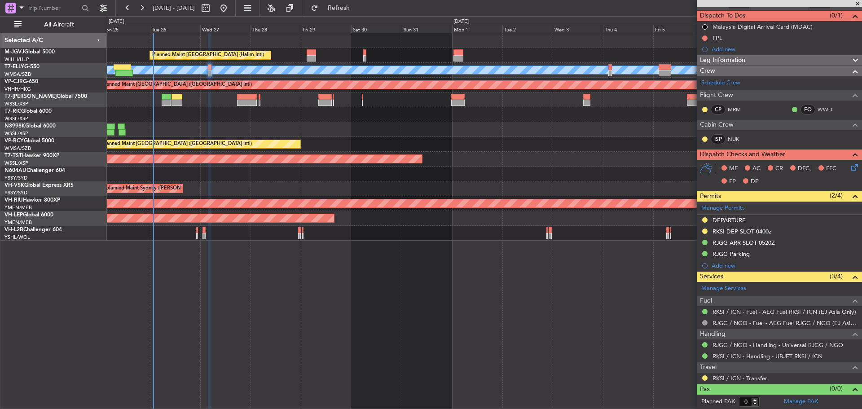
click at [270, 131] on div "Planned Maint Jakarta (Halim Intl) MEL Planned Maint Dubai (Dubai Intl) Planned…" at bounding box center [484, 137] width 755 height 208
click at [314, 134] on div at bounding box center [484, 129] width 755 height 15
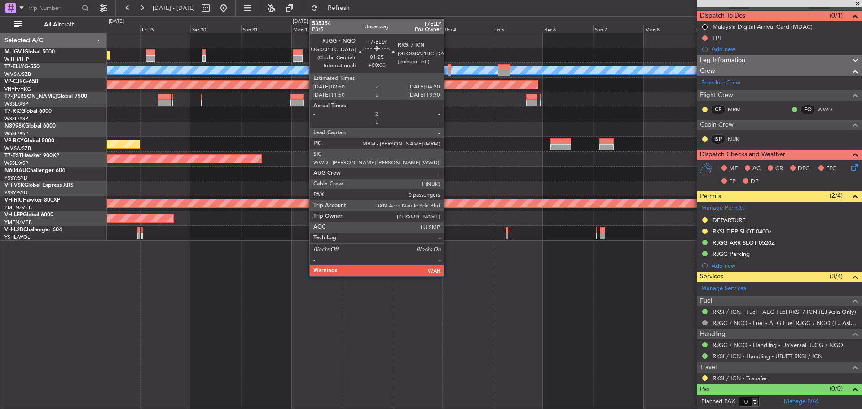
click at [448, 74] on div at bounding box center [450, 73] width 4 height 6
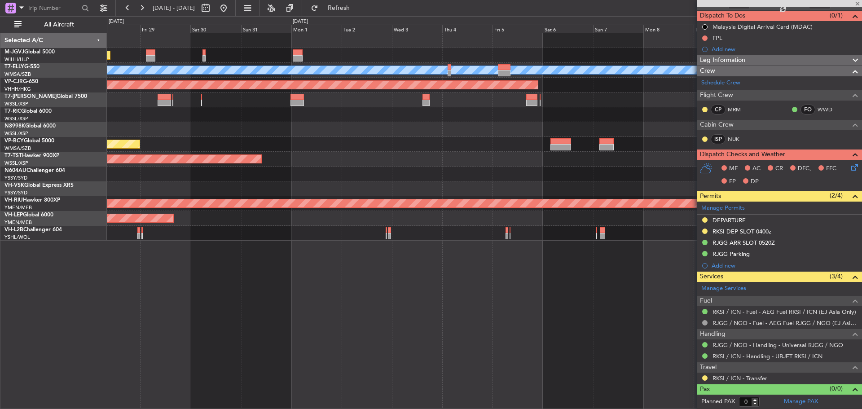
scroll to position [0, 0]
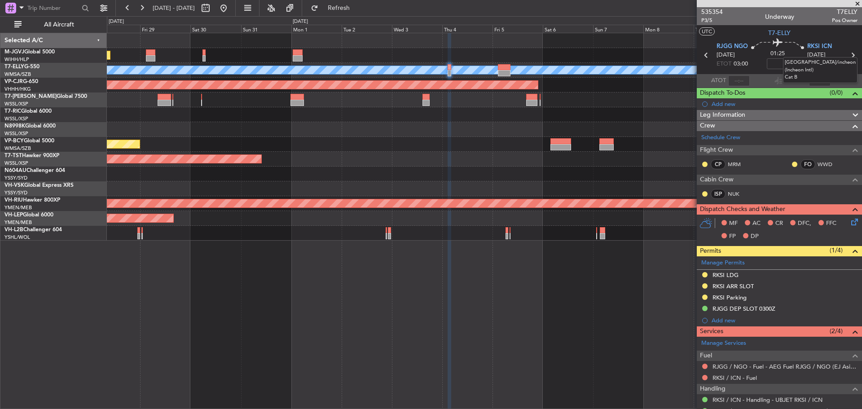
click at [847, 57] on div "[GEOGRAPHIC_DATA]/incheon (Incheon Intl) Cat B" at bounding box center [820, 70] width 75 height 26
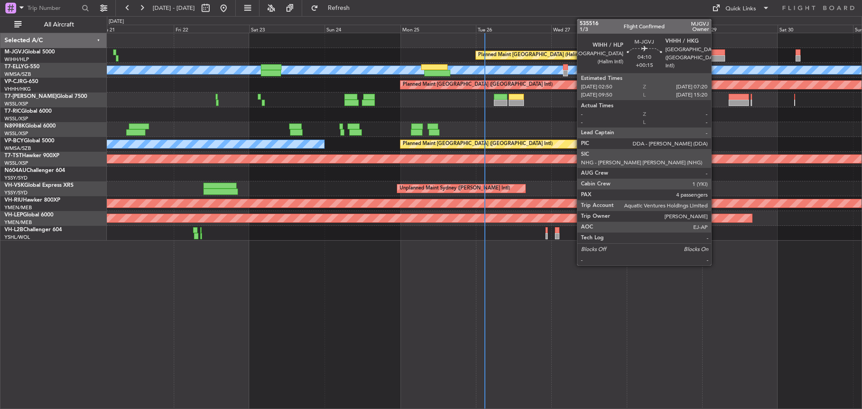
click at [716, 55] on div at bounding box center [718, 58] width 14 height 6
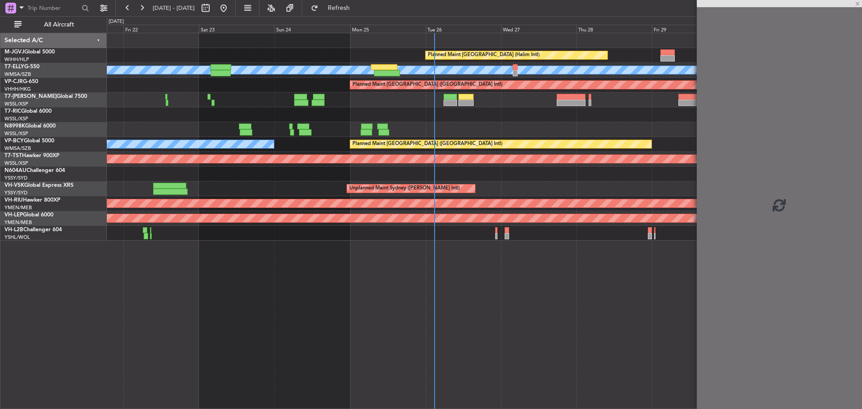
click at [534, 166] on div "Planned Maint Jakarta (Halim Intl) MEL Unplanned Maint Kuala Lumpur (Sultan Abd…" at bounding box center [484, 137] width 755 height 208
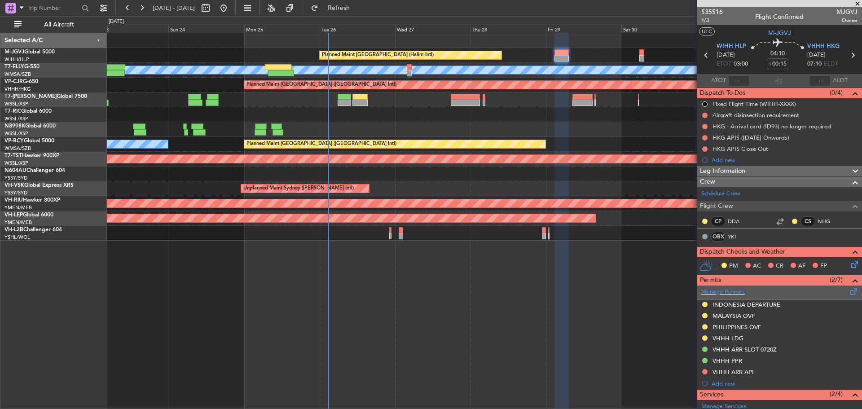
click at [849, 291] on span at bounding box center [854, 290] width 11 height 7
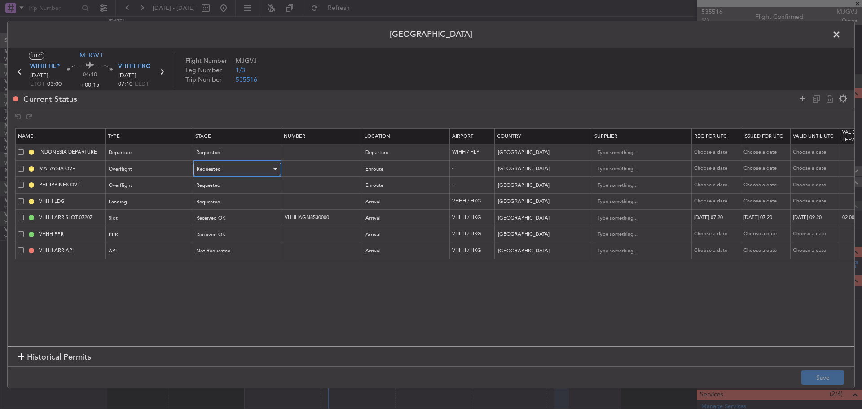
click at [225, 163] on div "Requested" at bounding box center [234, 169] width 75 height 13
click at [236, 244] on span "Received OK" at bounding box center [237, 241] width 80 height 13
click at [308, 169] on input "text" at bounding box center [322, 169] width 78 height 8
paste input "CAAM-NS-1041-08-25"
type input "CAAM-NS-1041-08-25"
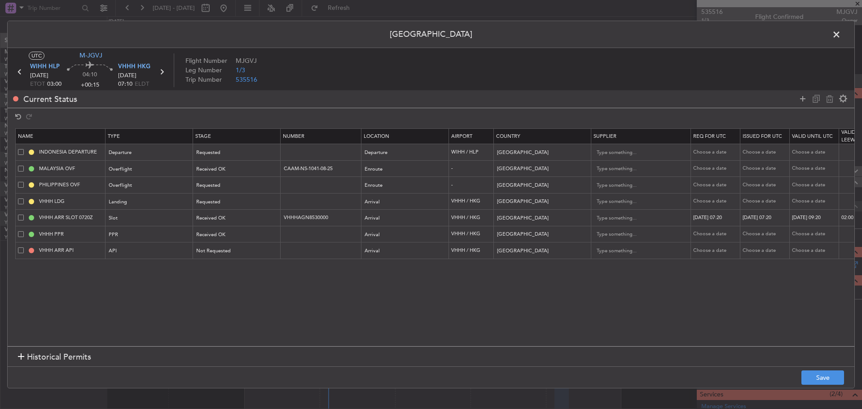
click at [714, 170] on div "Choose a date" at bounding box center [717, 169] width 47 height 8
select select "8"
select select "2025"
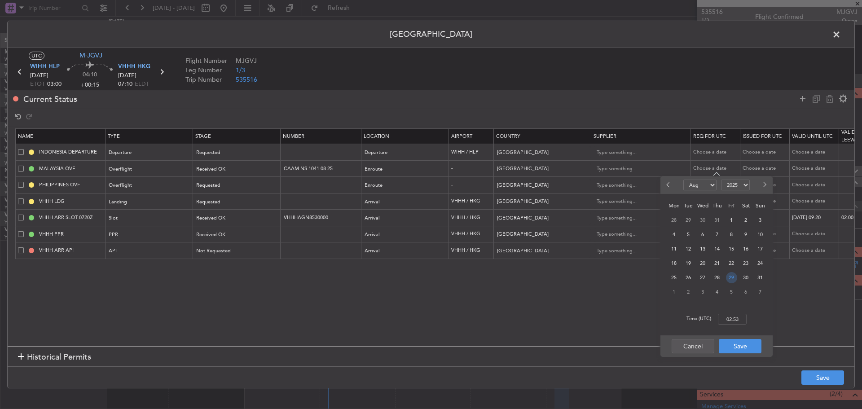
click at [731, 278] on span "29" at bounding box center [731, 277] width 11 height 11
click at [739, 323] on input "00:00" at bounding box center [732, 319] width 29 height 11
type input "03:00"
click at [738, 348] on button "Save" at bounding box center [740, 346] width 43 height 14
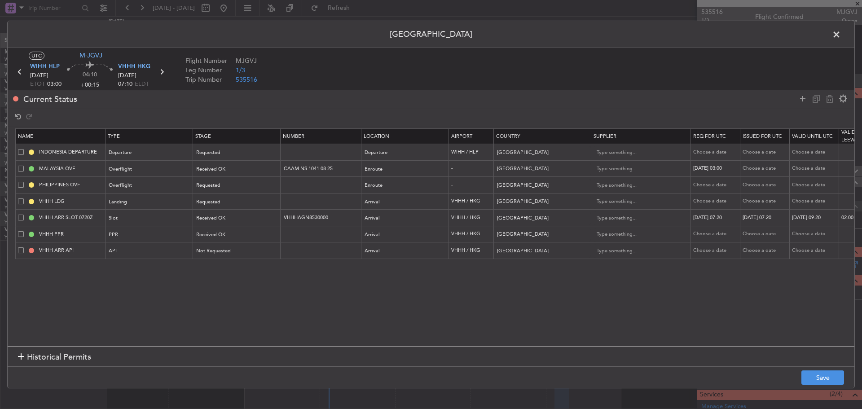
click at [747, 174] on td "Choose a date" at bounding box center [765, 168] width 49 height 17
click at [755, 166] on div "Choose a date" at bounding box center [766, 169] width 47 height 8
select select "8"
select select "2025"
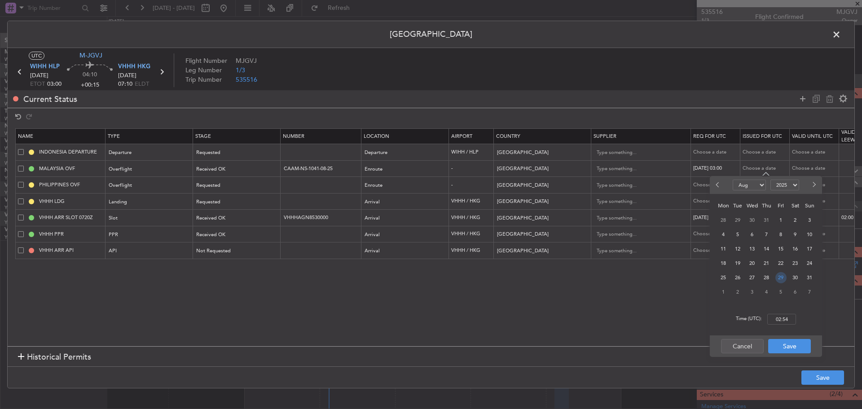
click at [780, 275] on span "29" at bounding box center [781, 277] width 11 height 11
click at [787, 323] on input "00:00" at bounding box center [782, 319] width 29 height 11
type input "03:00"
click at [794, 350] on button "Save" at bounding box center [790, 346] width 43 height 14
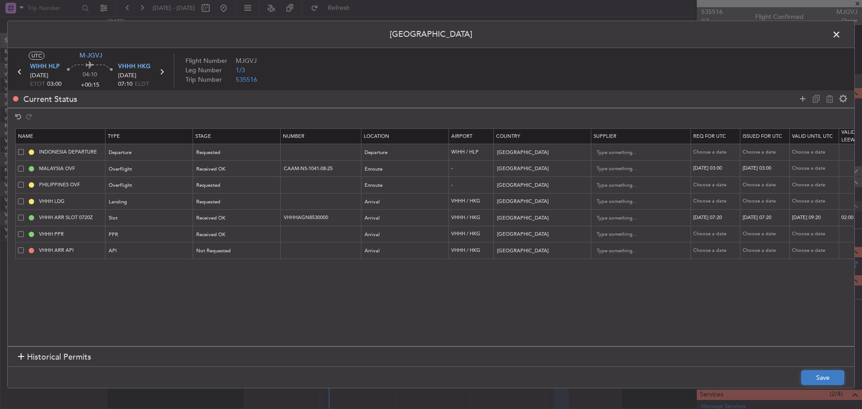
click at [818, 372] on button "Save" at bounding box center [823, 378] width 43 height 14
click at [834, 35] on div "Permit Center UTC M-JGVJ WIHH HLP 29/08/2025 ETOT 03:00 04:10 +00:15 VHHH HKG 2…" at bounding box center [431, 205] width 848 height 368
click at [841, 35] on span at bounding box center [841, 37] width 0 height 18
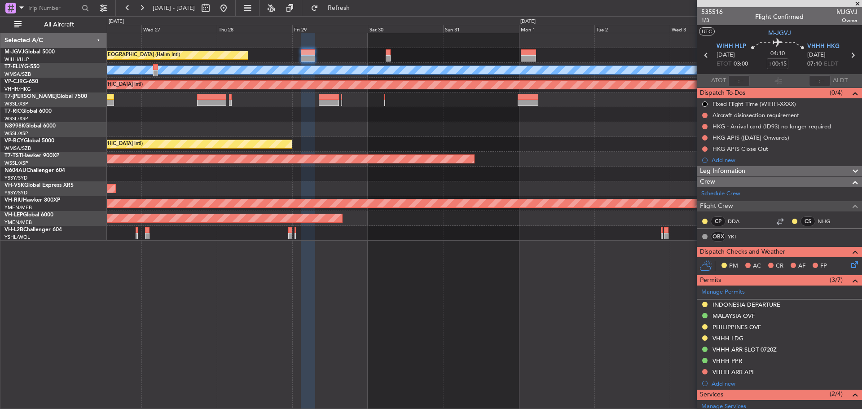
click at [362, 43] on div "Planned Maint Jakarta (Halim Intl) MEL Planned Maint Hong Kong (Hong Kong Intl)…" at bounding box center [484, 137] width 755 height 208
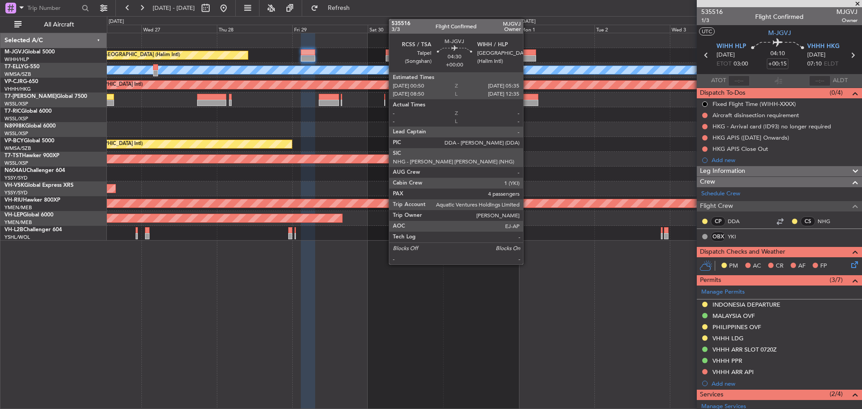
click at [527, 57] on div at bounding box center [528, 58] width 15 height 6
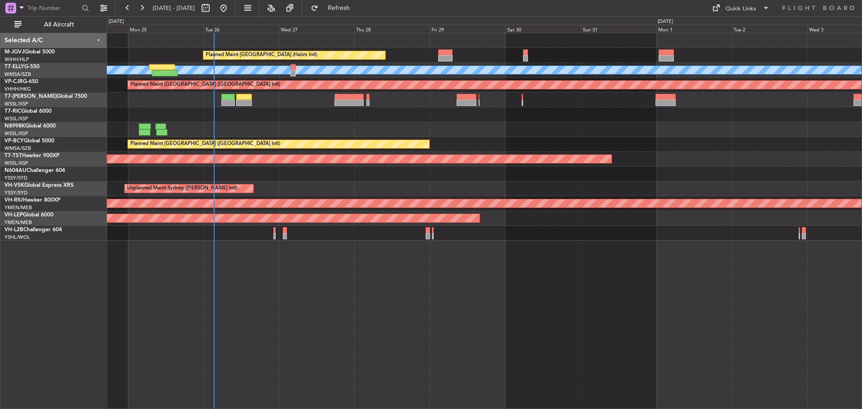
click at [301, 147] on div "Planned Maint [GEOGRAPHIC_DATA] (Halim Intl) [PERSON_NAME] Planned Maint [GEOGR…" at bounding box center [484, 137] width 755 height 208
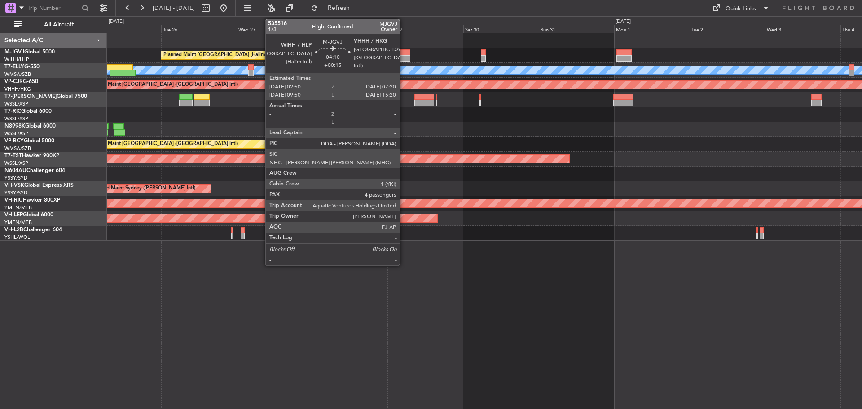
click at [404, 60] on div at bounding box center [403, 58] width 14 height 6
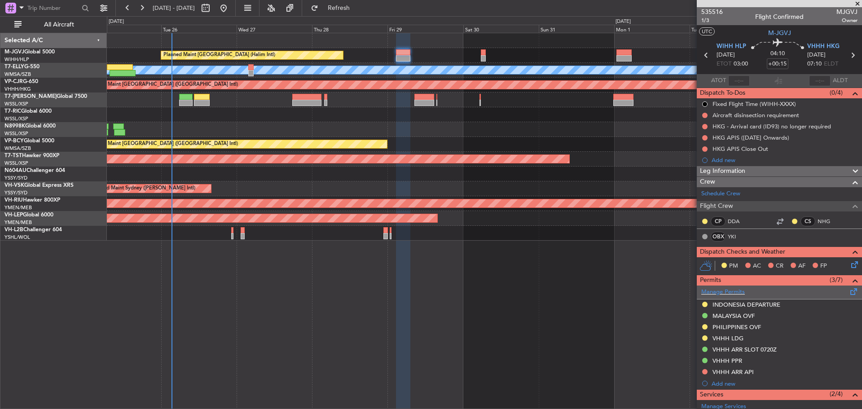
click at [850, 292] on span at bounding box center [854, 290] width 11 height 7
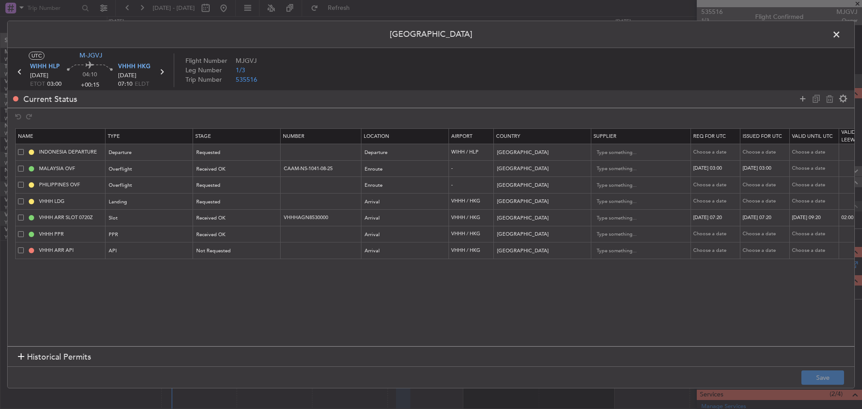
click at [160, 72] on icon at bounding box center [162, 72] width 12 height 12
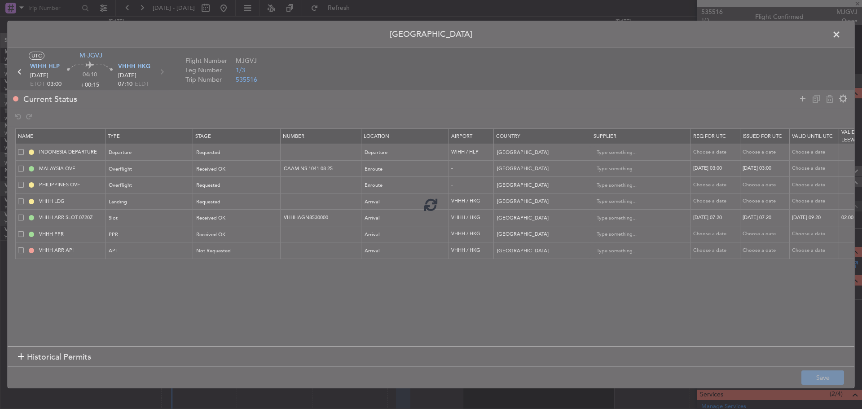
type input "-00:05"
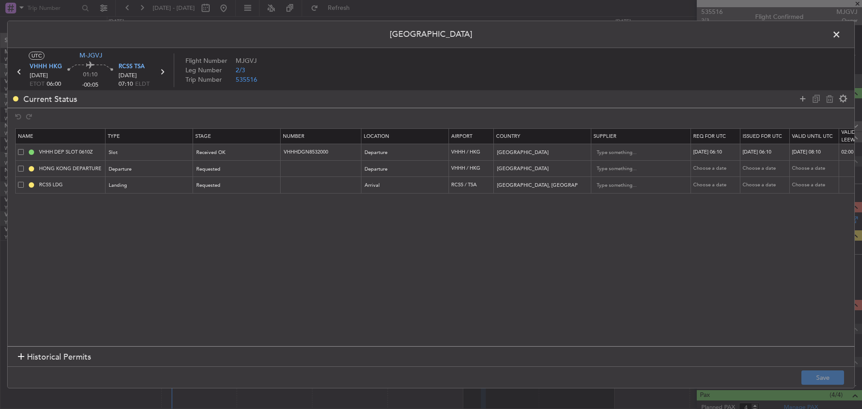
click at [160, 72] on icon at bounding box center [162, 72] width 12 height 12
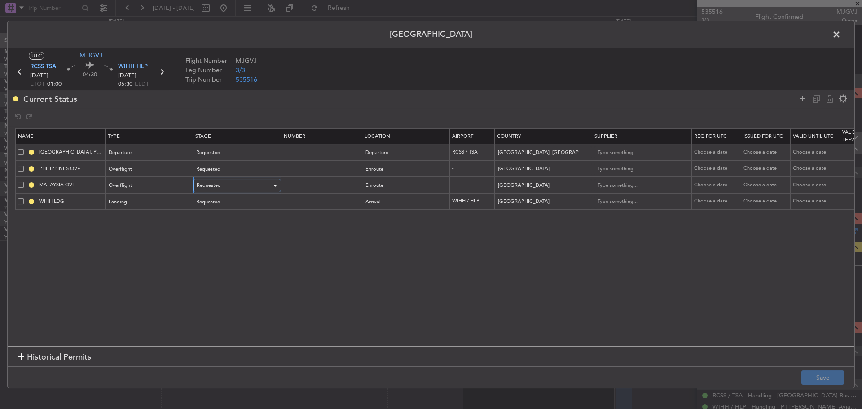
click at [256, 185] on div "Requested" at bounding box center [234, 185] width 75 height 13
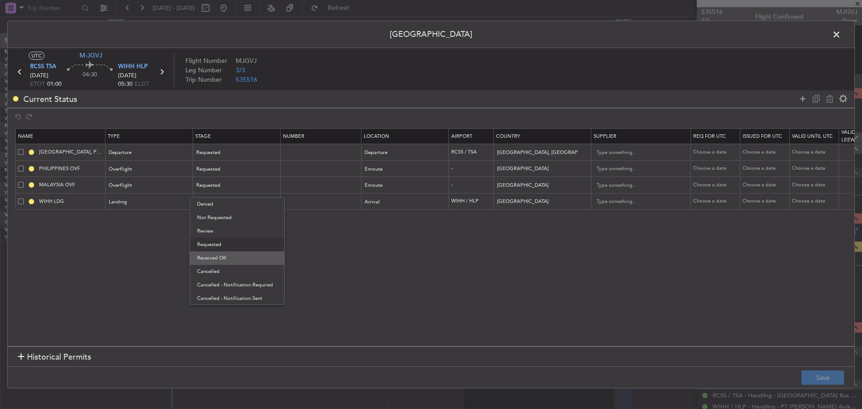
click at [256, 256] on span "Received OK" at bounding box center [237, 258] width 80 height 13
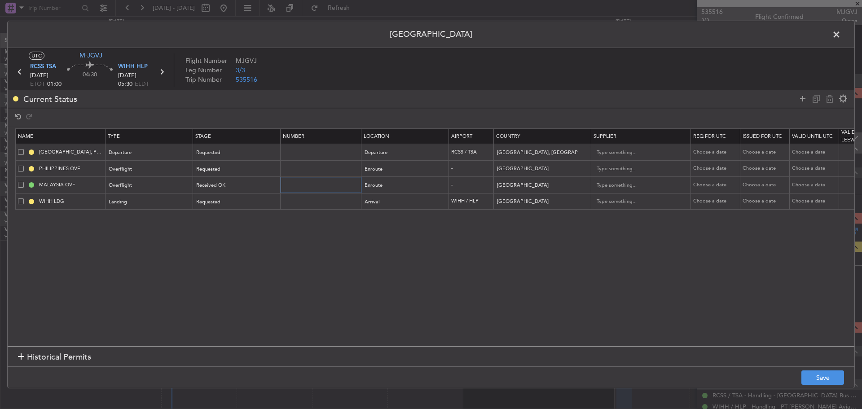
click at [318, 184] on input "text" at bounding box center [322, 185] width 78 height 8
paste input "CAAM-NS-1041-08-25"
type input "CAAM-NS-1041-08-25"
click at [710, 188] on div "Choose a date" at bounding box center [717, 185] width 47 height 8
select select "8"
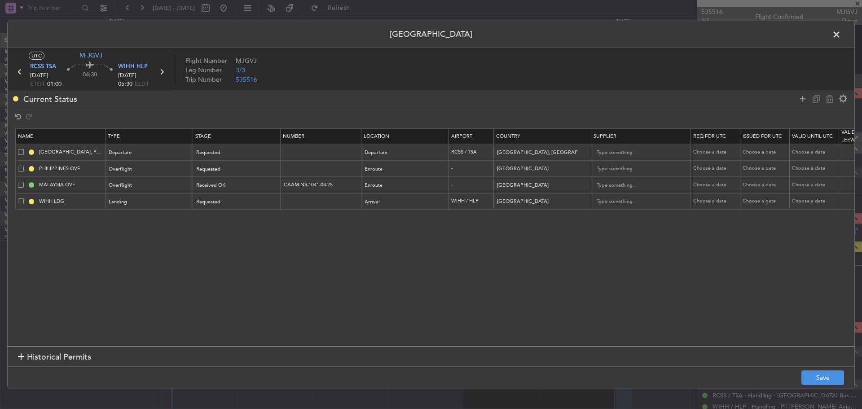
select select "2025"
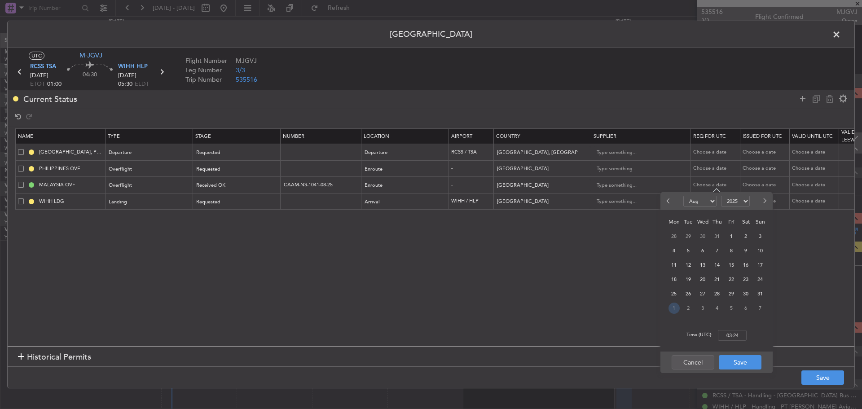
click at [674, 307] on span "1" at bounding box center [674, 308] width 11 height 11
select select "9"
click at [729, 333] on input "00:00" at bounding box center [732, 335] width 29 height 11
type input "01:00"
click at [759, 362] on button "Save" at bounding box center [740, 362] width 43 height 14
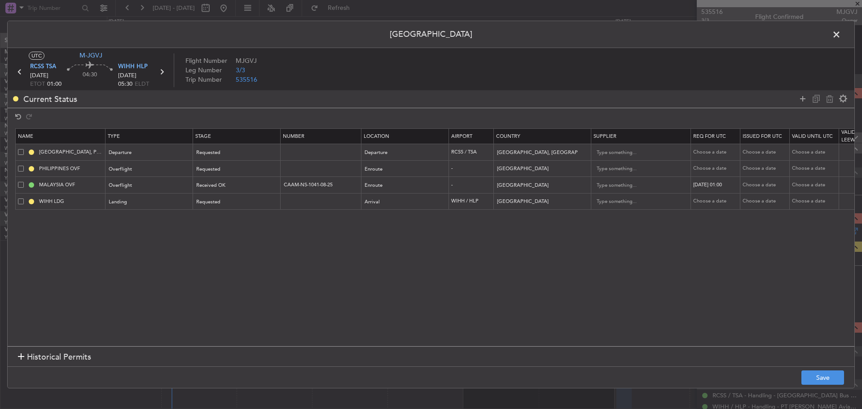
click at [775, 186] on div "Choose a date" at bounding box center [766, 185] width 47 height 8
select select "8"
select select "2025"
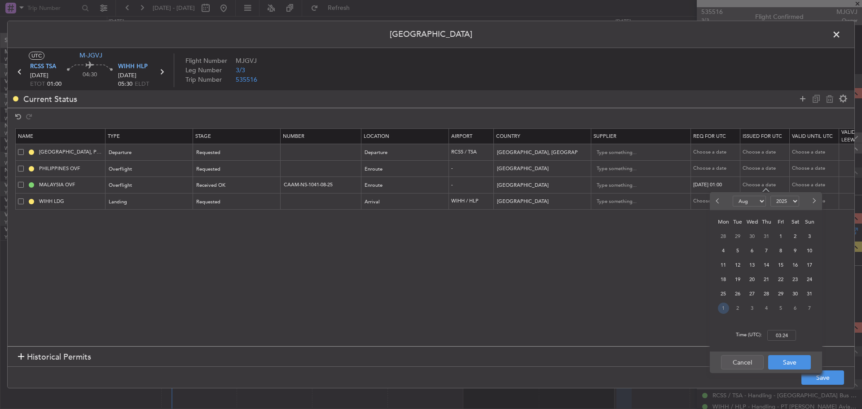
click at [726, 309] on span "1" at bounding box center [723, 308] width 11 height 11
select select "9"
click at [779, 336] on input "00:00" at bounding box center [782, 335] width 29 height 11
type input "01:00"
click at [791, 362] on button "Save" at bounding box center [790, 362] width 43 height 14
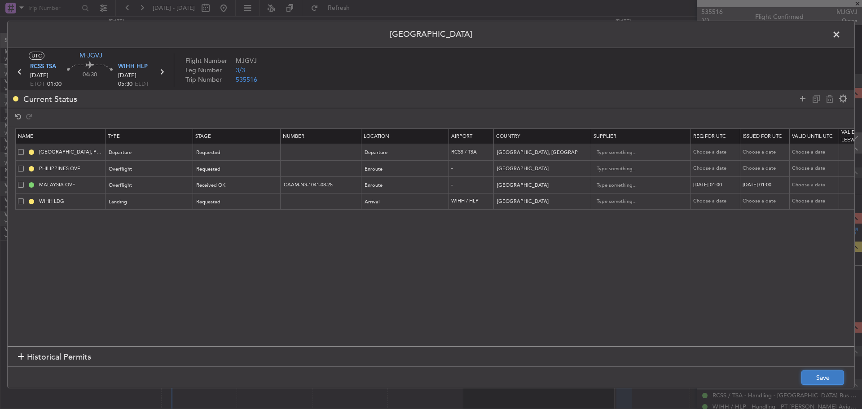
click at [813, 376] on button "Save" at bounding box center [823, 378] width 43 height 14
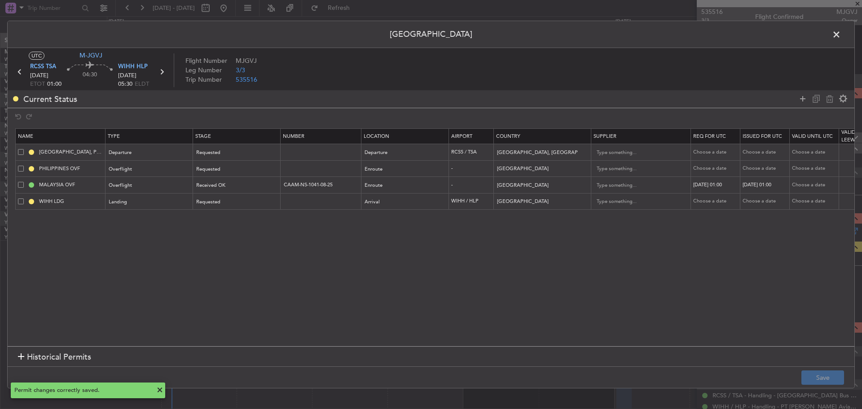
click at [841, 35] on span at bounding box center [841, 37] width 0 height 18
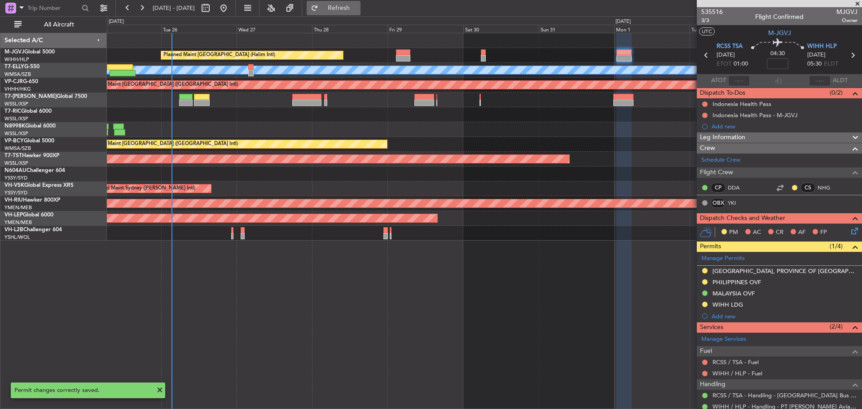
click at [358, 11] on span "Refresh" at bounding box center [339, 8] width 38 height 6
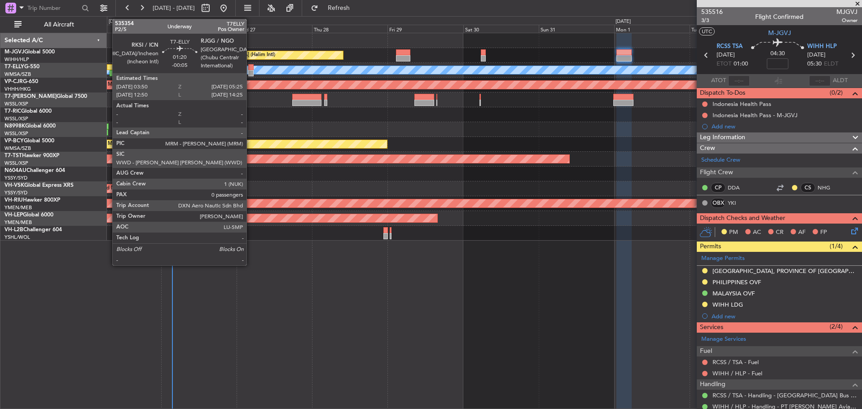
click at [251, 72] on div at bounding box center [250, 73] width 5 height 6
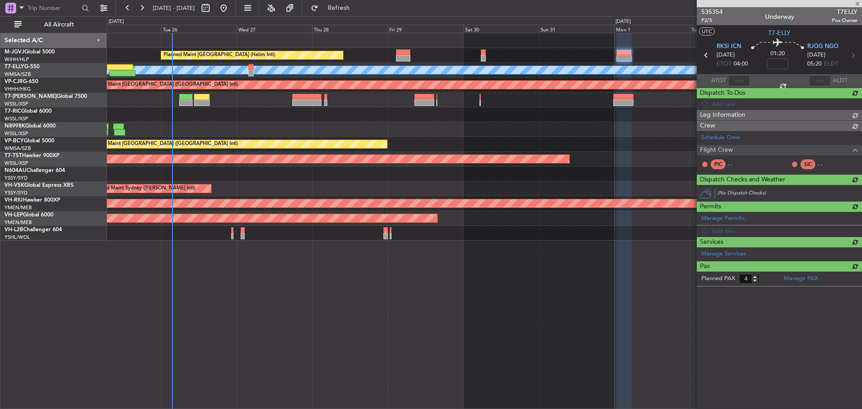
type input "-00:05"
type input "0"
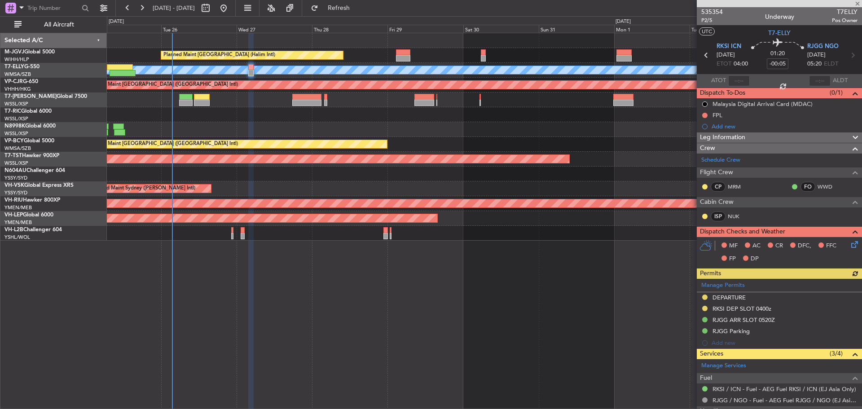
scroll to position [77, 0]
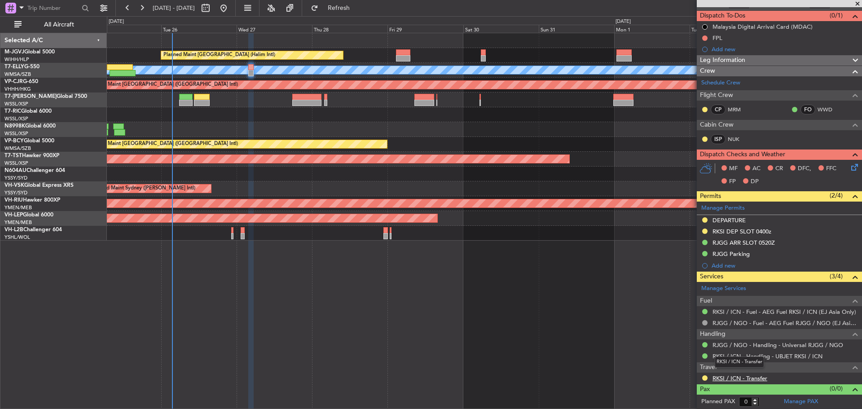
click at [763, 380] on link "RKSI / ICN - Transfer" at bounding box center [740, 379] width 55 height 8
